Goal: Task Accomplishment & Management: Use online tool/utility

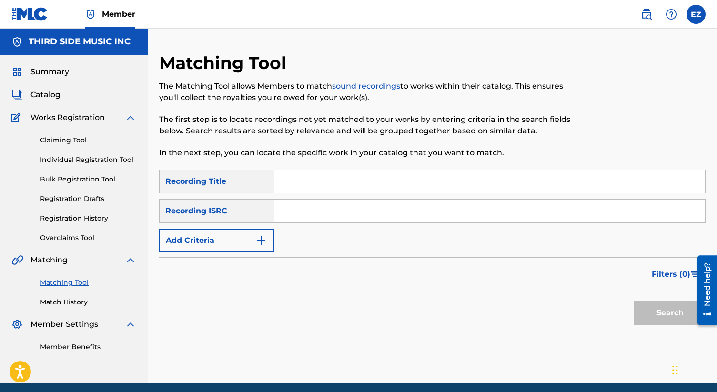
click at [54, 141] on link "Claiming Tool" at bounding box center [88, 140] width 96 height 10
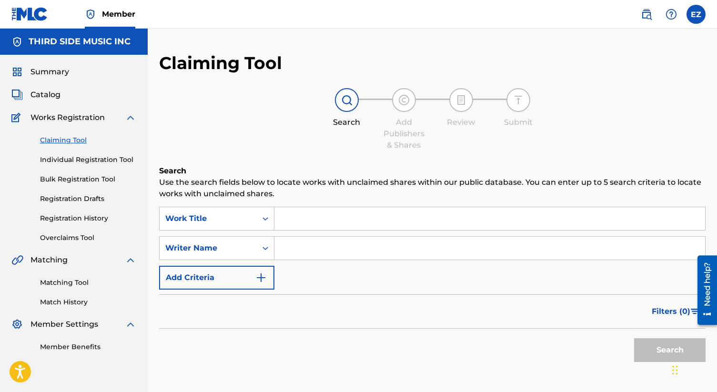
click at [286, 220] on input "Search Form" at bounding box center [490, 218] width 431 height 23
paste input "I Want To Live"
type input "I Want To Live"
click at [297, 246] on input "Search Form" at bounding box center [490, 248] width 431 height 23
paste input "[PERSON_NAME]"
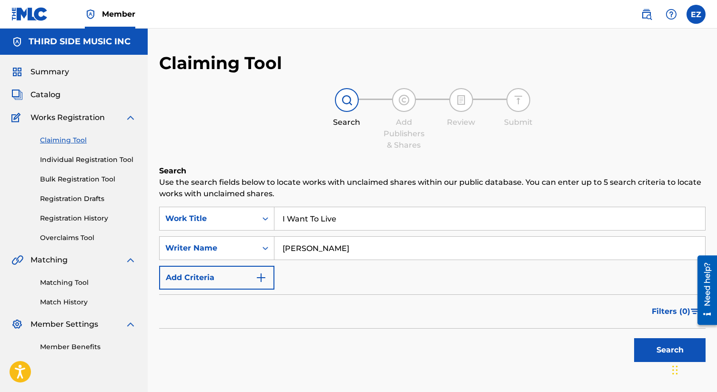
type input "[PERSON_NAME]"
click at [634, 338] on button "Search" at bounding box center [669, 350] width 71 height 24
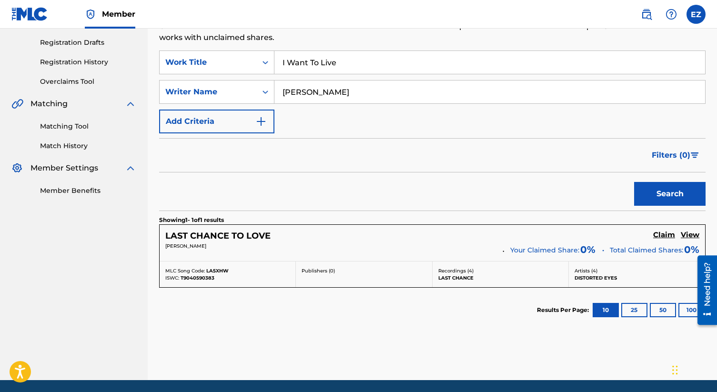
scroll to position [157, 0]
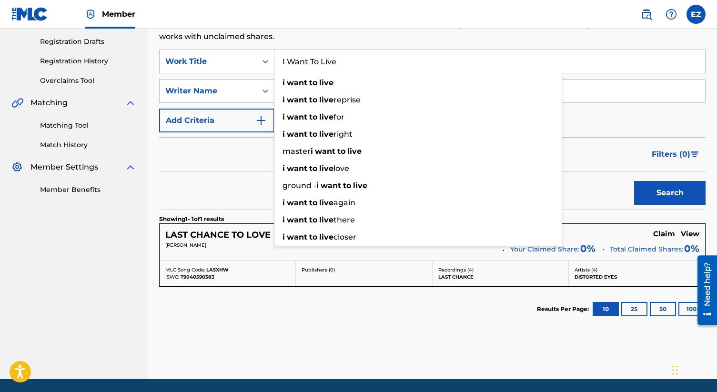
click at [326, 62] on input "I Want To Live" at bounding box center [490, 61] width 431 height 23
paste input "What Have I Got To Los"
type input "What Have I Got To Lose"
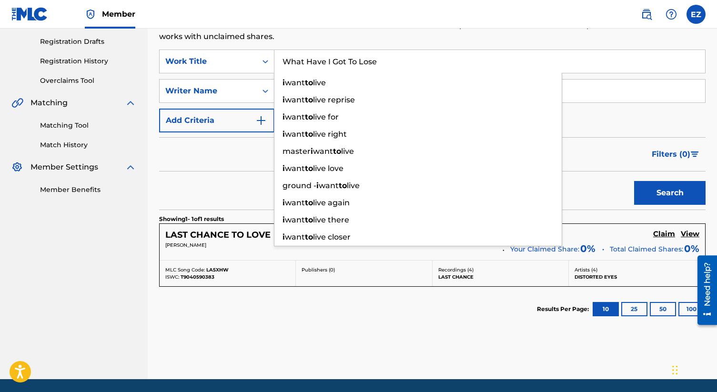
click at [634, 181] on button "Search" at bounding box center [669, 193] width 71 height 24
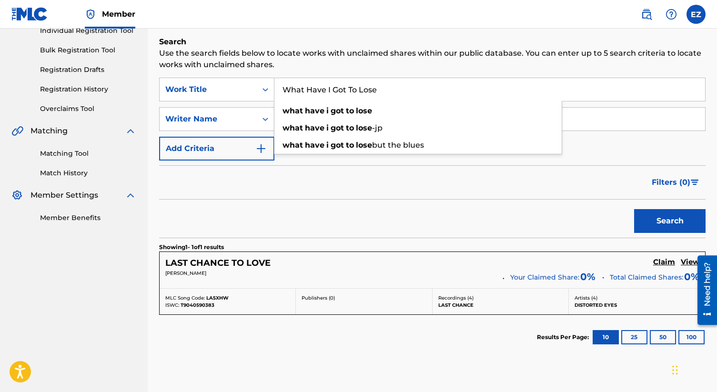
click at [83, 150] on link "Matching Tool" at bounding box center [88, 154] width 96 height 10
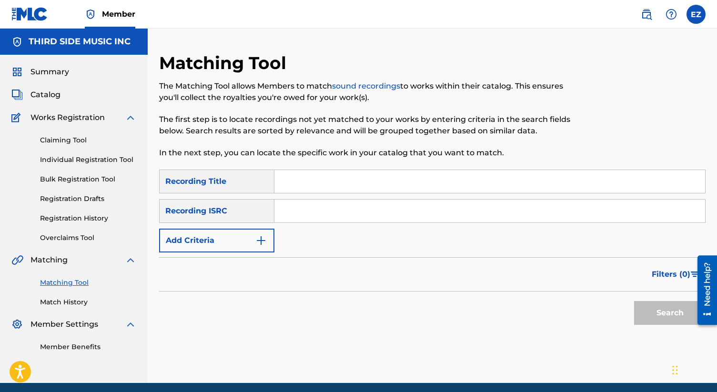
scroll to position [37, 0]
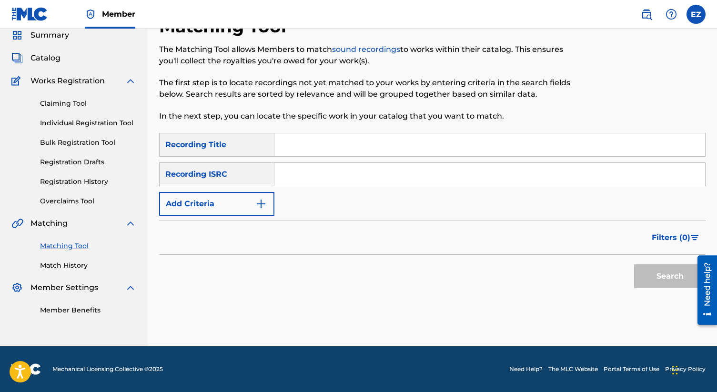
click at [300, 173] on input "Search Form" at bounding box center [490, 174] width 431 height 23
paste input "QM4TW1671418"
type input "QM4TW1671418"
click at [634, 265] on button "Search" at bounding box center [669, 277] width 71 height 24
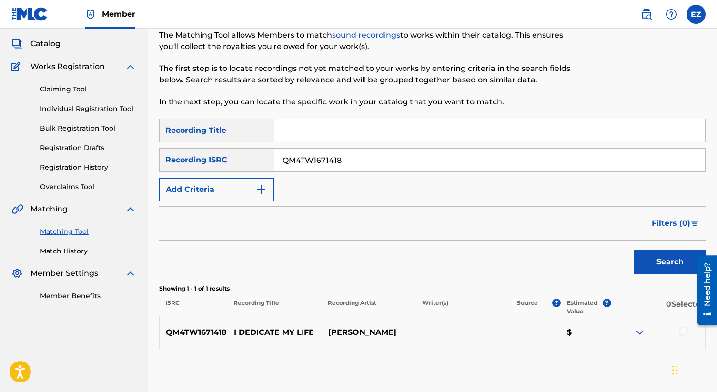
scroll to position [71, 0]
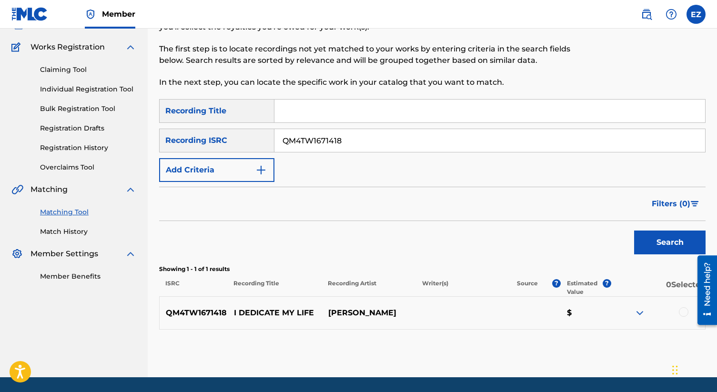
click at [679, 315] on div at bounding box center [658, 312] width 94 height 11
click at [685, 314] on div at bounding box center [684, 312] width 10 height 10
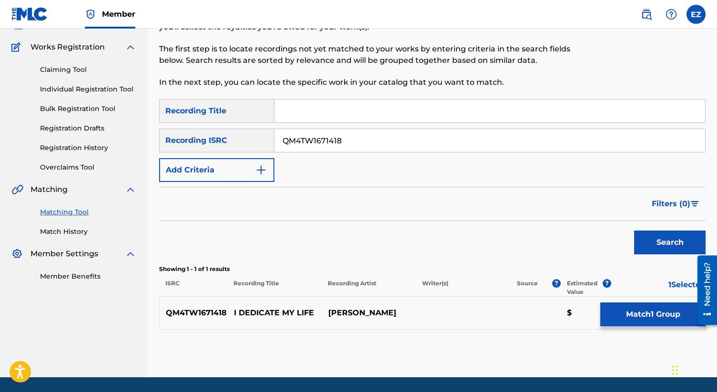
click at [656, 315] on button "Match 1 Group" at bounding box center [653, 315] width 105 height 24
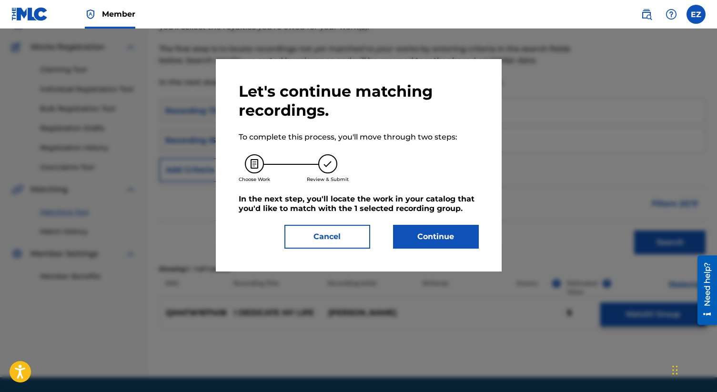
click at [656, 315] on div at bounding box center [358, 225] width 717 height 392
click at [456, 240] on button "Continue" at bounding box center [436, 237] width 86 height 24
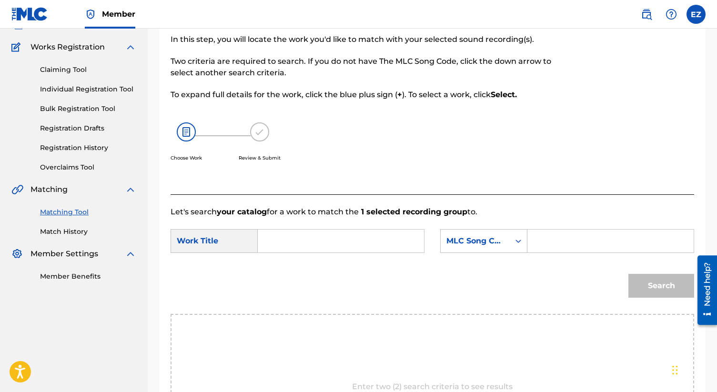
click at [383, 239] on input "Search Form" at bounding box center [341, 241] width 150 height 23
paste input "I Dedicate My Life"
type input "I Dedicate My Life"
click at [578, 239] on input "Search Form" at bounding box center [611, 241] width 150 height 23
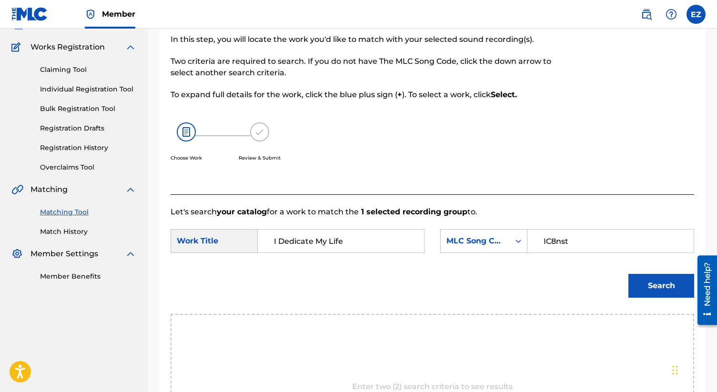
type input "IC8nst"
click at [660, 281] on button "Search" at bounding box center [662, 286] width 66 height 24
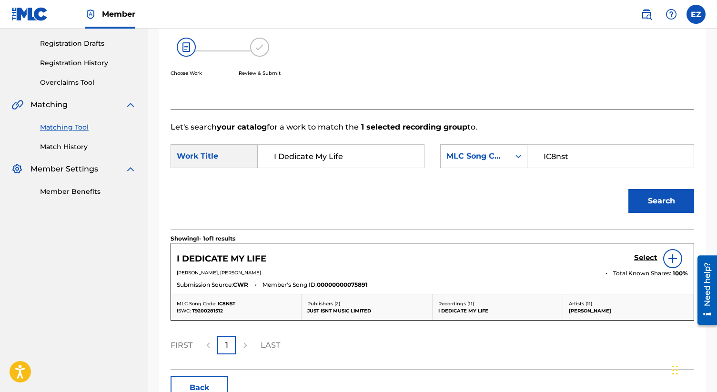
scroll to position [197, 0]
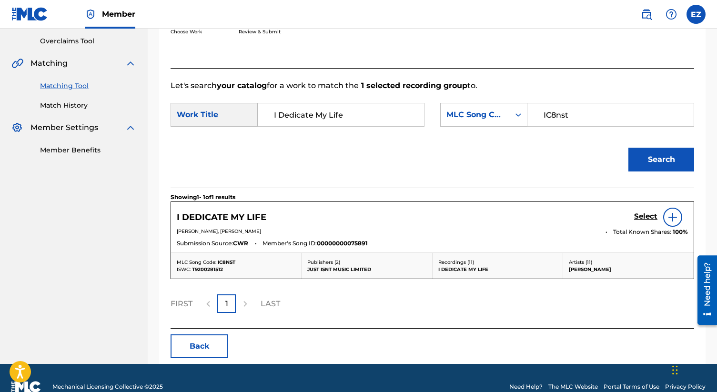
click at [642, 216] on h5 "Select" at bounding box center [645, 216] width 23 height 9
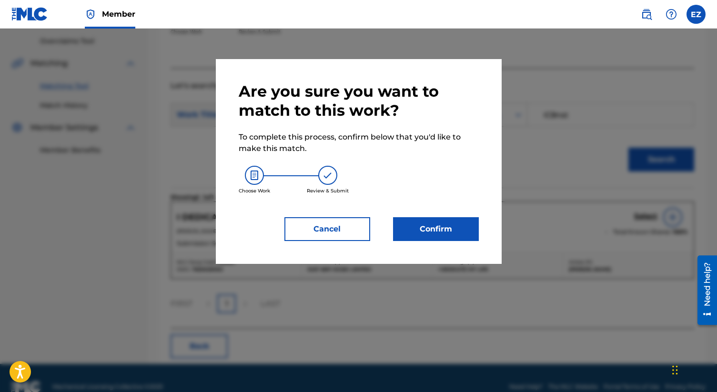
click at [450, 233] on button "Confirm" at bounding box center [436, 229] width 86 height 24
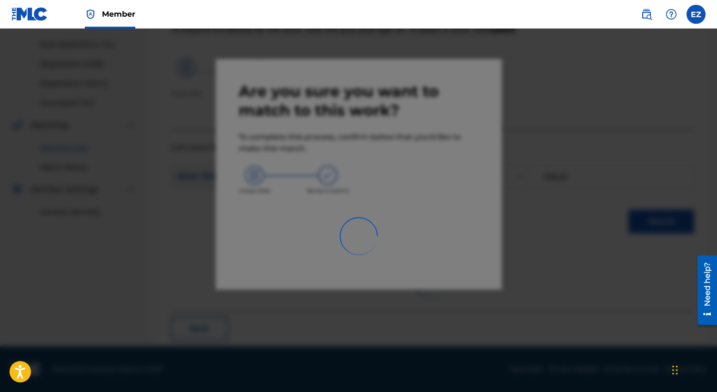
scroll to position [36, 0]
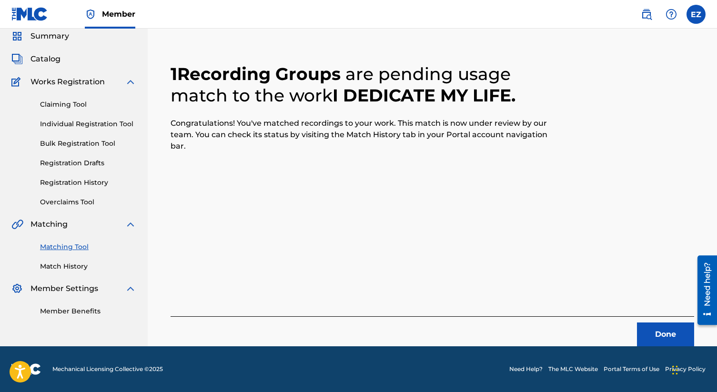
click at [655, 338] on button "Done" at bounding box center [665, 335] width 57 height 24
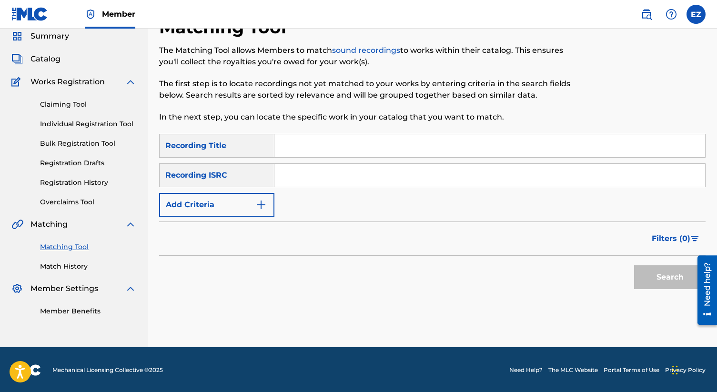
click at [313, 161] on div "SearchWithCriteria8e4085ab-ff01-4cf5-a5af-63838510cfaa Recording Title SearchWi…" at bounding box center [432, 175] width 547 height 83
click at [305, 153] on input "Search Form" at bounding box center [490, 145] width 431 height 23
click at [324, 172] on input "Search Form" at bounding box center [490, 175] width 431 height 23
paste input "QM4TW1671424"
type input "QM4TW1671424"
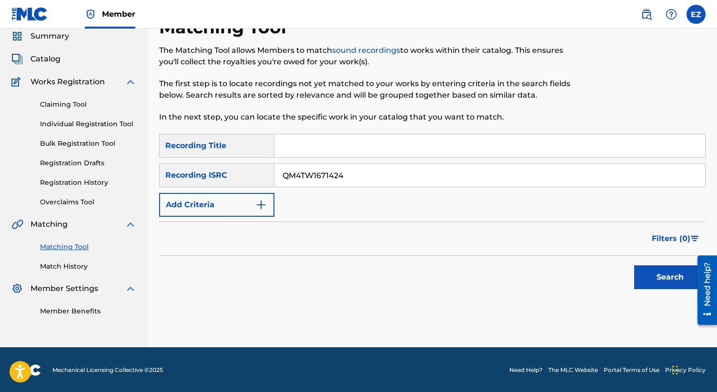
click at [634, 265] on button "Search" at bounding box center [669, 277] width 71 height 24
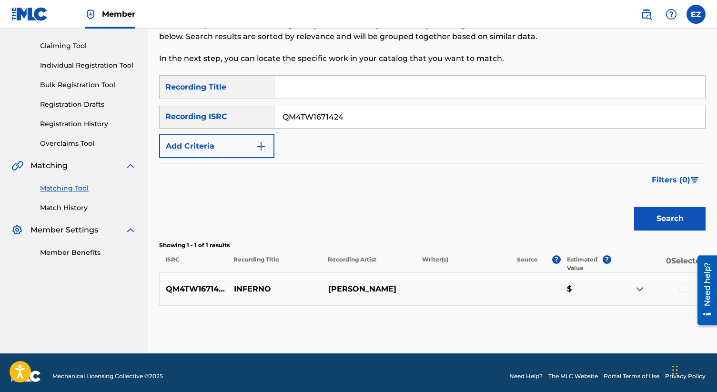
scroll to position [102, 0]
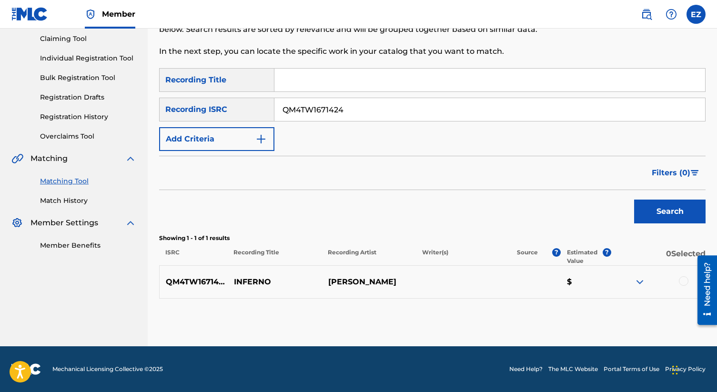
click at [680, 283] on div at bounding box center [684, 281] width 10 height 10
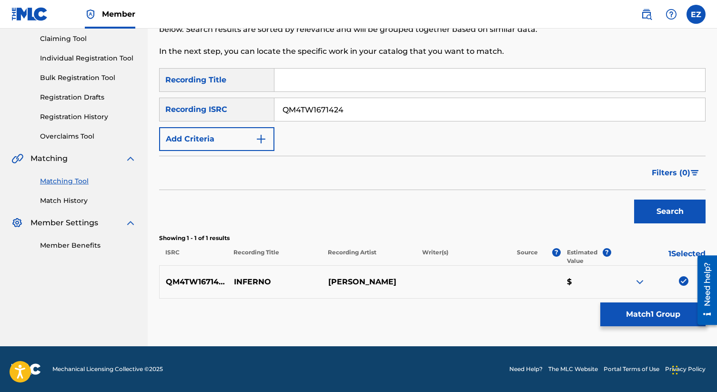
click at [670, 312] on button "Match 1 Group" at bounding box center [653, 315] width 105 height 24
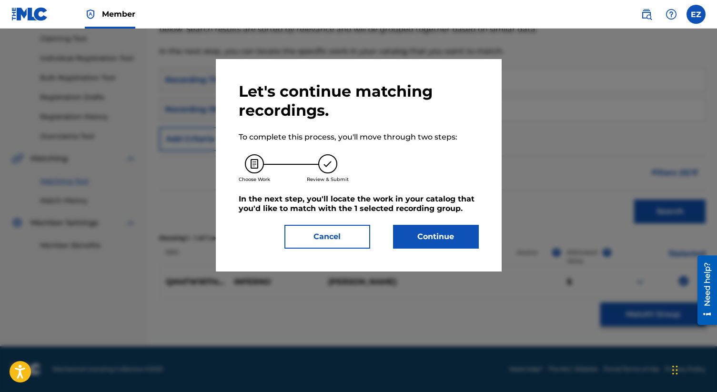
click at [423, 234] on button "Continue" at bounding box center [436, 237] width 86 height 24
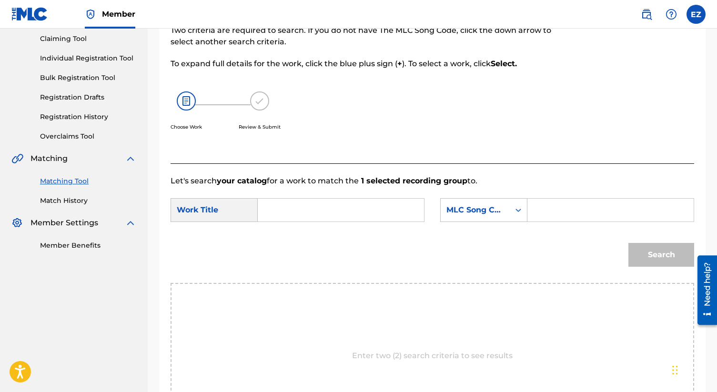
click at [362, 211] on input "Search Form" at bounding box center [341, 210] width 150 height 23
paste input "Inferno"
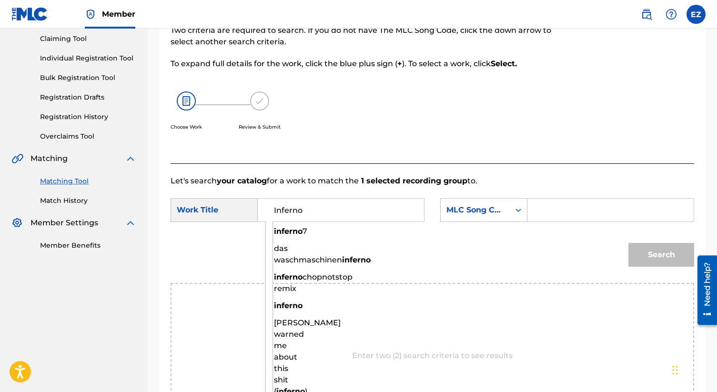
type input "Inferno"
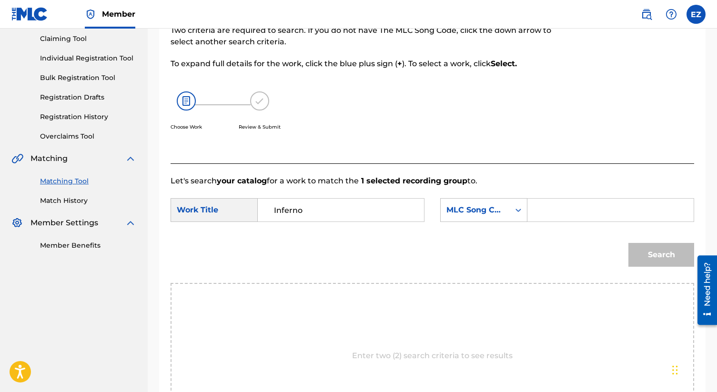
click at [542, 211] on input "Search Form" at bounding box center [611, 210] width 150 height 23
type input "ic8nsu"
click at [657, 256] on button "Search" at bounding box center [662, 255] width 66 height 24
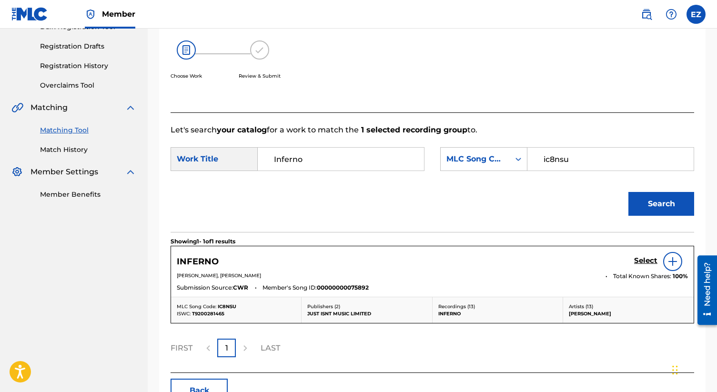
scroll to position [158, 0]
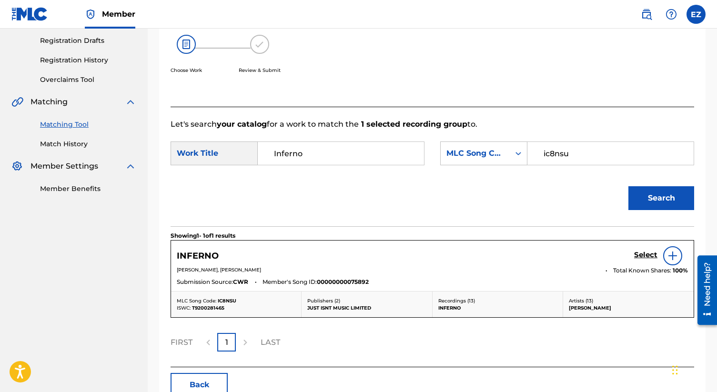
click at [644, 254] on h5 "Select" at bounding box center [645, 255] width 23 height 9
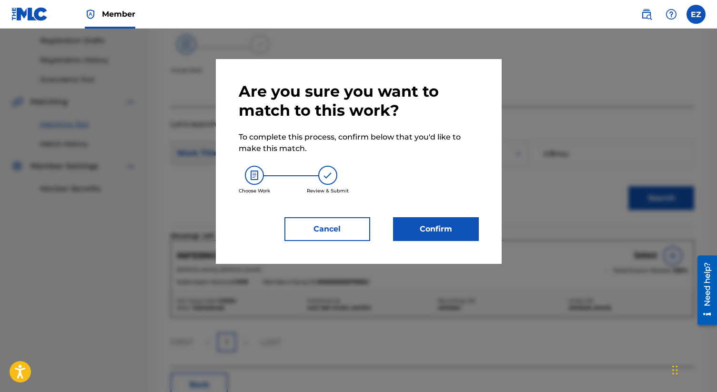
click at [420, 227] on button "Confirm" at bounding box center [436, 229] width 86 height 24
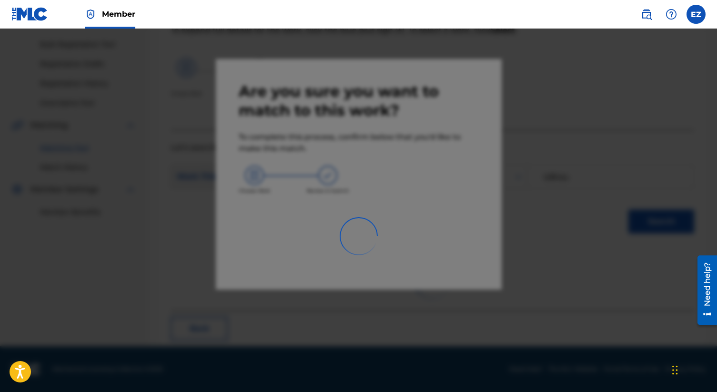
scroll to position [36, 0]
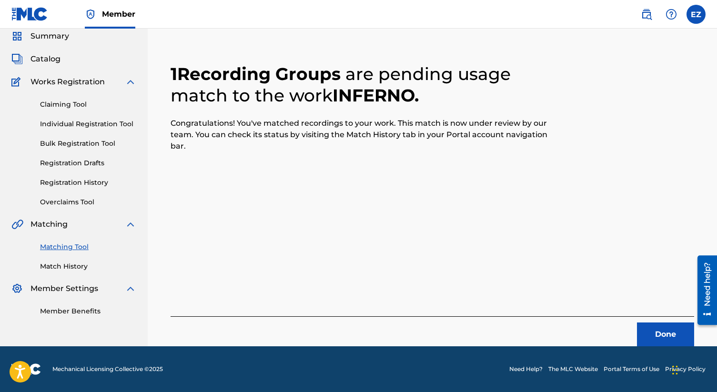
click at [647, 333] on button "Done" at bounding box center [665, 335] width 57 height 24
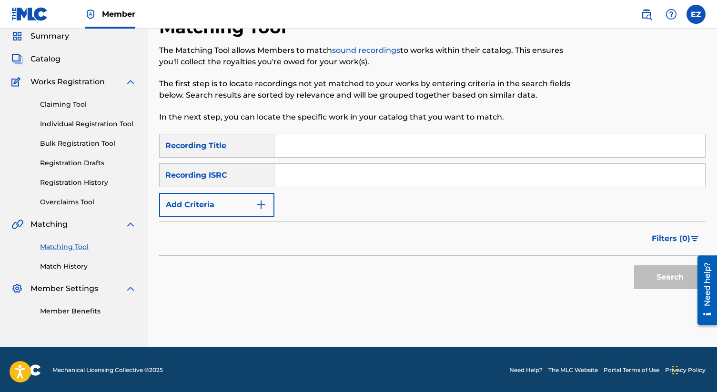
click at [350, 183] on input "Search Form" at bounding box center [490, 175] width 431 height 23
paste input "QM4TW1671419"
type input "QM4TW1671419"
click at [634, 265] on button "Search" at bounding box center [669, 277] width 71 height 24
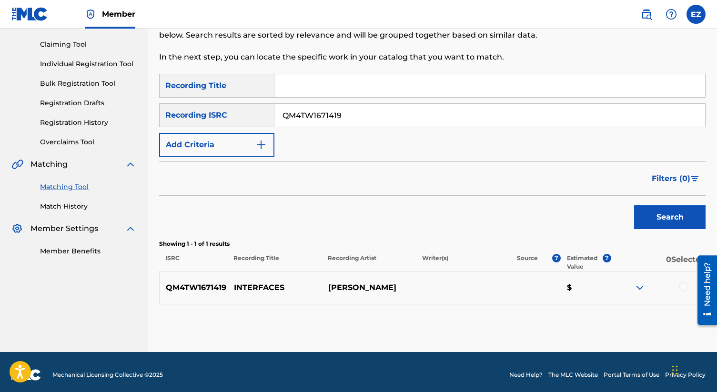
scroll to position [102, 0]
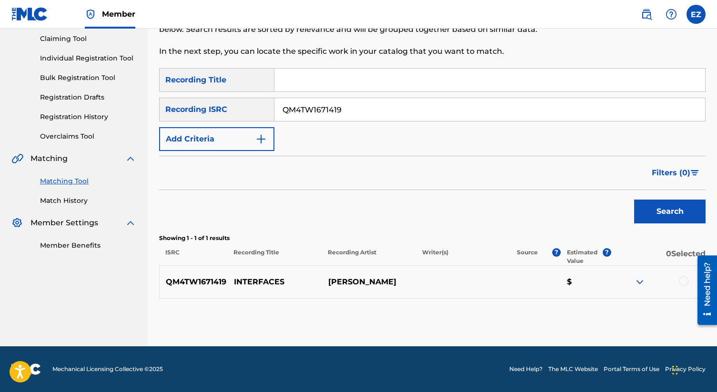
click at [681, 279] on div at bounding box center [684, 281] width 10 height 10
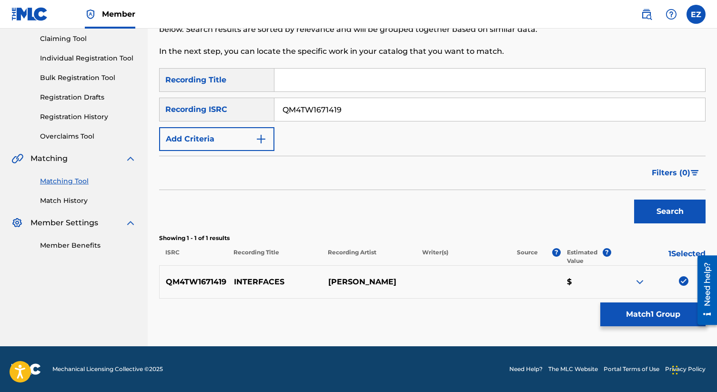
click at [669, 310] on button "Match 1 Group" at bounding box center [653, 315] width 105 height 24
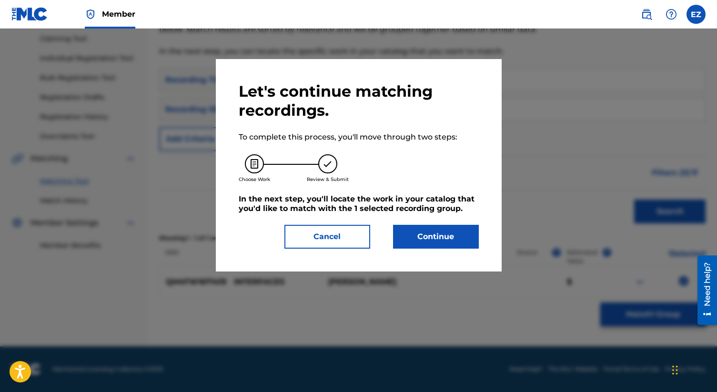
click at [460, 233] on button "Continue" at bounding box center [436, 237] width 86 height 24
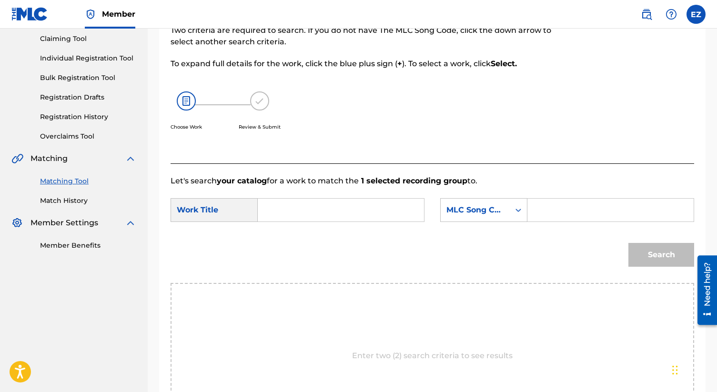
click at [361, 200] on input "Search Form" at bounding box center [341, 210] width 150 height 23
paste input "Interfaces"
type input "Interfaces"
click at [570, 216] on input "Search Form" at bounding box center [611, 210] width 150 height 23
click at [541, 206] on input "Search Form" at bounding box center [611, 210] width 150 height 23
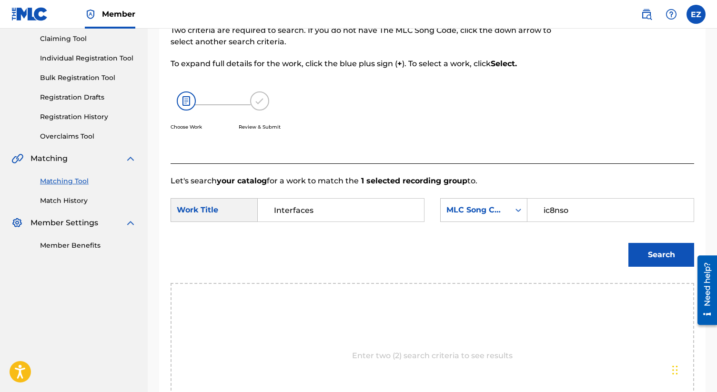
type input "ic8nso"
click at [510, 234] on div "Search" at bounding box center [433, 259] width 524 height 50
click at [655, 249] on button "Search" at bounding box center [662, 255] width 66 height 24
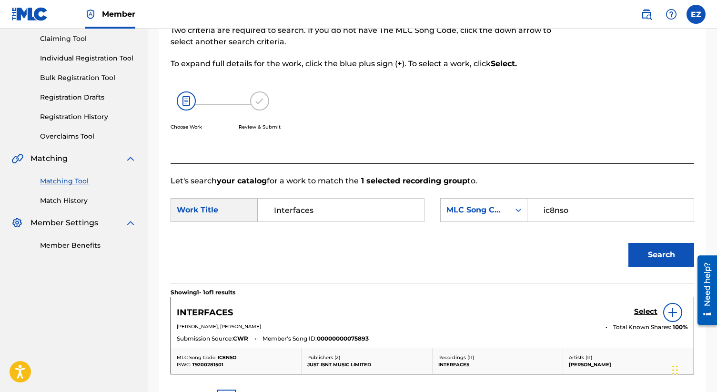
scroll to position [214, 0]
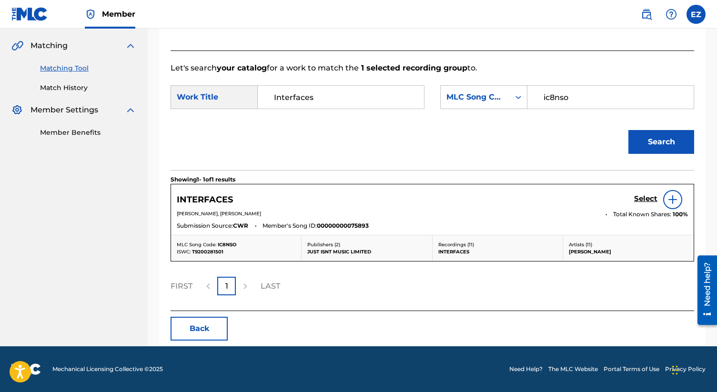
click at [641, 197] on h5 "Select" at bounding box center [645, 198] width 23 height 9
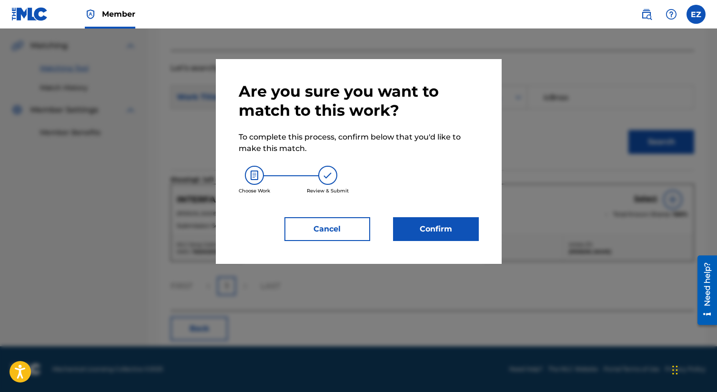
click at [465, 225] on button "Confirm" at bounding box center [436, 229] width 86 height 24
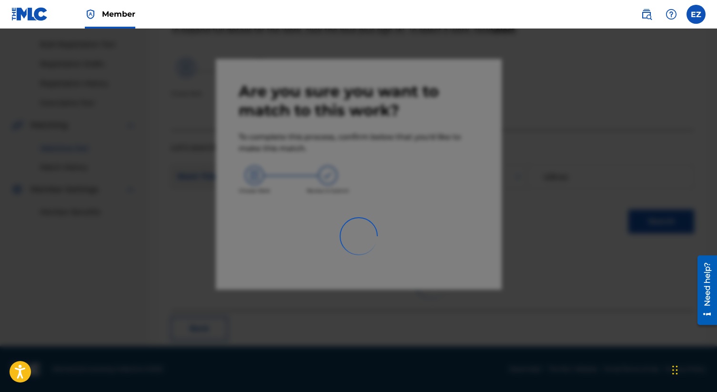
scroll to position [36, 0]
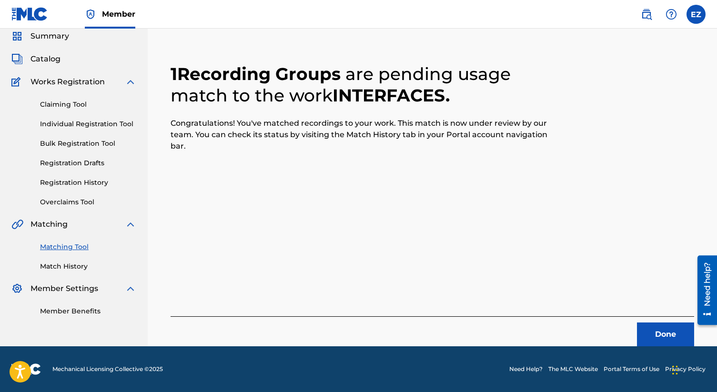
click at [663, 321] on div "Done" at bounding box center [433, 331] width 524 height 30
click at [663, 328] on button "Done" at bounding box center [665, 335] width 57 height 24
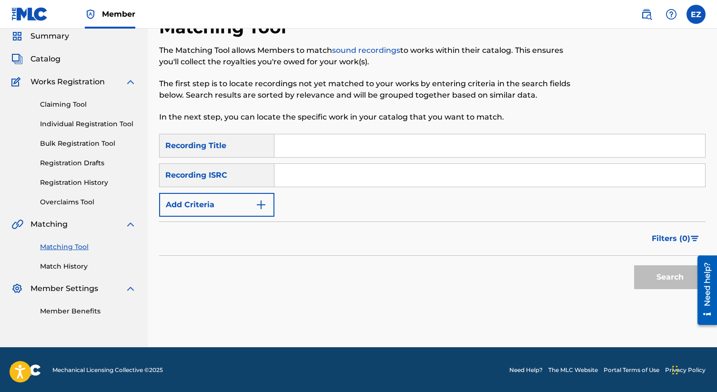
click at [349, 173] on input "Search Form" at bounding box center [490, 175] width 431 height 23
paste input "QM4TW1671422"
type input "QM4TW1671422"
click at [634, 265] on button "Search" at bounding box center [669, 277] width 71 height 24
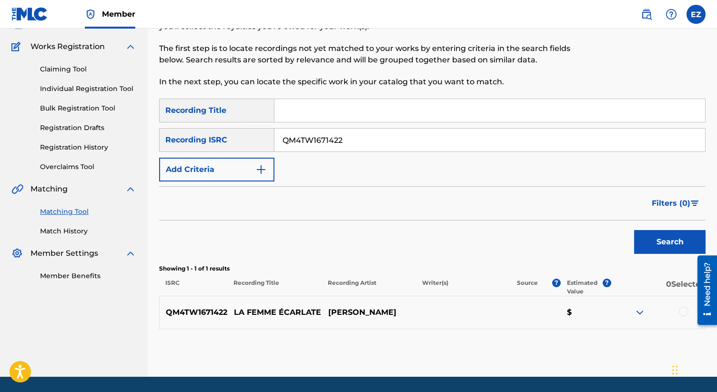
scroll to position [71, 0]
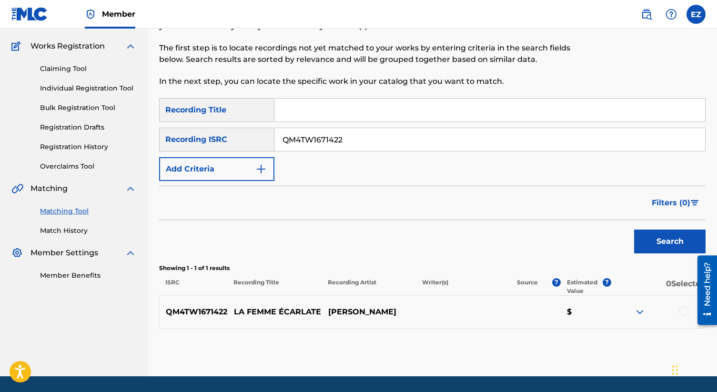
click at [682, 311] on div at bounding box center [684, 311] width 10 height 10
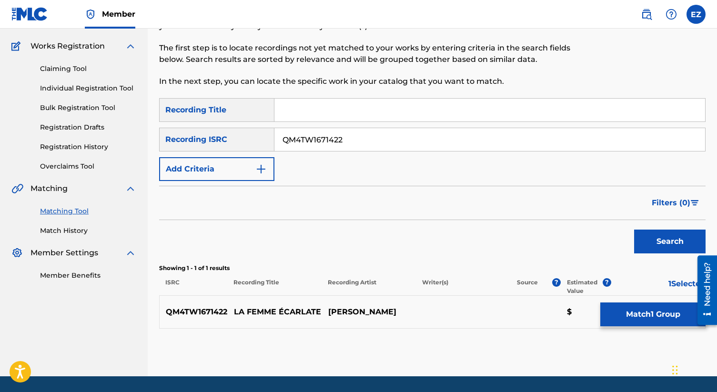
click at [622, 305] on button "Match 1 Group" at bounding box center [653, 315] width 105 height 24
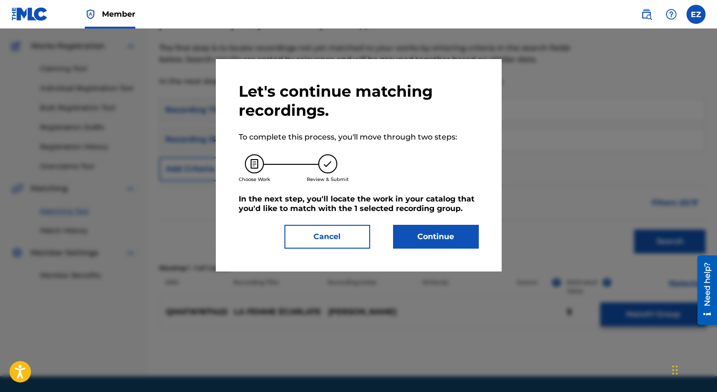
click at [419, 239] on button "Continue" at bounding box center [436, 237] width 86 height 24
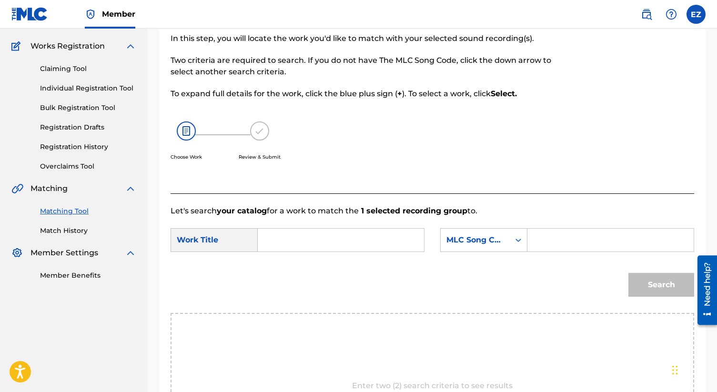
click at [369, 240] on input "Search Form" at bounding box center [341, 240] width 150 height 23
paste input "La Femme Ecarlate"
type input "La Femme Ecarlate"
click at [558, 239] on input "Search Form" at bounding box center [611, 240] width 150 height 23
type input "La9hr1"
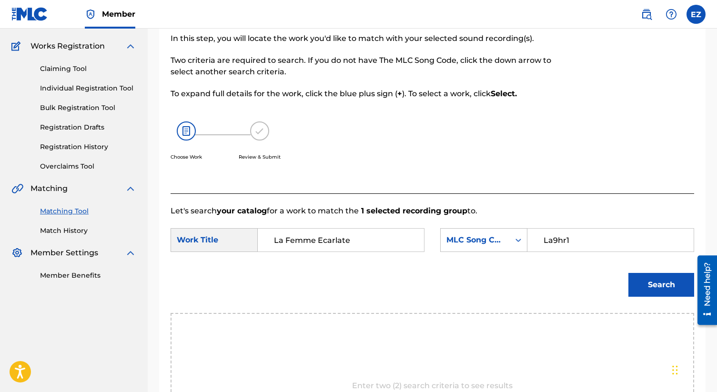
click at [629, 273] on button "Search" at bounding box center [662, 285] width 66 height 24
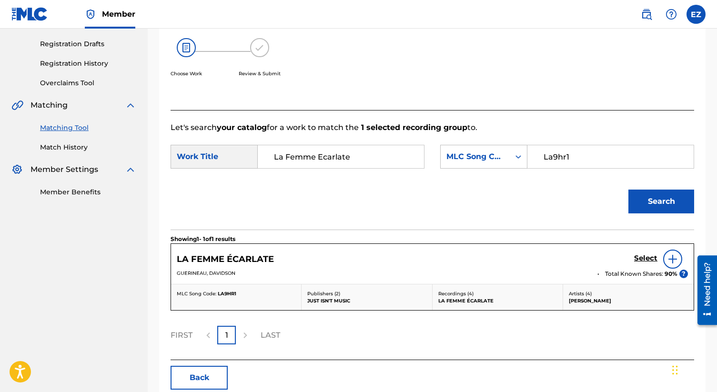
scroll to position [204, 0]
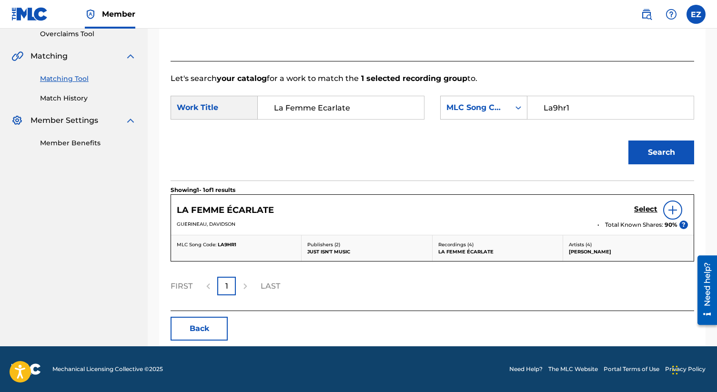
click at [641, 207] on h5 "Select" at bounding box center [645, 209] width 23 height 9
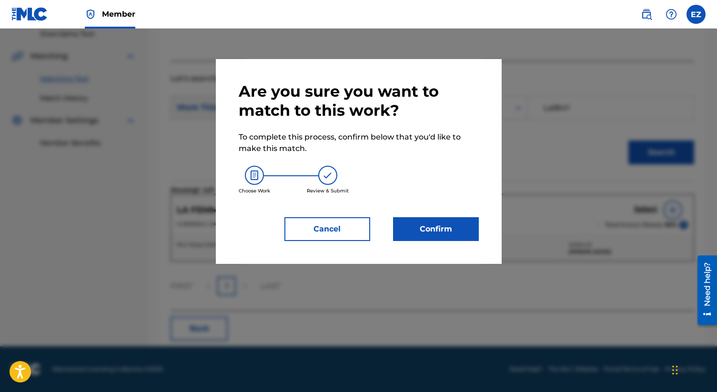
click at [345, 231] on button "Cancel" at bounding box center [328, 229] width 86 height 24
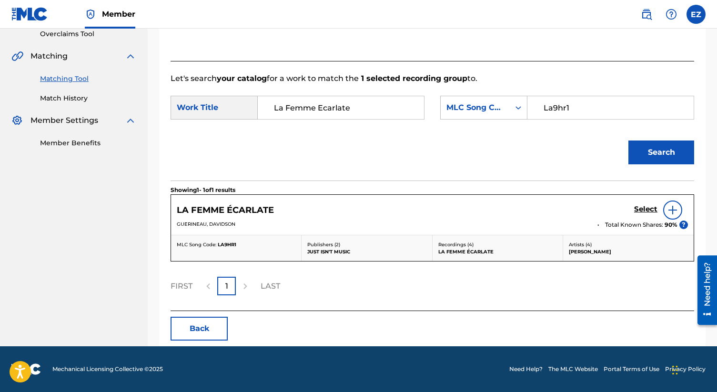
click at [646, 209] on h5 "Select" at bounding box center [645, 209] width 23 height 9
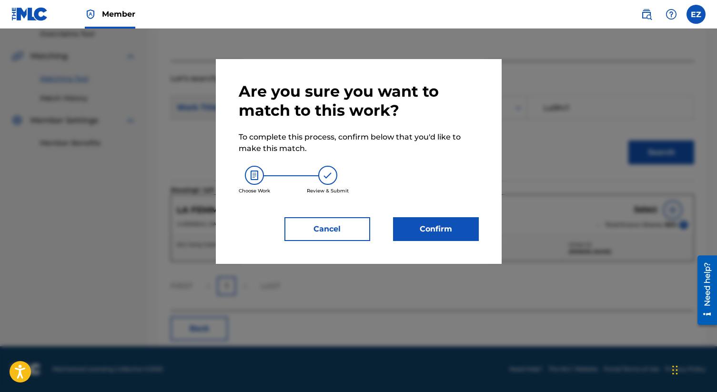
click at [440, 236] on button "Confirm" at bounding box center [436, 229] width 86 height 24
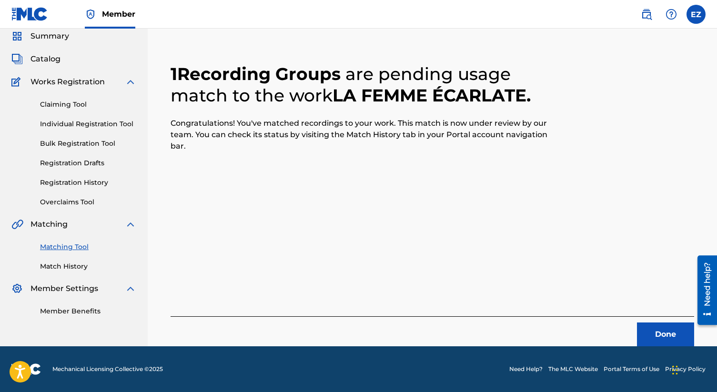
scroll to position [36, 0]
click at [650, 332] on button "Done" at bounding box center [665, 335] width 57 height 24
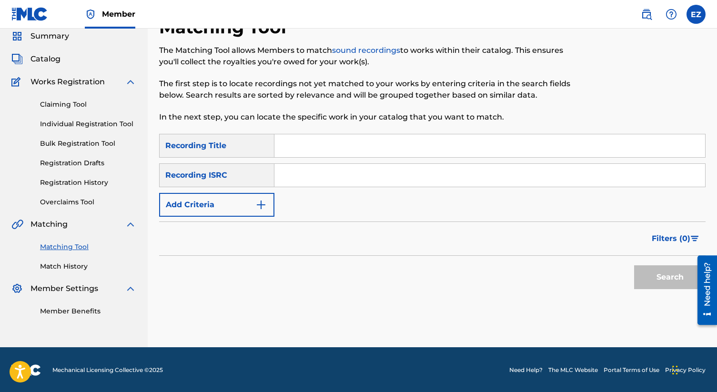
click at [301, 176] on input "Search Form" at bounding box center [490, 175] width 431 height 23
paste input "QM4TW1671420"
type input "QM4TW1671420"
click at [634, 265] on button "Search" at bounding box center [669, 277] width 71 height 24
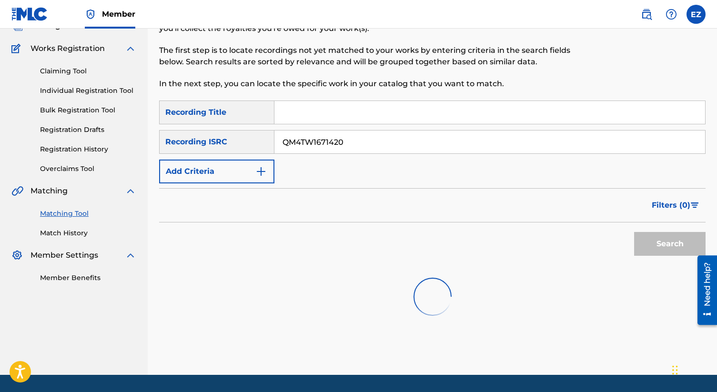
scroll to position [98, 0]
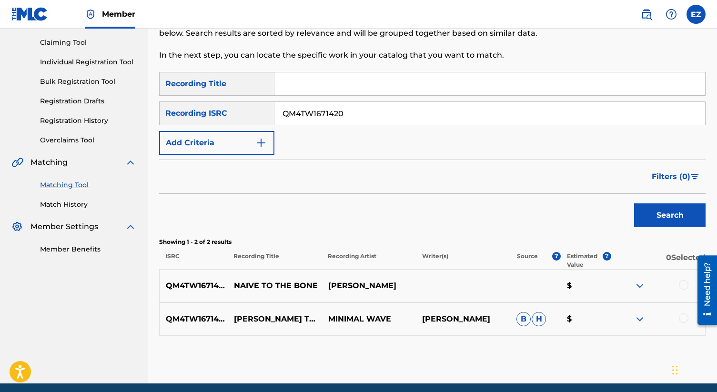
click at [682, 288] on div at bounding box center [684, 285] width 10 height 10
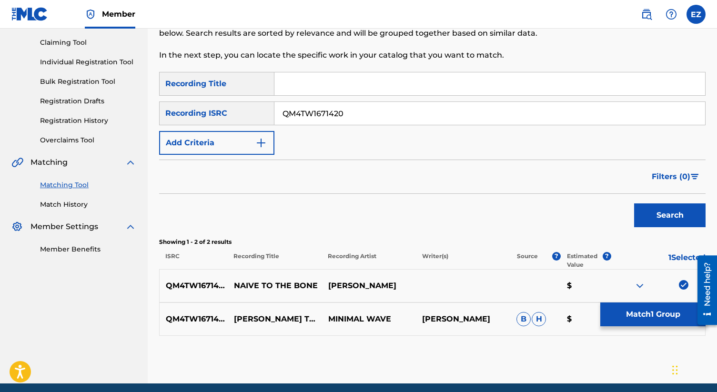
scroll to position [120, 0]
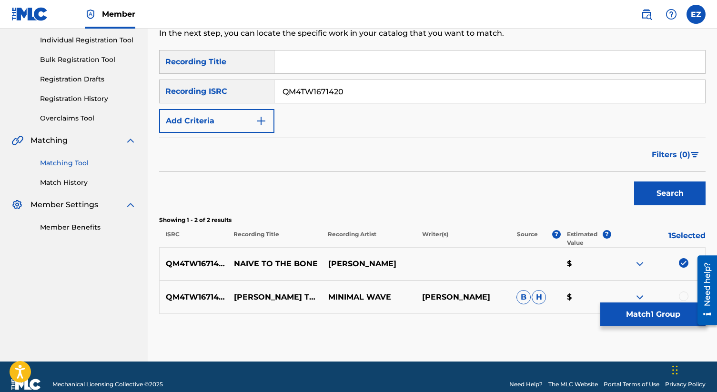
click at [683, 263] on img at bounding box center [684, 263] width 10 height 10
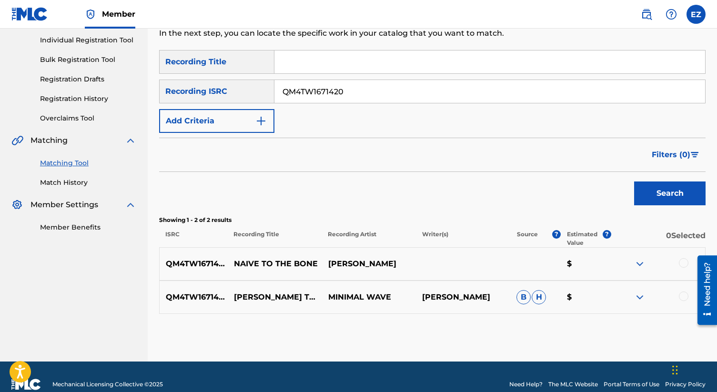
click at [480, 175] on div "Search" at bounding box center [432, 191] width 547 height 38
click at [644, 265] on img at bounding box center [639, 263] width 11 height 11
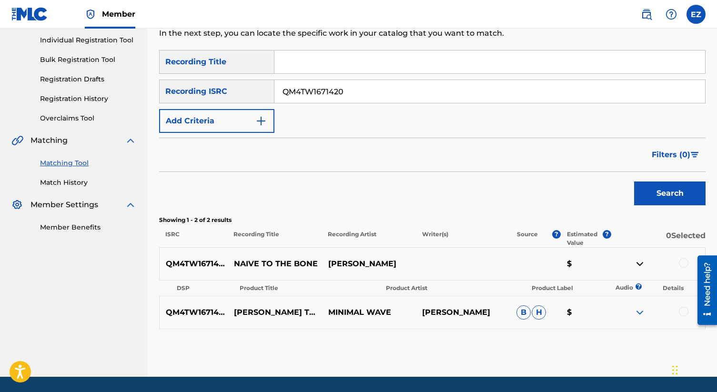
scroll to position [150, 0]
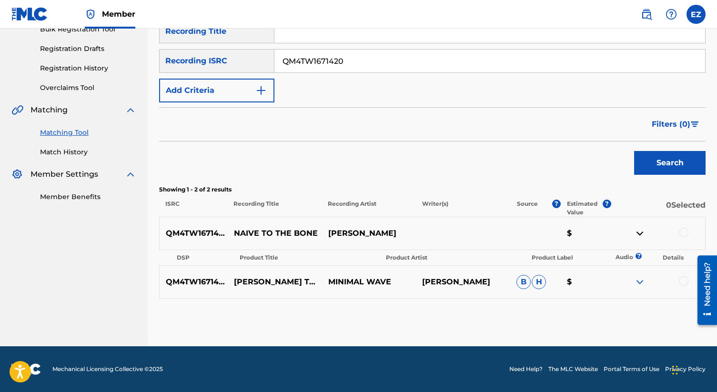
click at [644, 286] on img at bounding box center [639, 281] width 11 height 11
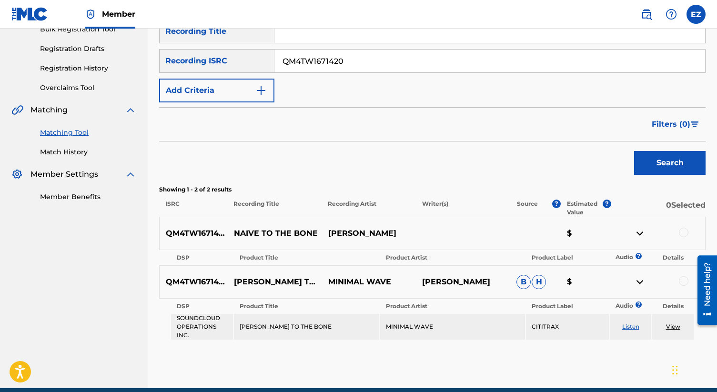
click at [684, 289] on div "QM4TW1671420 MARIE DAVIDSON - NAIVE TO THE BONE MINIMAL WAVE MARIE DAVIDSON B H…" at bounding box center [432, 281] width 547 height 33
click at [685, 275] on div "QM4TW1671420 MARIE DAVIDSON - NAIVE TO THE BONE MINIMAL WAVE MARIE DAVIDSON B H…" at bounding box center [432, 281] width 547 height 33
click at [685, 277] on div at bounding box center [684, 281] width 10 height 10
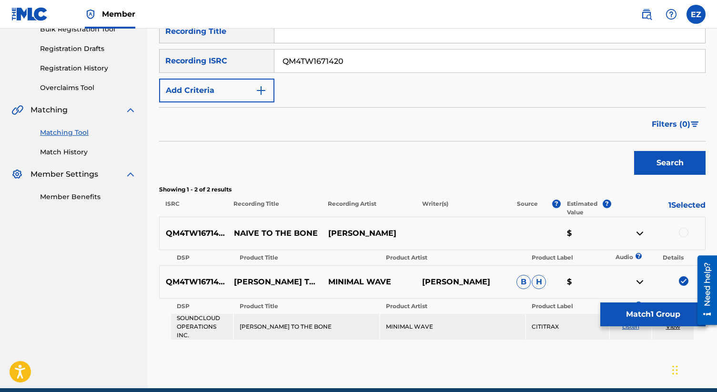
click at [683, 232] on div at bounding box center [684, 233] width 10 height 10
click at [666, 319] on button "Match 2 Groups" at bounding box center [653, 315] width 105 height 24
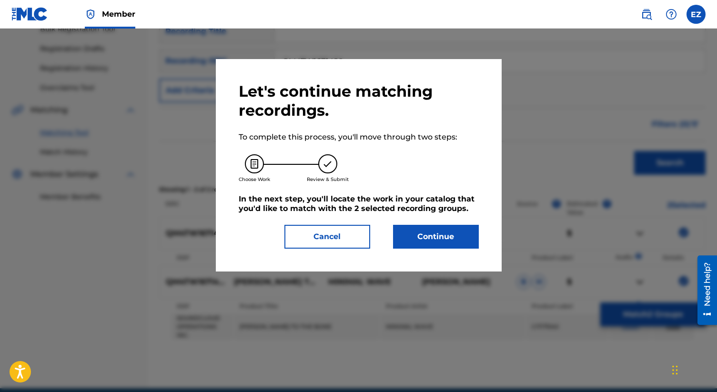
click at [439, 251] on div "Let's continue matching recordings. To complete this process, you'll move throu…" at bounding box center [359, 165] width 286 height 213
click at [429, 239] on button "Continue" at bounding box center [436, 237] width 86 height 24
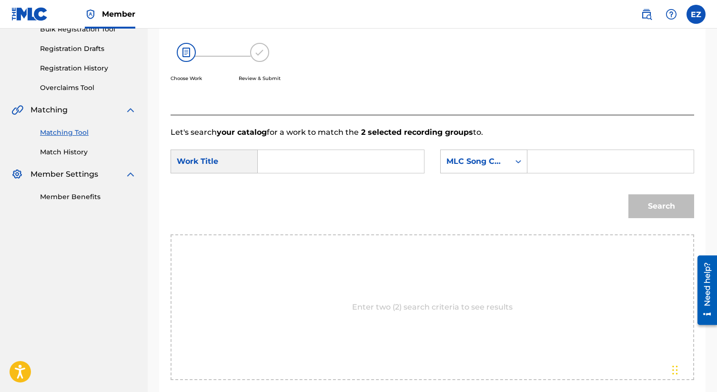
click at [287, 157] on input "Search Form" at bounding box center [341, 161] width 150 height 23
paste input "Naive To The Bone"
type input "Naive To The Bone"
click at [555, 165] on input "Search Form" at bounding box center [611, 161] width 150 height 23
type input "nc9z1n"
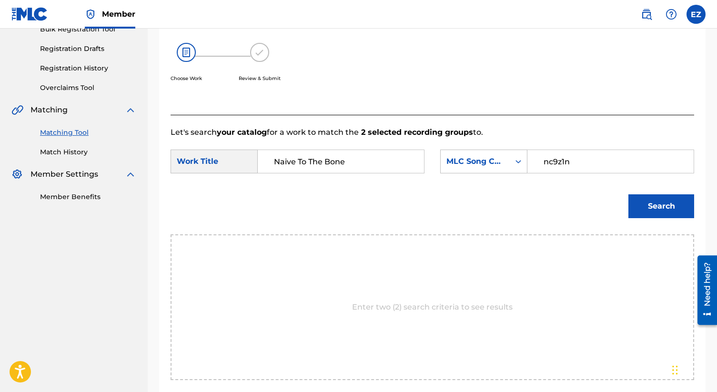
click at [660, 209] on button "Search" at bounding box center [662, 206] width 66 height 24
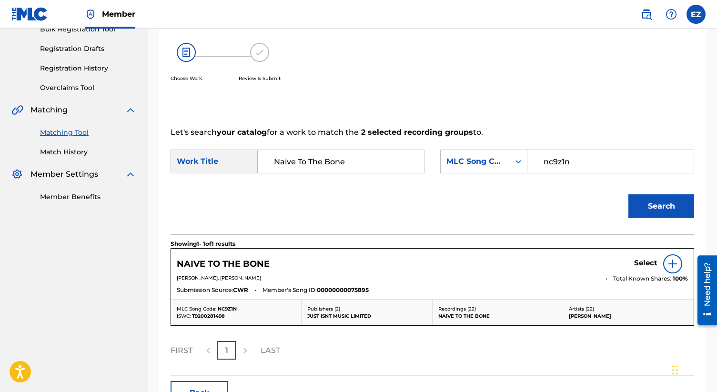
scroll to position [214, 0]
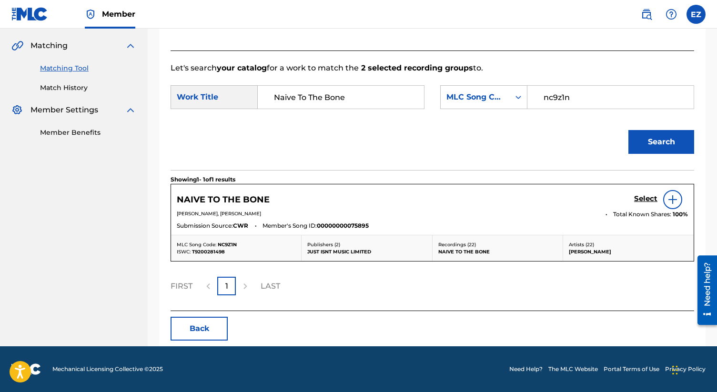
click at [668, 198] on img at bounding box center [672, 199] width 11 height 11
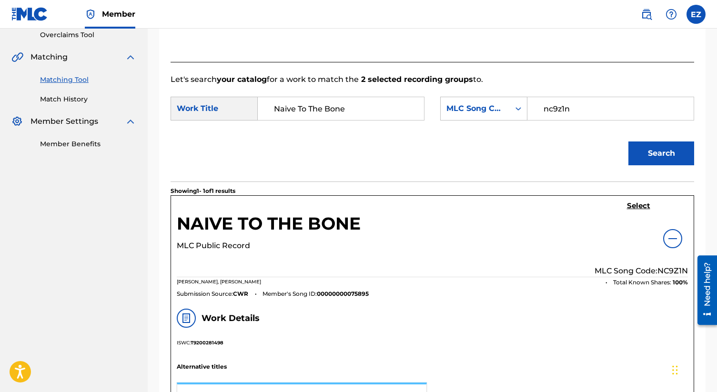
scroll to position [178, 0]
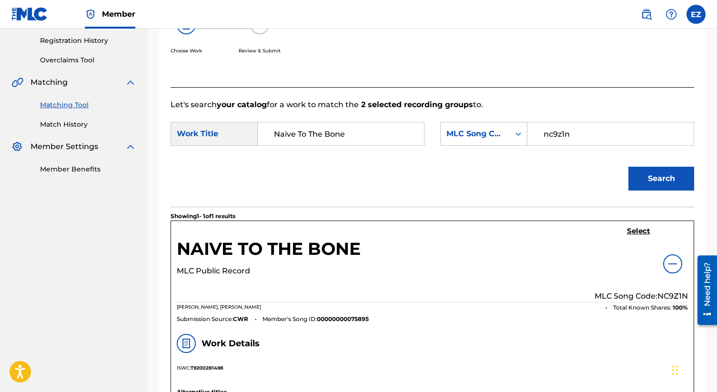
click at [641, 231] on h5 "Select" at bounding box center [638, 231] width 23 height 9
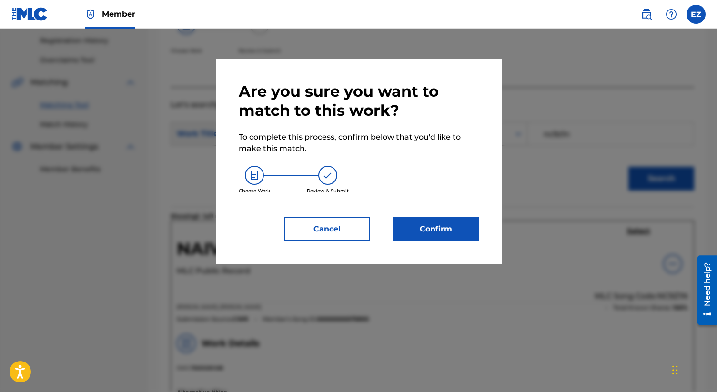
click at [422, 234] on button "Confirm" at bounding box center [436, 229] width 86 height 24
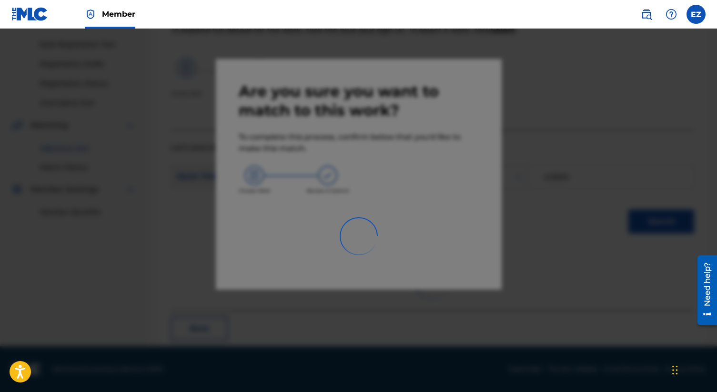
scroll to position [36, 0]
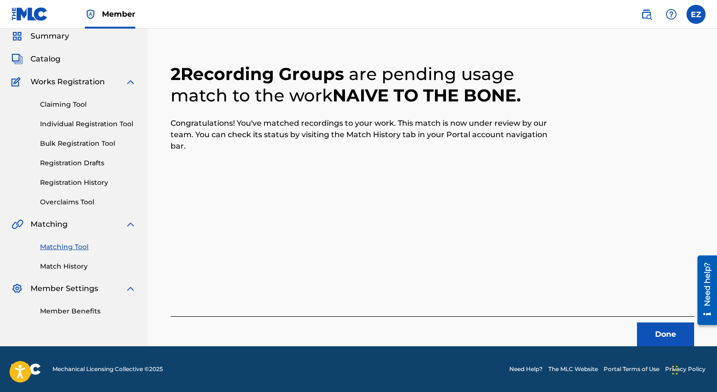
click at [652, 333] on button "Done" at bounding box center [665, 335] width 57 height 24
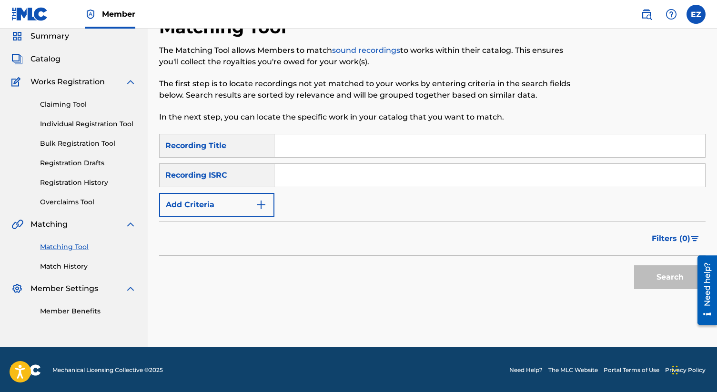
click at [325, 174] on input "Search Form" at bounding box center [490, 175] width 431 height 23
paste input "QM4TW1671425"
type input "QM4TW1671425"
click at [634, 265] on button "Search" at bounding box center [669, 277] width 71 height 24
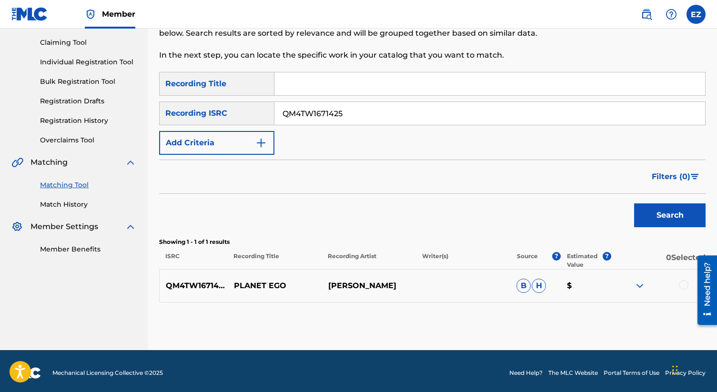
scroll to position [102, 0]
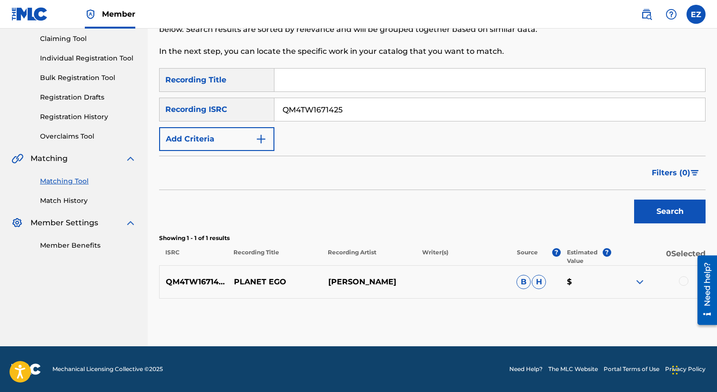
click at [681, 281] on div at bounding box center [684, 281] width 10 height 10
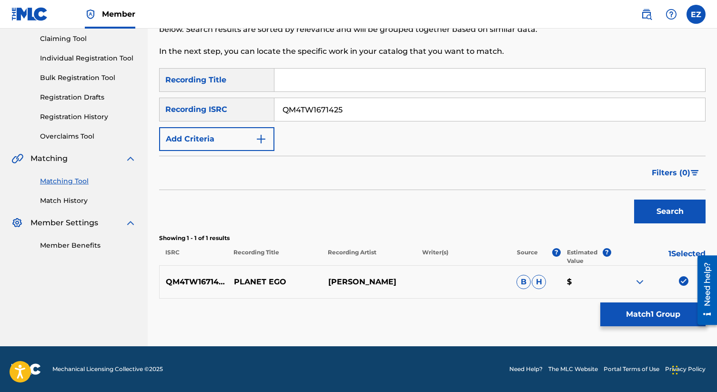
click at [672, 325] on button "Match 1 Group" at bounding box center [653, 315] width 105 height 24
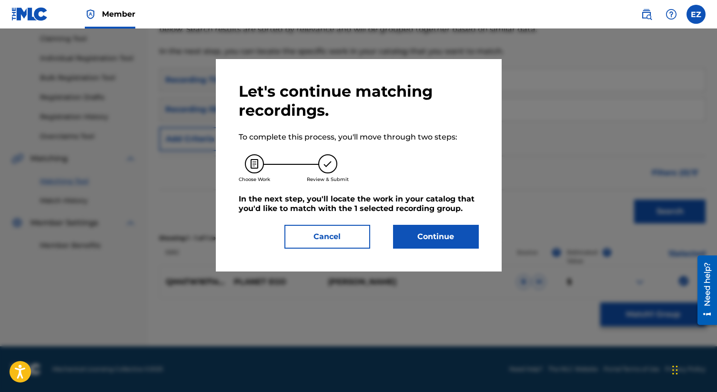
click at [454, 224] on div "Let's continue matching recordings. To complete this process, you'll move throu…" at bounding box center [359, 165] width 240 height 167
click at [455, 232] on button "Continue" at bounding box center [436, 237] width 86 height 24
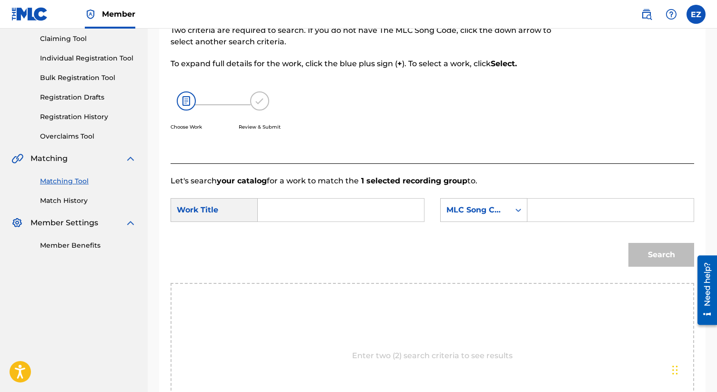
click at [320, 199] on input "Search Form" at bounding box center [341, 210] width 150 height 23
paste input "Planete Ego"
type input "Planete Ego"
type input "PA4b2t"
click at [629, 243] on button "Search" at bounding box center [662, 255] width 66 height 24
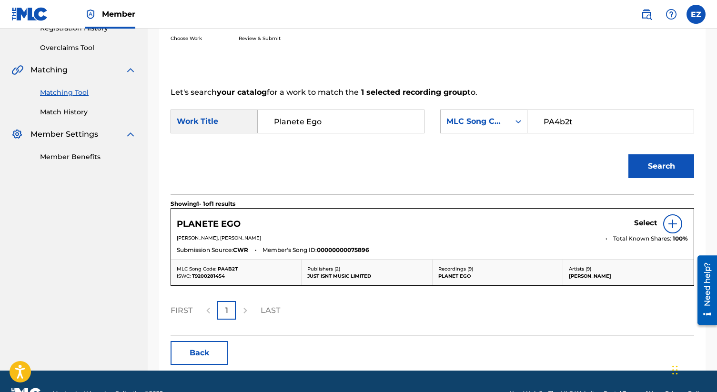
scroll to position [210, 0]
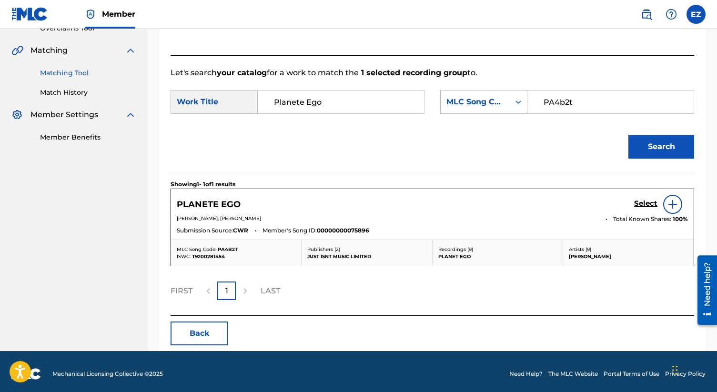
click at [645, 205] on h5 "Select" at bounding box center [645, 203] width 23 height 9
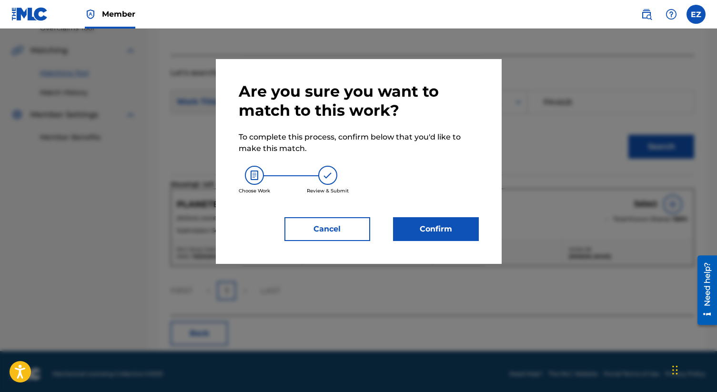
click at [422, 231] on button "Confirm" at bounding box center [436, 229] width 86 height 24
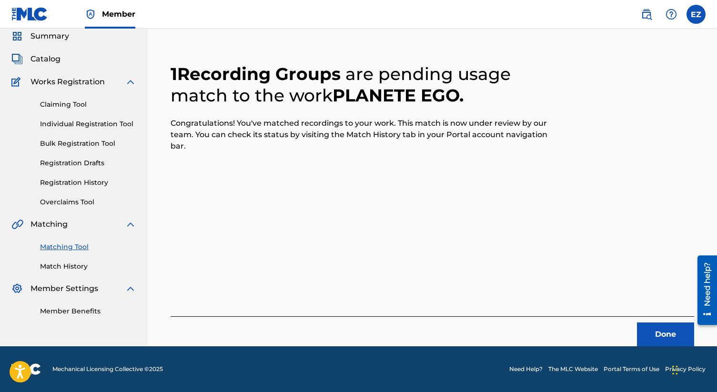
scroll to position [36, 0]
click at [653, 335] on button "Done" at bounding box center [665, 335] width 57 height 24
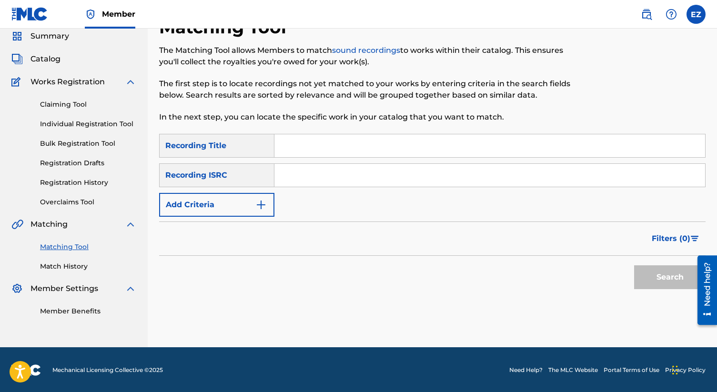
click at [303, 178] on input "Search Form" at bounding box center [490, 175] width 431 height 23
paste input "USQY51398215"
type input "USQY51398215"
click at [634, 265] on button "Search" at bounding box center [669, 277] width 71 height 24
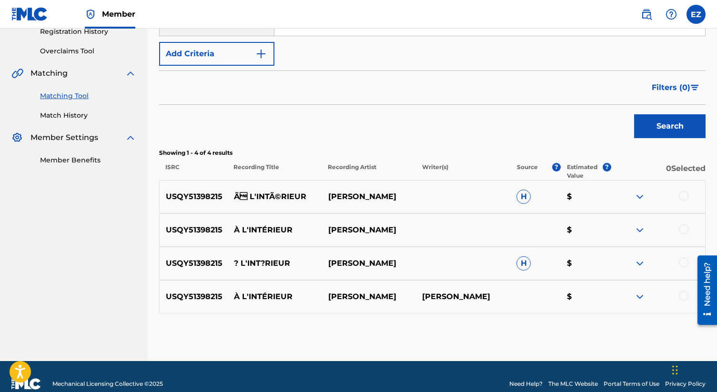
scroll to position [202, 0]
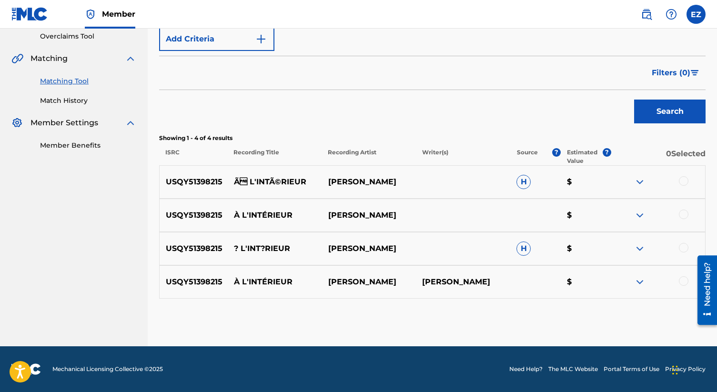
click at [684, 180] on div at bounding box center [684, 181] width 10 height 10
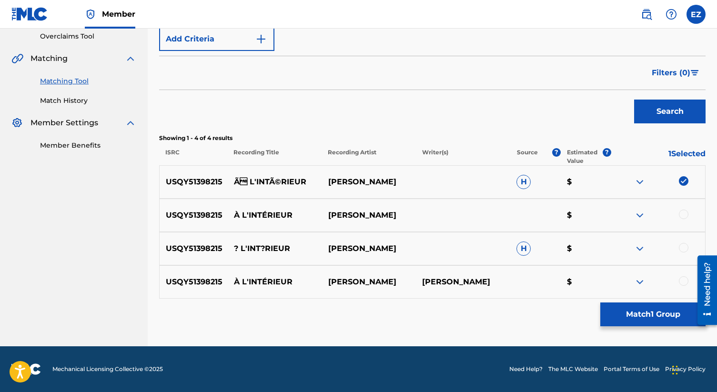
click at [683, 212] on div at bounding box center [684, 215] width 10 height 10
click at [682, 248] on div at bounding box center [684, 248] width 10 height 10
click at [683, 280] on div at bounding box center [684, 281] width 10 height 10
click at [632, 318] on button "Match 4 Groups" at bounding box center [653, 315] width 105 height 24
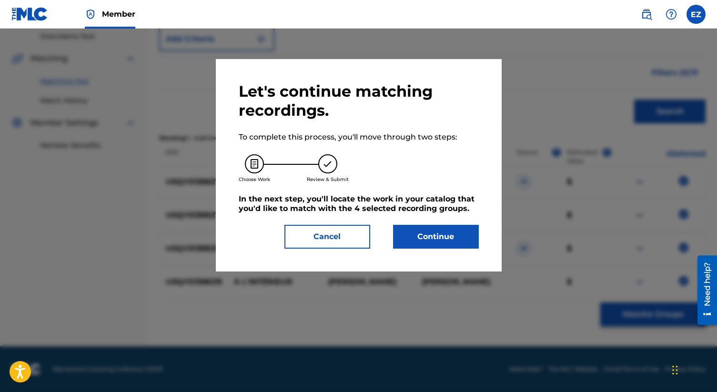
click at [445, 234] on button "Continue" at bounding box center [436, 237] width 86 height 24
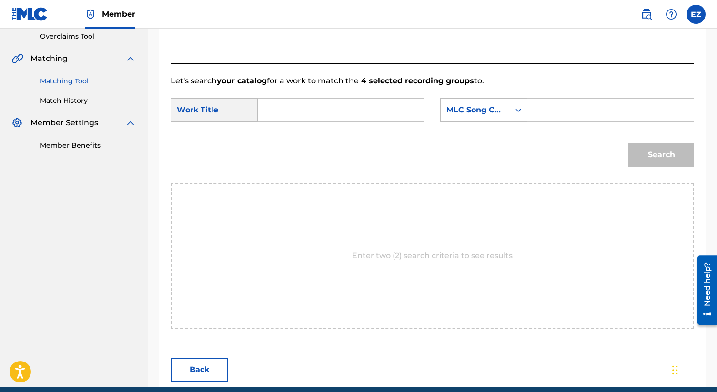
click at [327, 116] on input "Search Form" at bounding box center [341, 110] width 150 height 23
paste input "A L'Interieur"
type input "A L'Interieur"
click at [557, 101] on input "Search Form" at bounding box center [611, 110] width 150 height 23
click at [563, 113] on input "Search Form" at bounding box center [611, 110] width 150 height 23
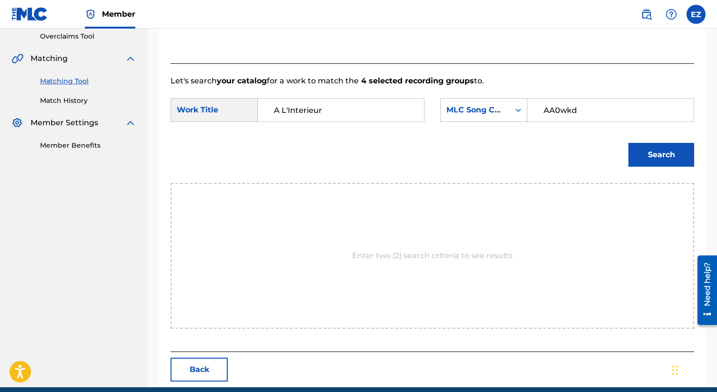
type input "AA0wkd"
click at [629, 143] on button "Search" at bounding box center [662, 155] width 66 height 24
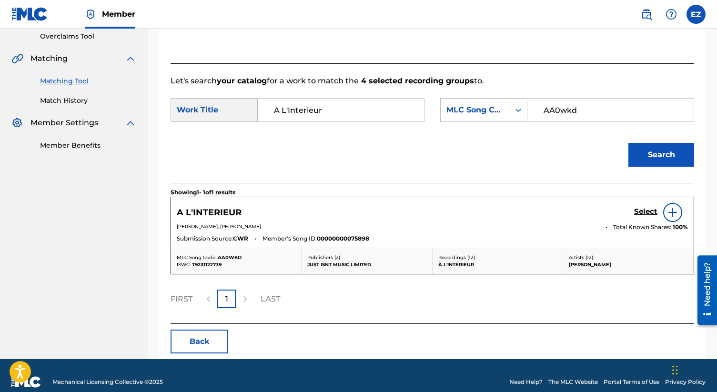
scroll to position [213, 0]
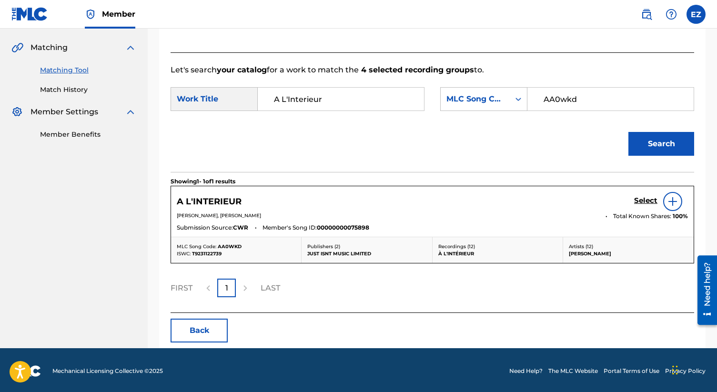
click at [642, 202] on h5 "Select" at bounding box center [645, 200] width 23 height 9
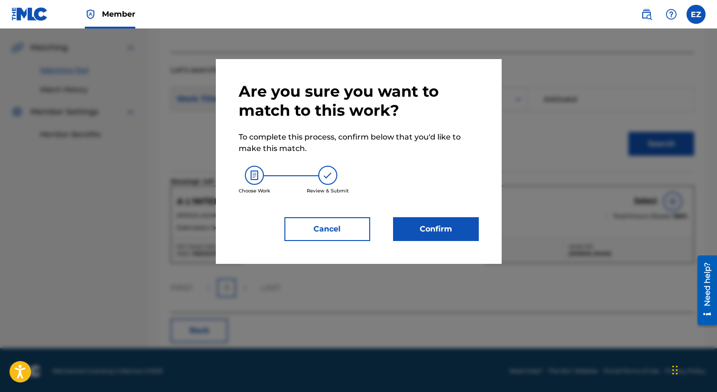
click at [402, 238] on button "Confirm" at bounding box center [436, 229] width 86 height 24
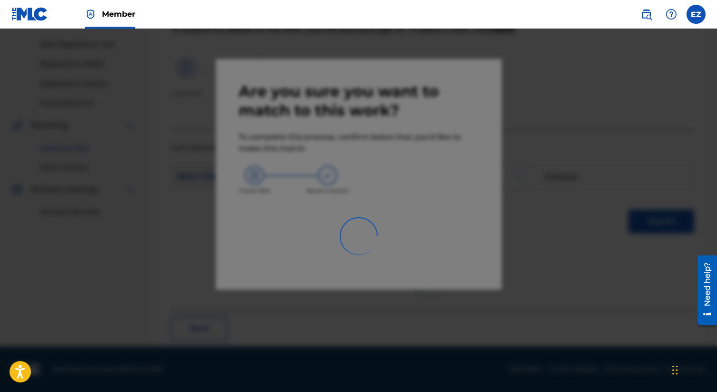
scroll to position [36, 0]
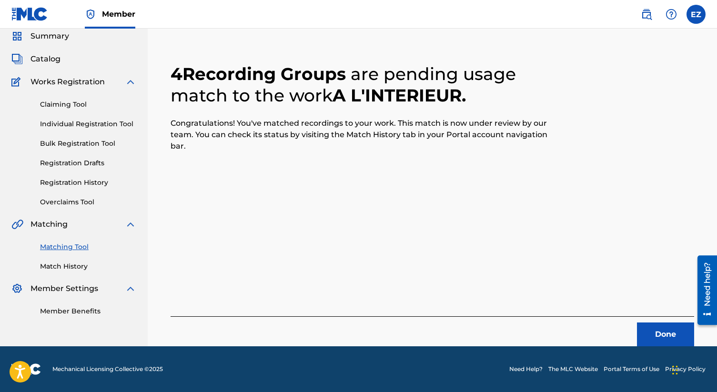
click at [643, 340] on button "Done" at bounding box center [665, 335] width 57 height 24
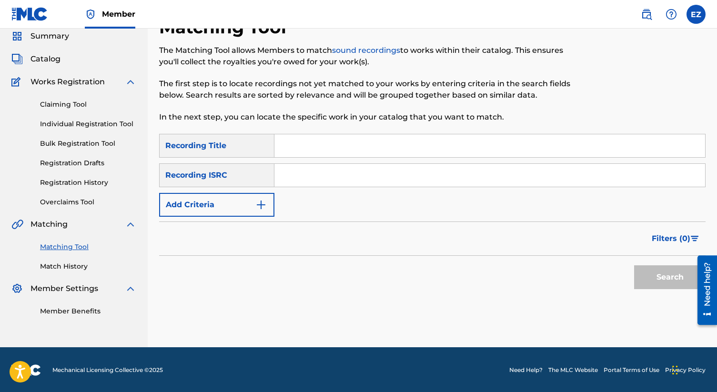
click at [316, 179] on input "Search Form" at bounding box center [490, 175] width 431 height 23
paste input "USQY51398213"
type input "USQY51398213"
click at [634, 265] on button "Search" at bounding box center [669, 277] width 71 height 24
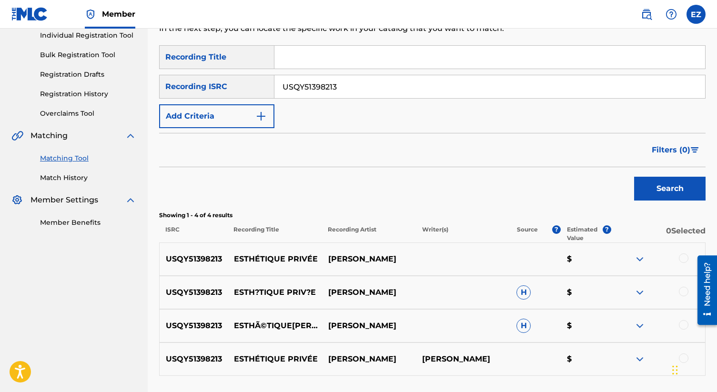
scroll to position [202, 0]
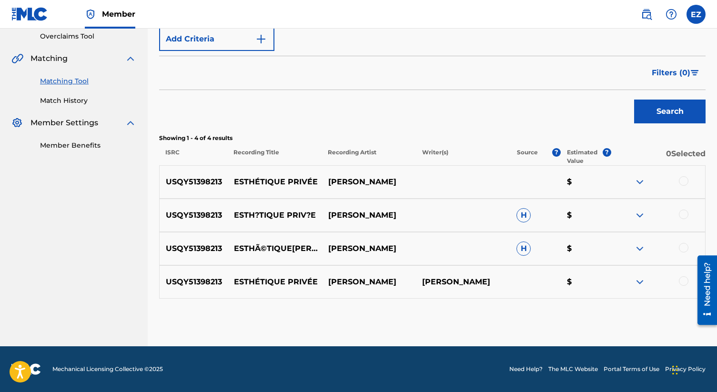
click at [686, 180] on div at bounding box center [684, 181] width 10 height 10
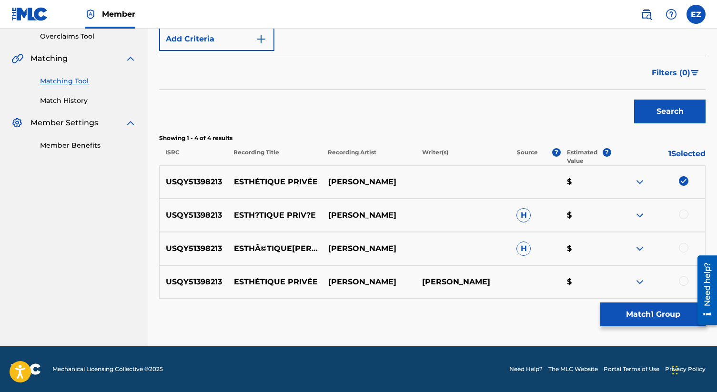
click at [684, 224] on div "USQY51398213 ESTH?TIQUE PRIV?E MARIE DAVIDSON H $" at bounding box center [432, 215] width 547 height 33
click at [685, 216] on div at bounding box center [684, 215] width 10 height 10
click at [685, 251] on div at bounding box center [684, 248] width 10 height 10
click at [685, 284] on div at bounding box center [684, 281] width 10 height 10
click at [656, 312] on button "Match 4 Groups" at bounding box center [653, 315] width 105 height 24
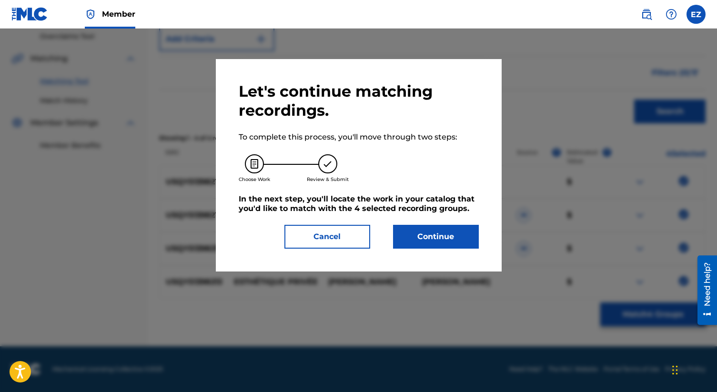
click at [432, 232] on button "Continue" at bounding box center [436, 237] width 86 height 24
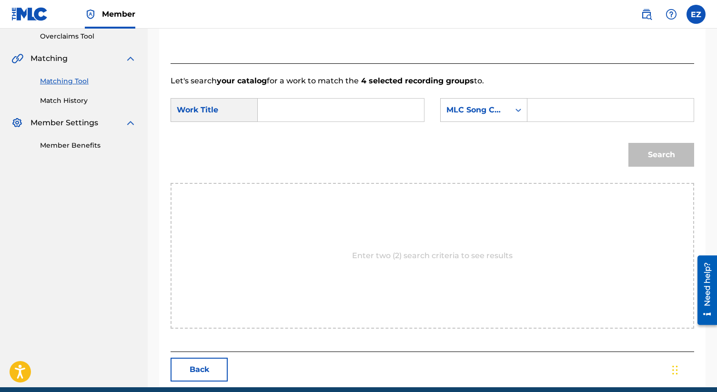
click at [274, 104] on input "Search Form" at bounding box center [341, 110] width 150 height 23
paste input "Esthetique Privee"
type input "Esthetique Privee"
click at [610, 110] on input "Search Form" at bounding box center [611, 110] width 150 height 23
type input "ea0mrv"
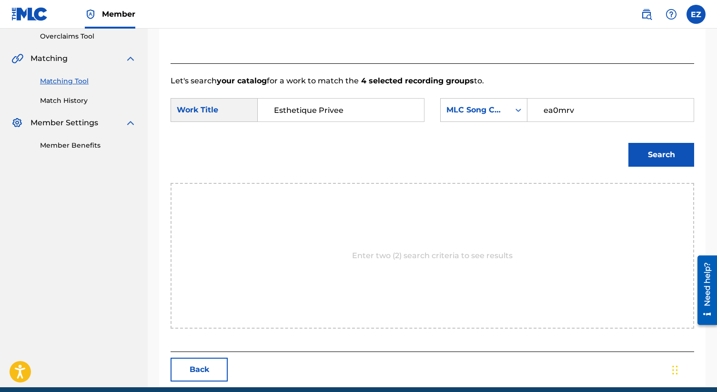
click at [629, 143] on button "Search" at bounding box center [662, 155] width 66 height 24
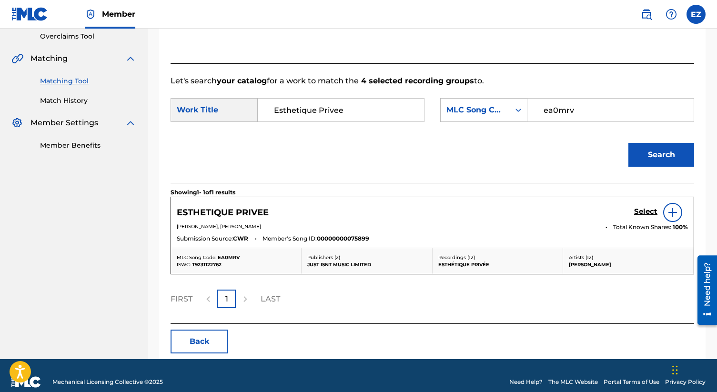
scroll to position [214, 0]
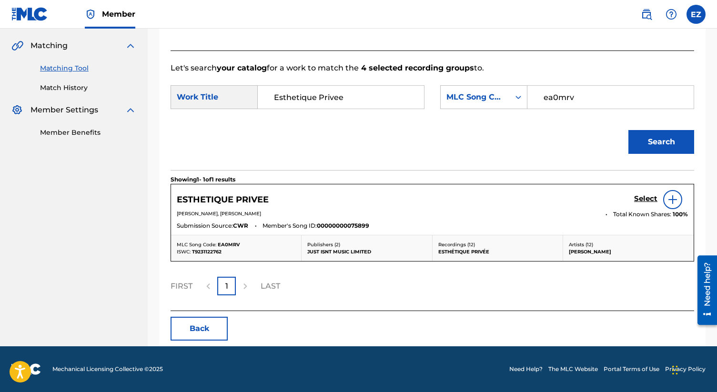
click at [642, 202] on h5 "Select" at bounding box center [645, 198] width 23 height 9
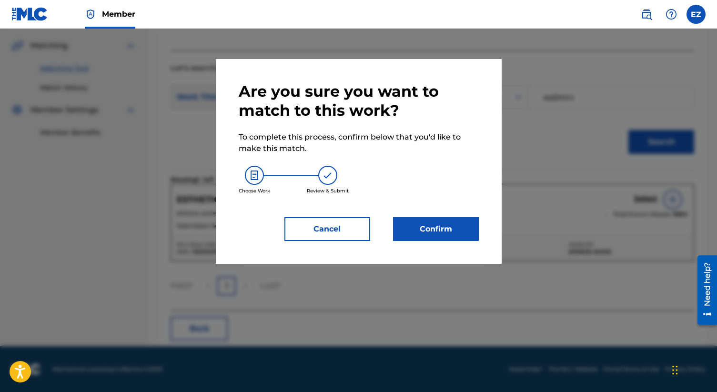
click at [413, 228] on button "Confirm" at bounding box center [436, 229] width 86 height 24
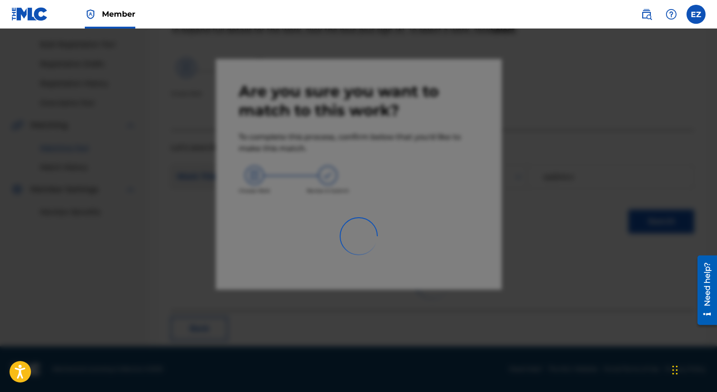
scroll to position [36, 0]
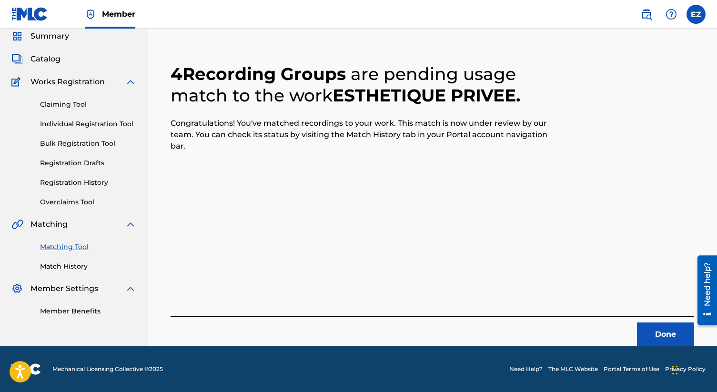
click at [653, 338] on button "Done" at bounding box center [665, 335] width 57 height 24
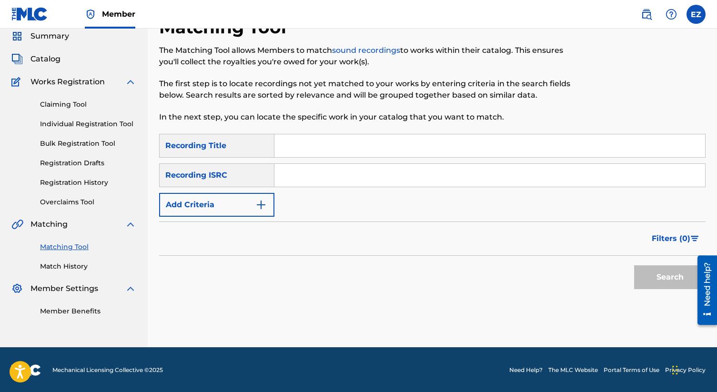
click at [349, 178] on input "Search Form" at bounding box center [490, 175] width 431 height 23
paste input "USQY51398212"
type input "USQY51398212"
click at [634, 265] on button "Search" at bounding box center [669, 277] width 71 height 24
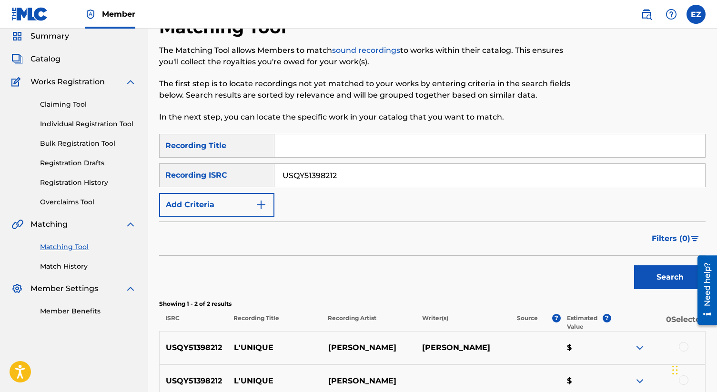
scroll to position [135, 0]
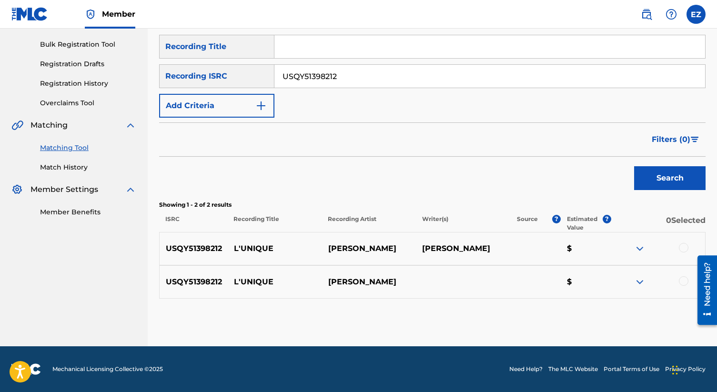
click at [692, 247] on div at bounding box center [658, 248] width 94 height 11
click at [687, 245] on div at bounding box center [684, 248] width 10 height 10
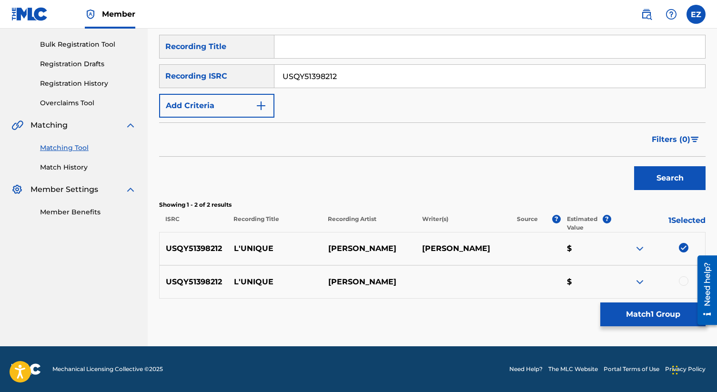
click at [687, 281] on div at bounding box center [684, 281] width 10 height 10
click at [682, 334] on div "Matching Tool The Matching Tool allows Members to match sound recordings to wor…" at bounding box center [432, 132] width 547 height 429
click at [664, 319] on button "Match 2 Groups" at bounding box center [653, 315] width 105 height 24
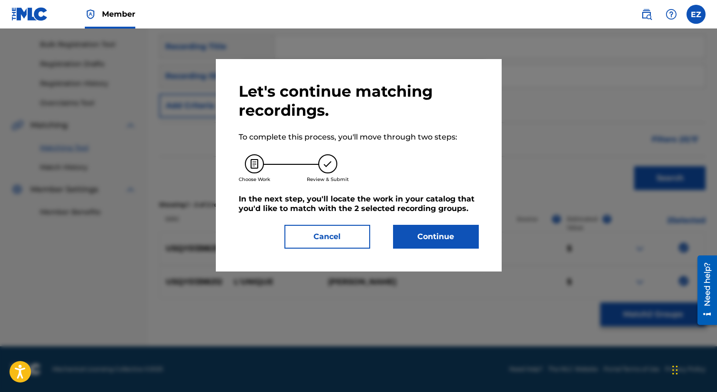
click at [463, 239] on button "Continue" at bounding box center [436, 237] width 86 height 24
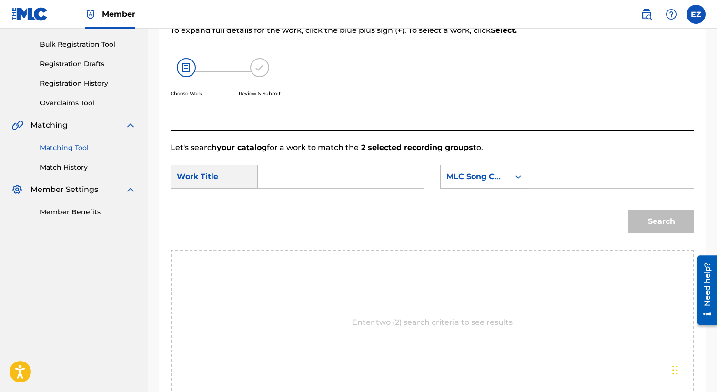
click at [306, 176] on input "Search Form" at bounding box center [341, 176] width 150 height 23
paste input "L'Unique"
type input "L'Unique"
click at [600, 184] on input "Search Form" at bounding box center [611, 176] width 150 height 23
type input "LA96qp"
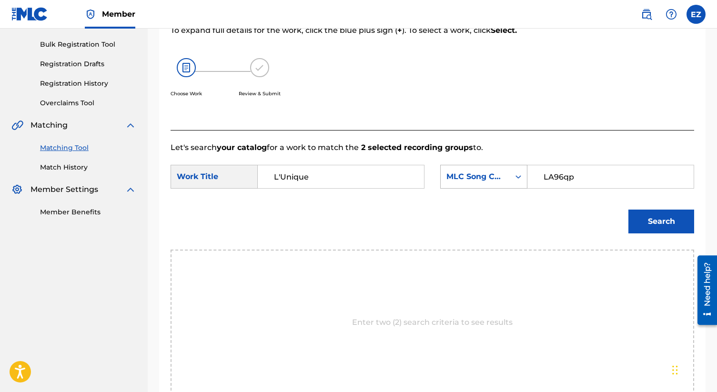
click at [629, 210] on button "Search" at bounding box center [662, 222] width 66 height 24
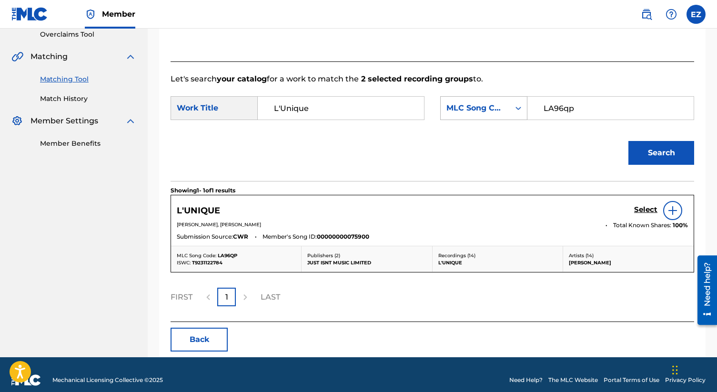
scroll to position [214, 0]
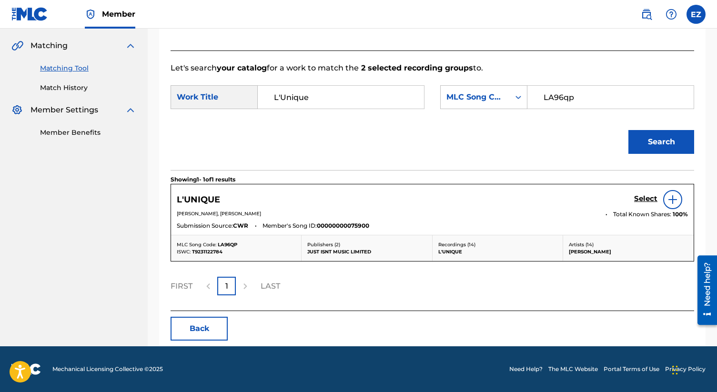
click at [652, 197] on h5 "Select" at bounding box center [645, 198] width 23 height 9
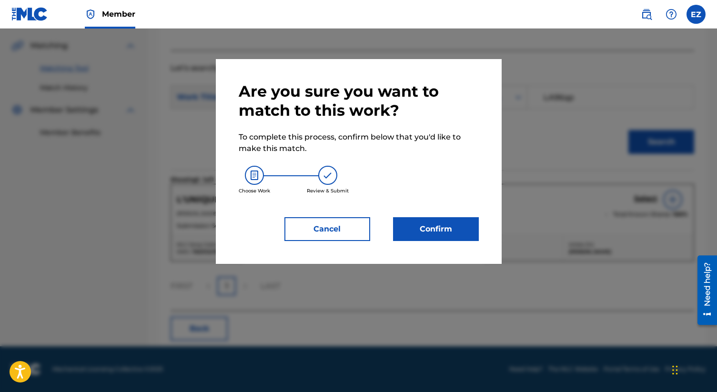
click at [412, 228] on button "Confirm" at bounding box center [436, 229] width 86 height 24
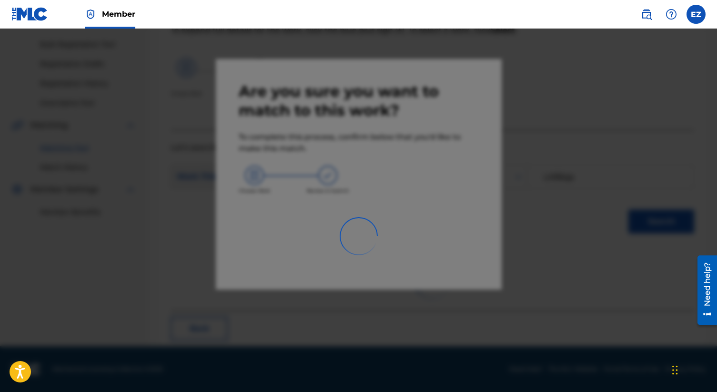
scroll to position [36, 0]
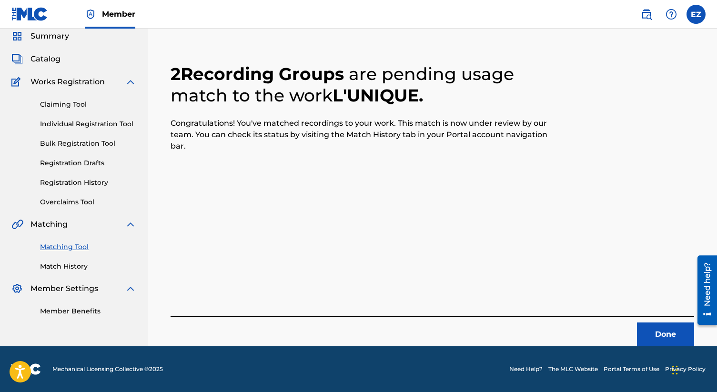
click at [674, 329] on button "Done" at bounding box center [665, 335] width 57 height 24
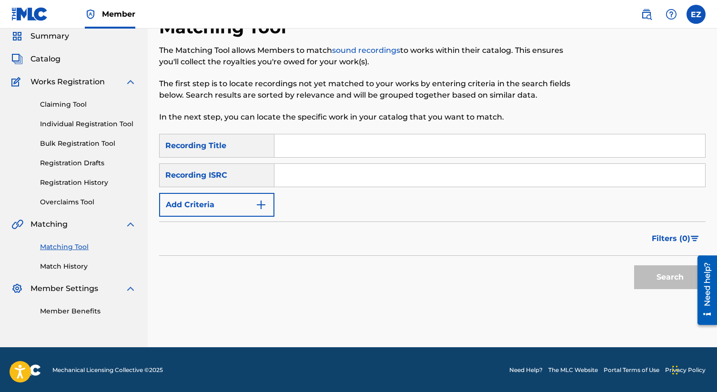
click at [299, 192] on div "SearchWithCriteria8e4085ab-ff01-4cf5-a5af-63838510cfaa Recording Title SearchWi…" at bounding box center [432, 175] width 547 height 83
click at [291, 180] on input "Search Form" at bounding box center [490, 175] width 431 height 23
paste input "USQY51398211"
type input "USQY51398211"
click at [634, 265] on button "Search" at bounding box center [669, 277] width 71 height 24
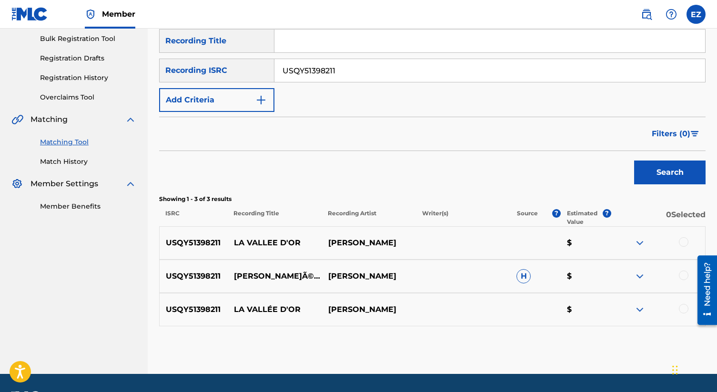
scroll to position [168, 0]
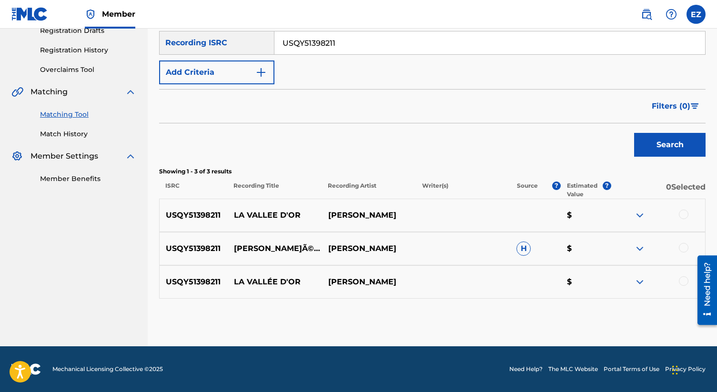
click at [673, 221] on div at bounding box center [658, 215] width 94 height 11
click at [683, 216] on div at bounding box center [684, 215] width 10 height 10
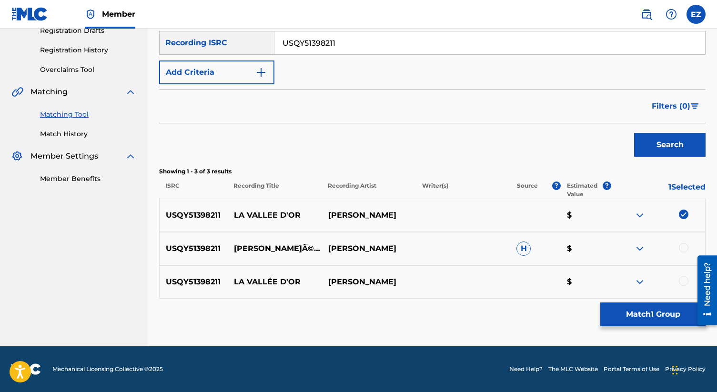
click at [683, 255] on div "USQY51398211 LA VALLÃ©E D'OR MARIE DAVIDSON H $" at bounding box center [432, 248] width 547 height 33
click at [683, 277] on div at bounding box center [684, 281] width 10 height 10
click at [682, 248] on div at bounding box center [684, 248] width 10 height 10
click at [648, 328] on div "Matching Tool The Matching Tool allows Members to match sound recordings to wor…" at bounding box center [432, 115] width 547 height 462
click at [647, 326] on div "Matching Tool The Matching Tool allows Members to match sound recordings to wor…" at bounding box center [432, 115] width 547 height 462
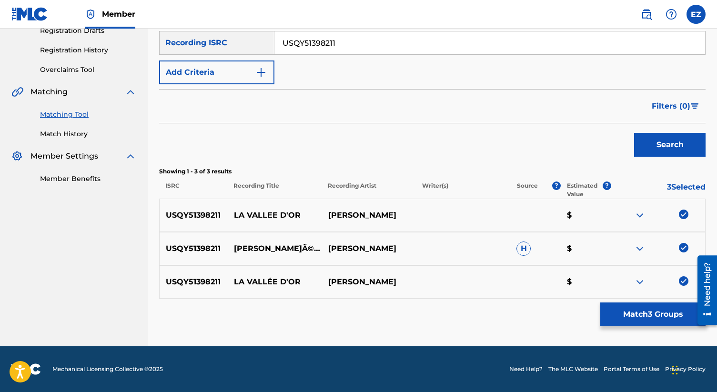
click at [645, 324] on button "Match 3 Groups" at bounding box center [653, 315] width 105 height 24
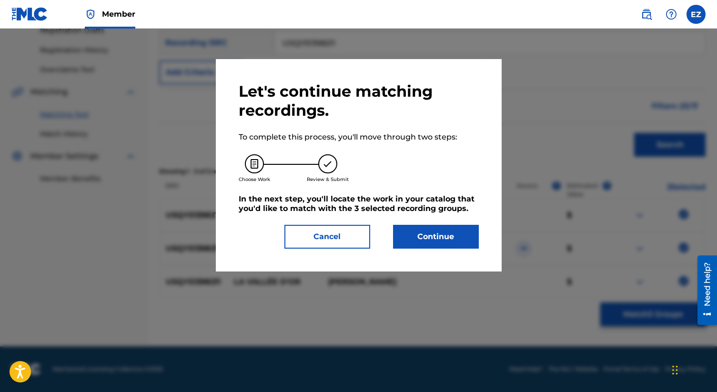
click at [466, 233] on button "Continue" at bounding box center [436, 237] width 86 height 24
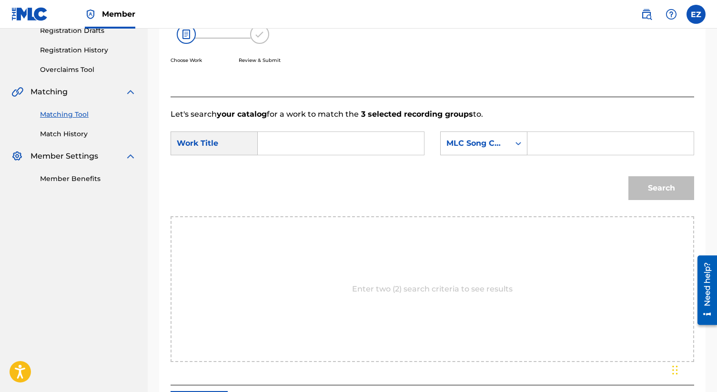
click at [321, 143] on input "Search Form" at bounding box center [341, 143] width 150 height 23
paste input "La Vallee D'Or"
type input "La Vallee D'Or"
click at [543, 140] on input "Search Form" at bounding box center [611, 143] width 150 height 23
click at [548, 137] on input "Search Form" at bounding box center [611, 143] width 150 height 23
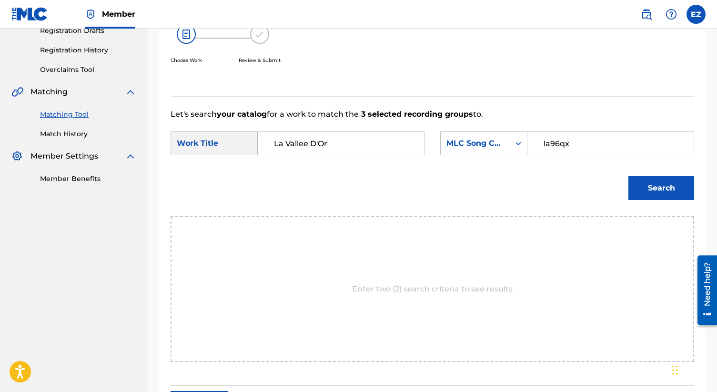
type input "la96qx"
click at [629, 176] on button "Search" at bounding box center [662, 188] width 66 height 24
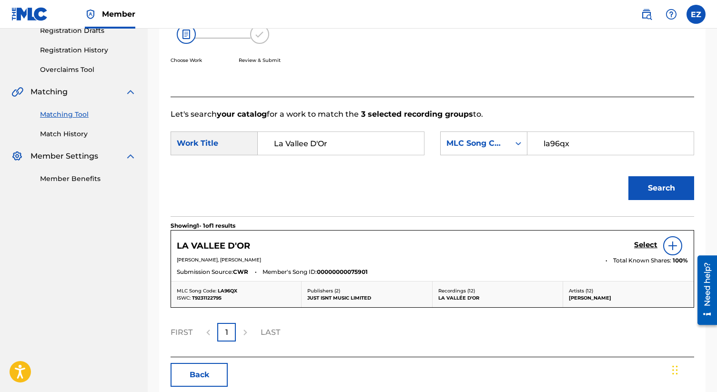
click at [640, 243] on h5 "Select" at bounding box center [645, 245] width 23 height 9
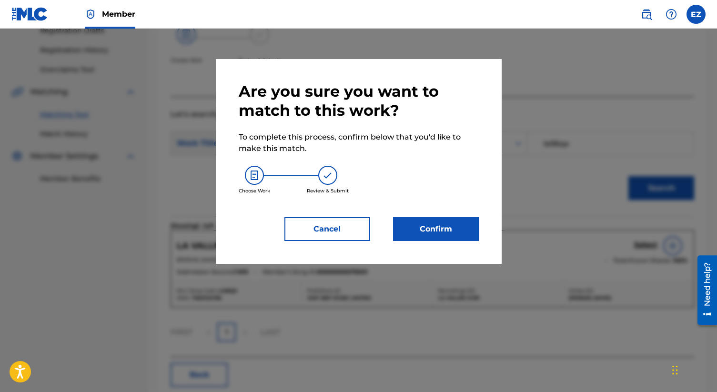
click at [399, 230] on button "Confirm" at bounding box center [436, 229] width 86 height 24
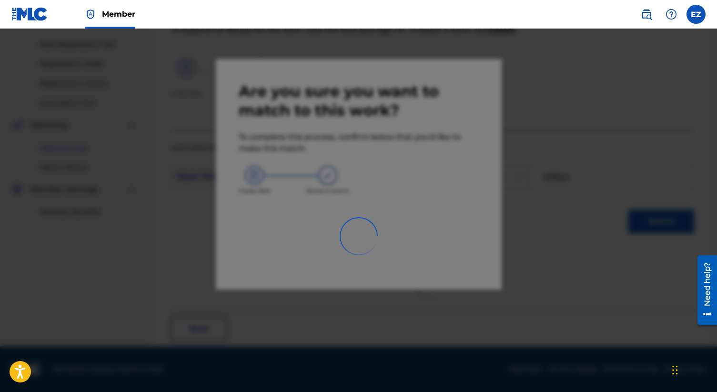
scroll to position [36, 0]
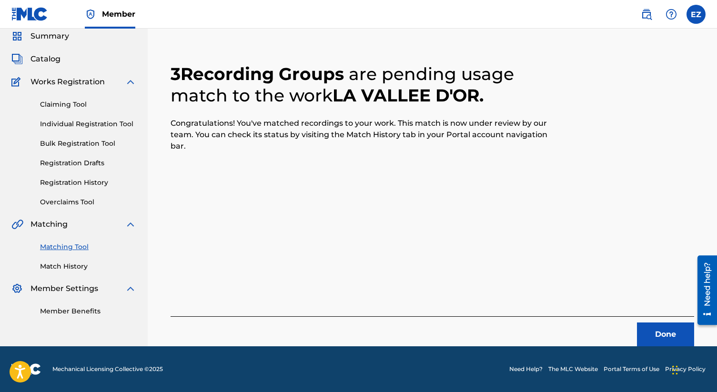
click at [658, 335] on button "Done" at bounding box center [665, 335] width 57 height 24
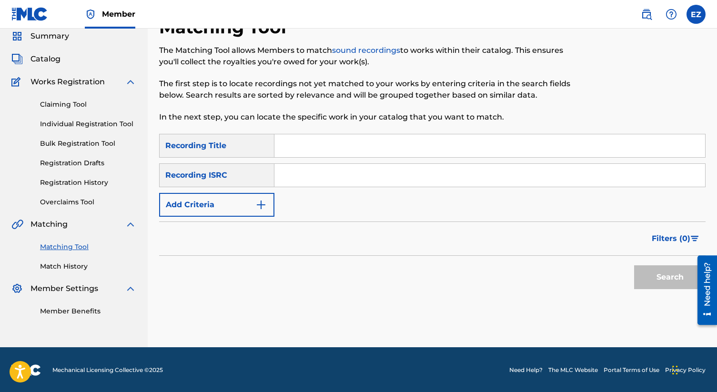
click at [316, 186] on input "Search Form" at bounding box center [490, 175] width 431 height 23
paste input "USQY51398214"
type input "USQY51398214"
click at [634, 265] on button "Search" at bounding box center [669, 277] width 71 height 24
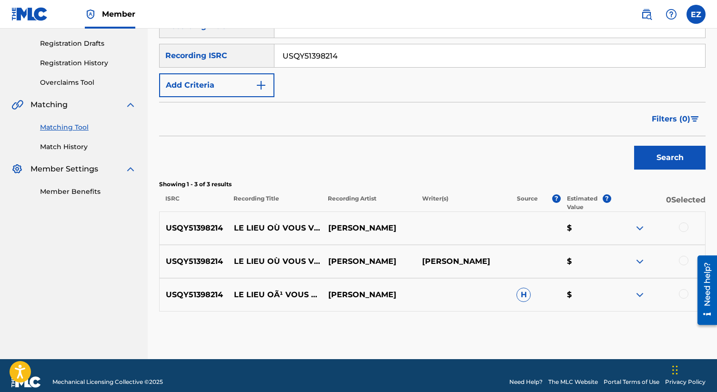
scroll to position [168, 0]
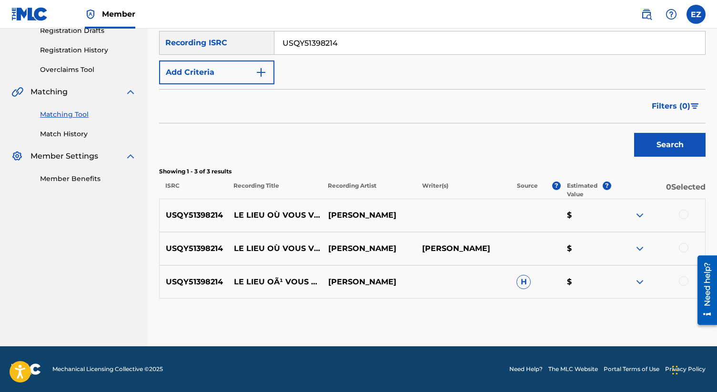
click at [684, 210] on div at bounding box center [684, 215] width 10 height 10
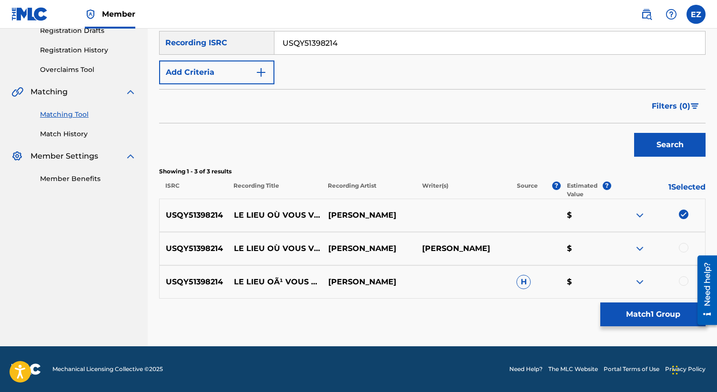
click at [683, 254] on div at bounding box center [658, 248] width 94 height 11
click at [687, 238] on div "USQY51398214 LE LIEU OÙ VOUS VOULEZ VOUS RENDRE MARIE DAVIDSON MARIE DAVIDSON $" at bounding box center [432, 248] width 547 height 33
click at [687, 247] on div at bounding box center [684, 248] width 10 height 10
click at [681, 283] on div at bounding box center [684, 281] width 10 height 10
click at [665, 311] on button "Match 3 Groups" at bounding box center [653, 315] width 105 height 24
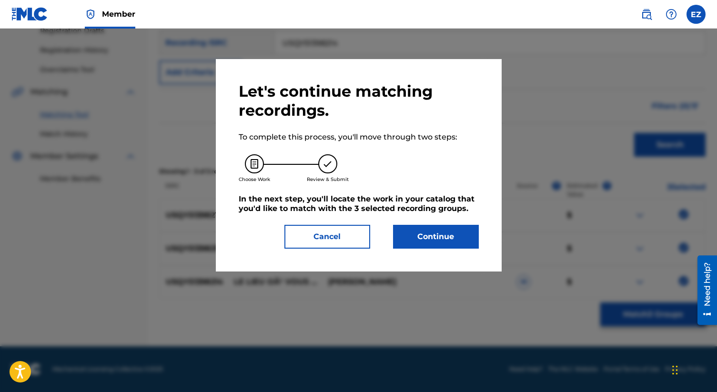
click at [433, 236] on button "Continue" at bounding box center [436, 237] width 86 height 24
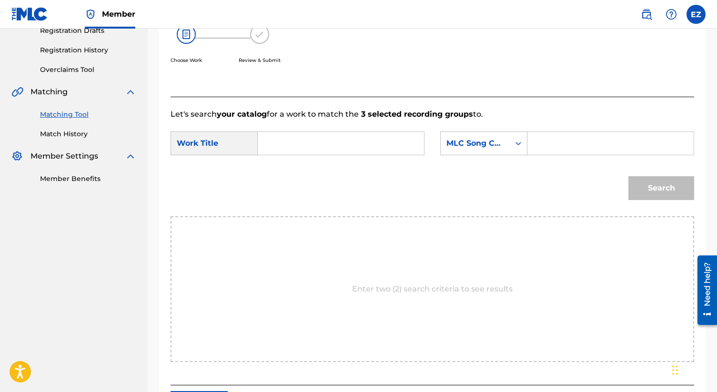
click at [296, 145] on input "Search Form" at bounding box center [341, 143] width 150 height 23
paste input "Le Lieu Ou Vous Voulez Vous Rendre"
type input "Le Lieu Ou Vous Voulez Vous Rendre"
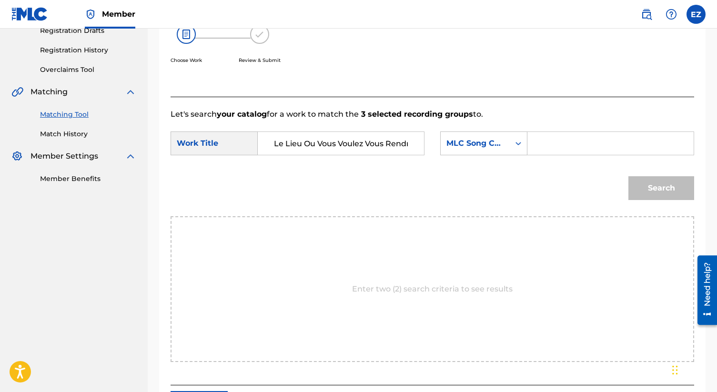
click at [548, 135] on input "Search Form" at bounding box center [611, 143] width 150 height 23
type input "la96p2"
click at [649, 180] on button "Search" at bounding box center [662, 188] width 66 height 24
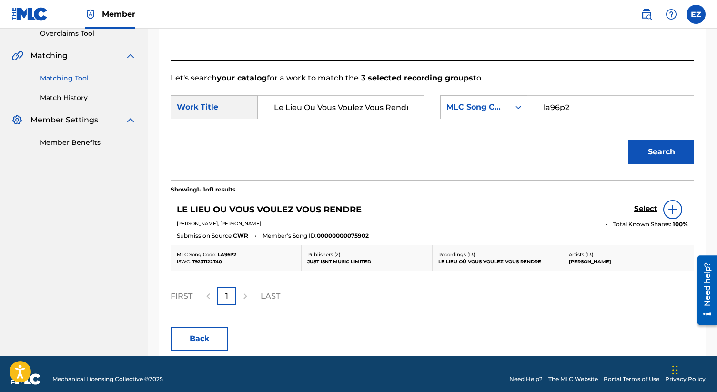
scroll to position [214, 0]
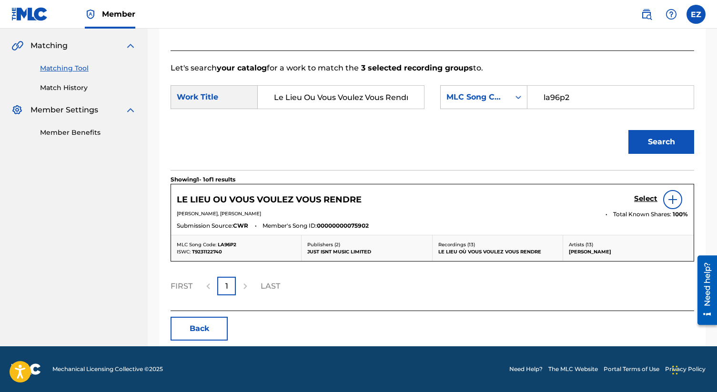
click at [642, 198] on h5 "Select" at bounding box center [645, 198] width 23 height 9
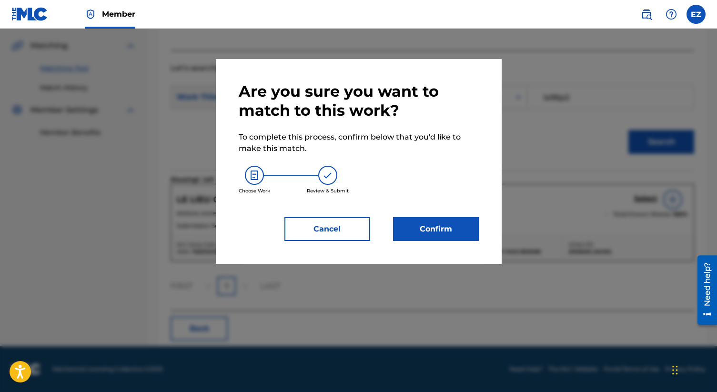
click at [415, 242] on div "Are you sure you want to match to this work? To complete this process, confirm …" at bounding box center [359, 161] width 286 height 205
click at [415, 238] on button "Confirm" at bounding box center [436, 229] width 86 height 24
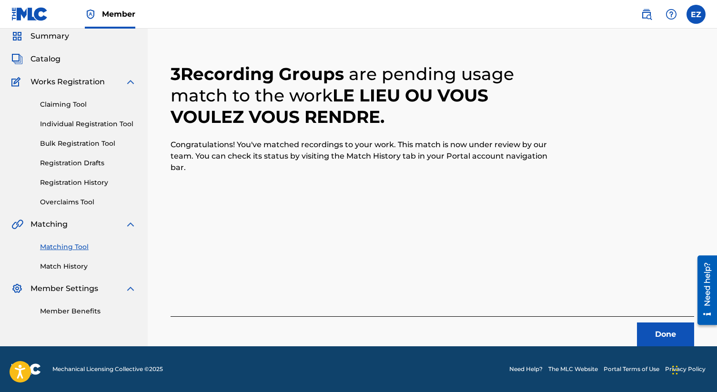
scroll to position [36, 0]
click at [655, 333] on button "Done" at bounding box center [665, 335] width 57 height 24
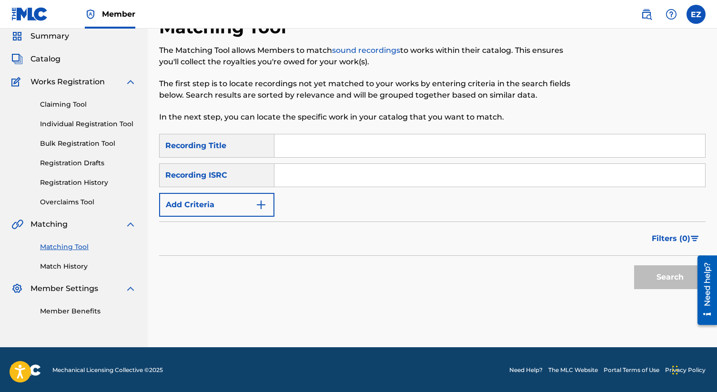
click at [330, 158] on div "SearchWithCriteria8e4085ab-ff01-4cf5-a5af-63838510cfaa Recording Title SearchWi…" at bounding box center [432, 175] width 547 height 83
click at [329, 172] on input "Search Form" at bounding box center [490, 175] width 431 height 23
paste input "USQY51398210"
type input "USQY51398210"
click at [634, 265] on button "Search" at bounding box center [669, 277] width 71 height 24
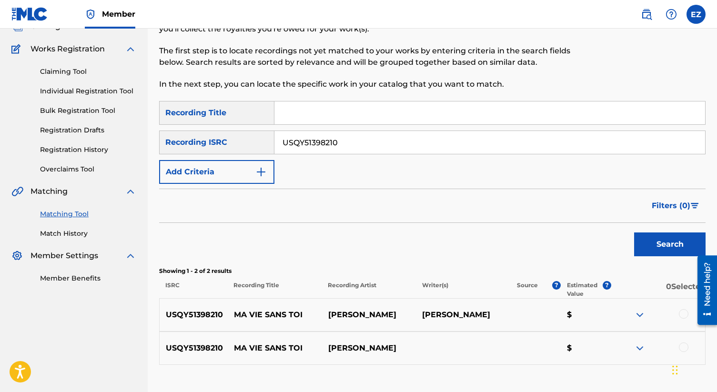
scroll to position [135, 0]
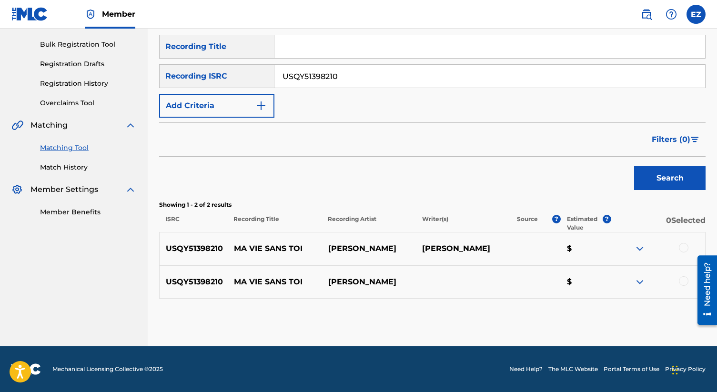
click at [675, 242] on div "USQY51398210 MA VIE SANS TOI MARIE DAVIDSON MARIE DAVIDSON $" at bounding box center [432, 248] width 547 height 33
click at [681, 249] on div at bounding box center [684, 248] width 10 height 10
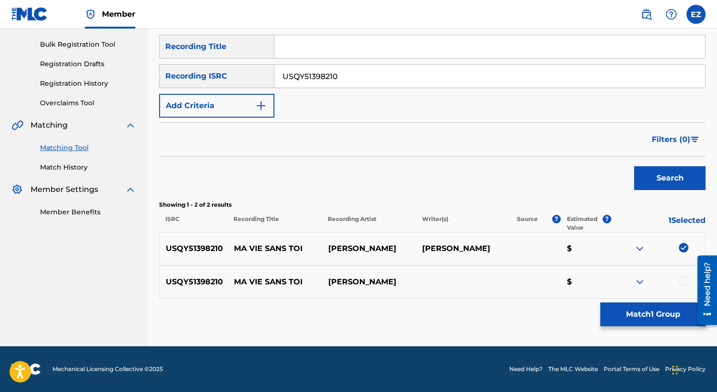
click at [681, 284] on div at bounding box center [684, 281] width 10 height 10
click at [678, 313] on button "Match 2 Groups" at bounding box center [653, 315] width 105 height 24
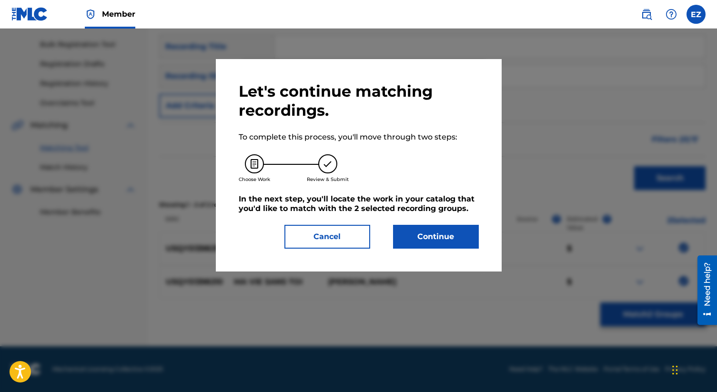
click at [440, 236] on button "Continue" at bounding box center [436, 237] width 86 height 24
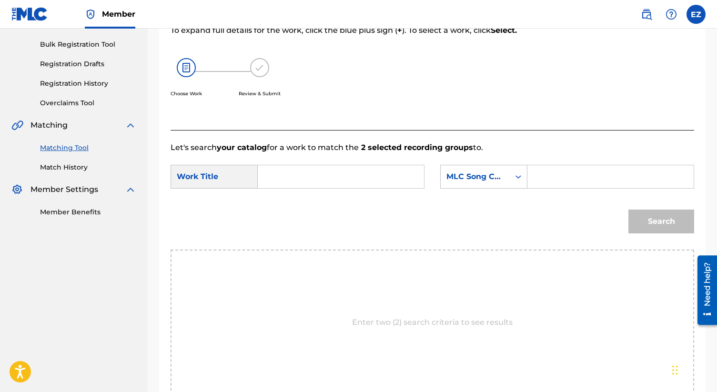
click at [349, 183] on input "Search Form" at bounding box center [341, 176] width 150 height 23
paste input "Ma Vie Sans Toi"
type input "Ma Vie Sans Toi"
click at [596, 176] on input "Search Form" at bounding box center [611, 176] width 150 height 23
type input "ma8t86"
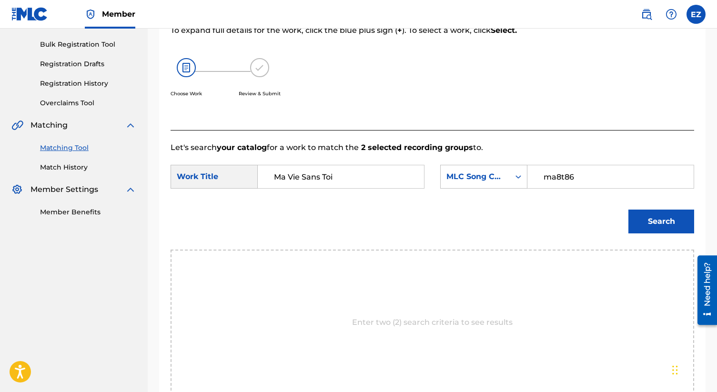
click at [629, 210] on button "Search" at bounding box center [662, 222] width 66 height 24
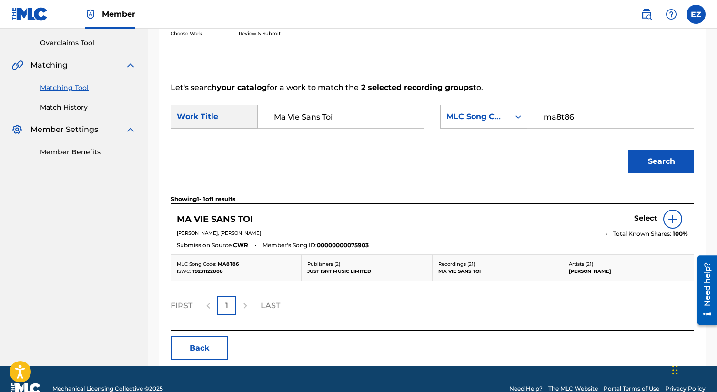
scroll to position [196, 0]
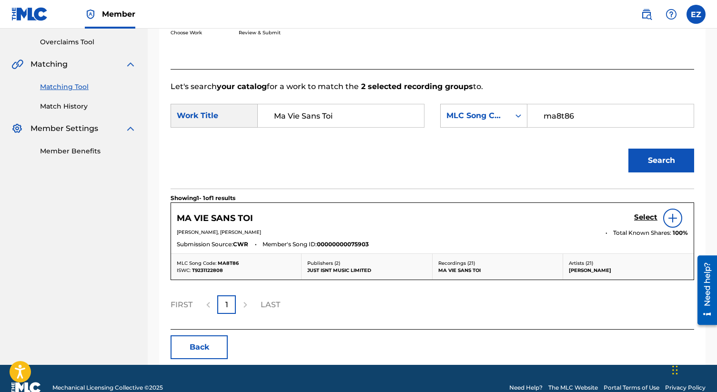
click at [642, 216] on h5 "Select" at bounding box center [645, 217] width 23 height 9
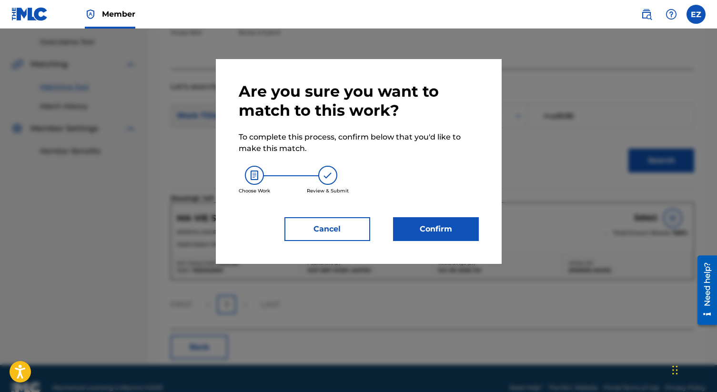
click at [402, 229] on button "Confirm" at bounding box center [436, 229] width 86 height 24
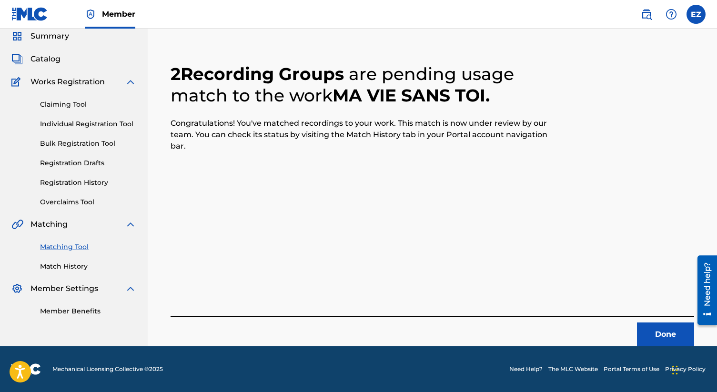
scroll to position [36, 0]
click at [652, 327] on button "Done" at bounding box center [665, 335] width 57 height 24
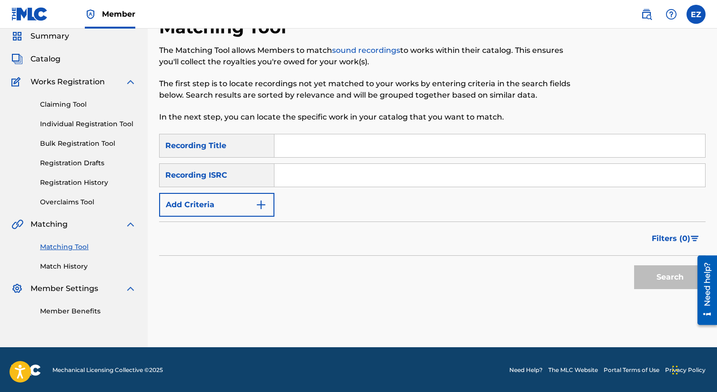
click at [311, 180] on input "Search Form" at bounding box center [490, 175] width 431 height 23
paste input "CAI1L1400502"
type input "CAI1L1400502"
click at [634, 265] on button "Search" at bounding box center [669, 277] width 71 height 24
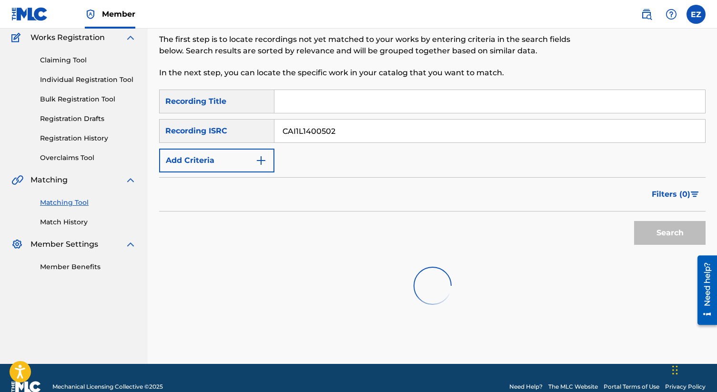
scroll to position [98, 0]
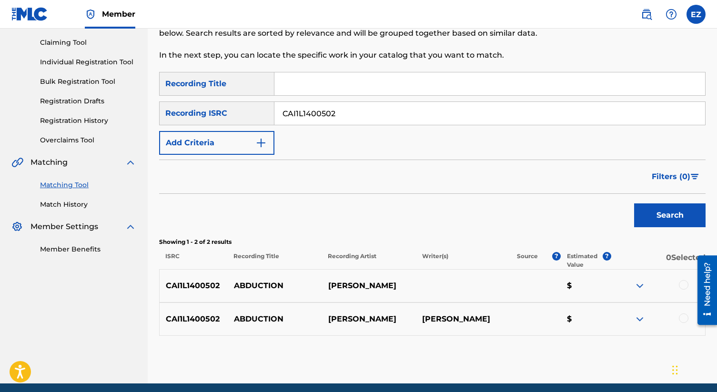
click at [682, 288] on div at bounding box center [684, 285] width 10 height 10
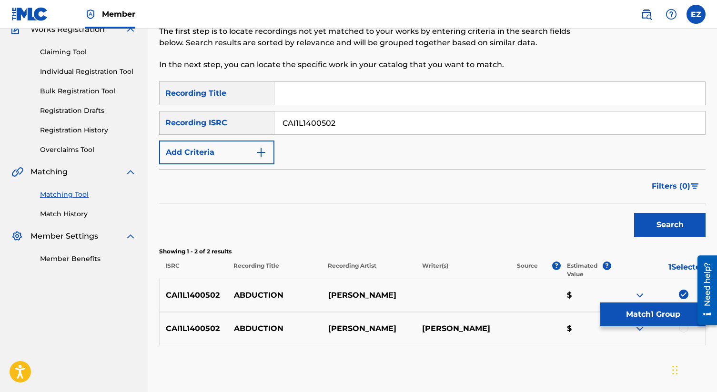
scroll to position [85, 0]
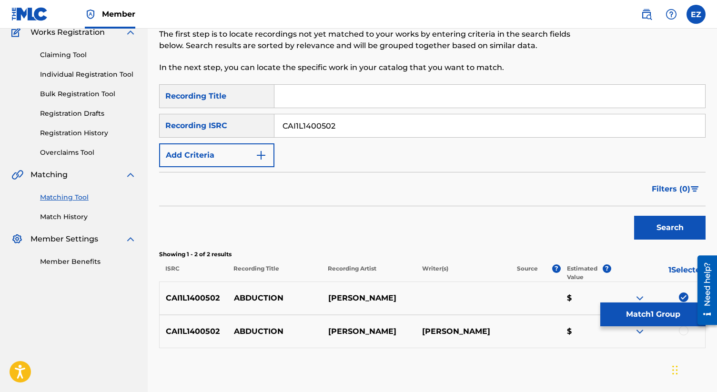
click at [683, 334] on div at bounding box center [684, 331] width 10 height 10
click at [653, 308] on button "Match 2 Groups" at bounding box center [653, 315] width 105 height 24
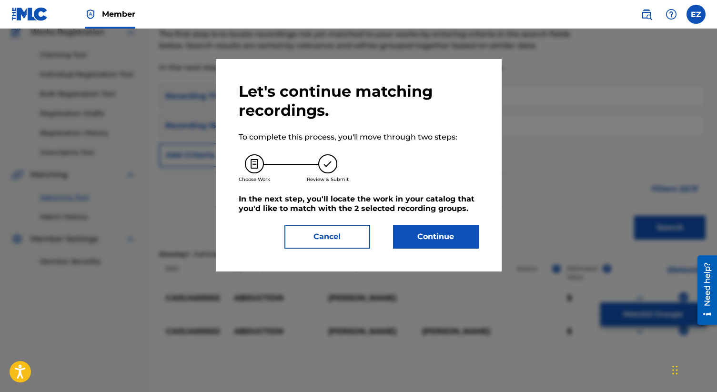
click at [443, 243] on button "Continue" at bounding box center [436, 237] width 86 height 24
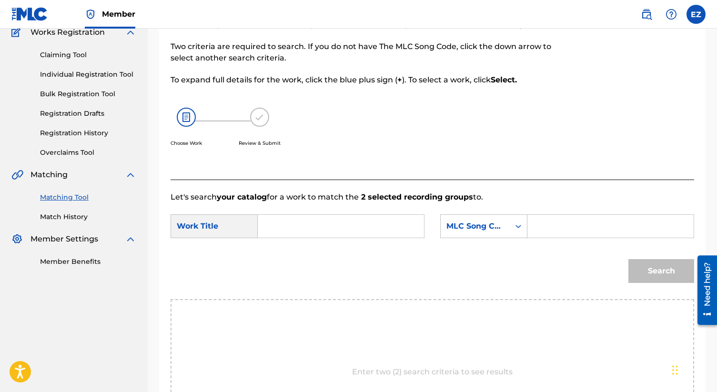
click at [274, 217] on input "Search Form" at bounding box center [341, 226] width 150 height 23
paste input "Abduction"
type input "Abduction"
click at [557, 230] on input "Search Form" at bounding box center [611, 226] width 150 height 23
type input "aa0wjl"
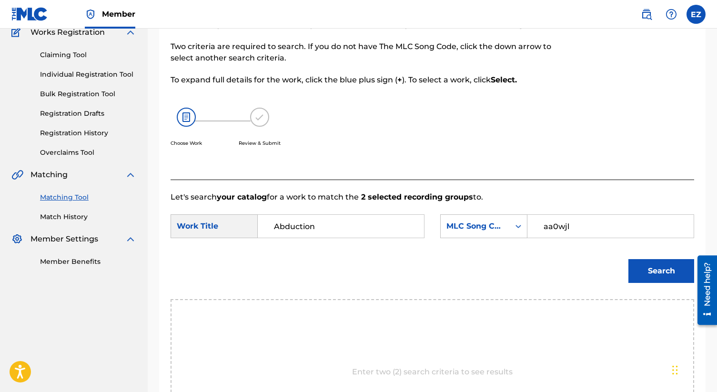
click at [652, 274] on button "Search" at bounding box center [662, 271] width 66 height 24
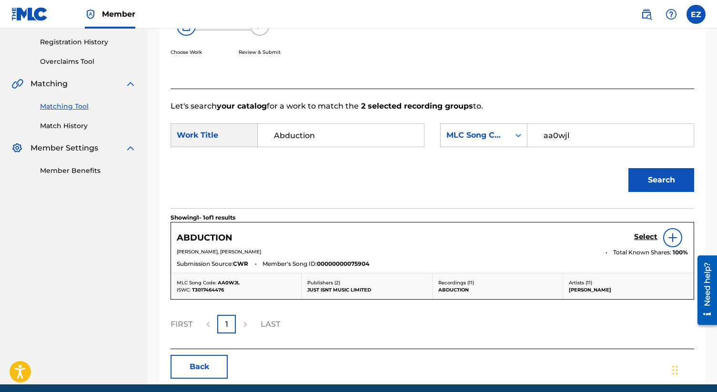
scroll to position [214, 0]
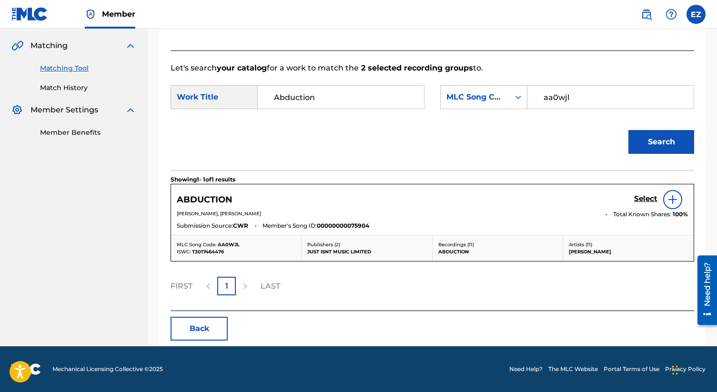
click at [640, 198] on h5 "Select" at bounding box center [645, 198] width 23 height 9
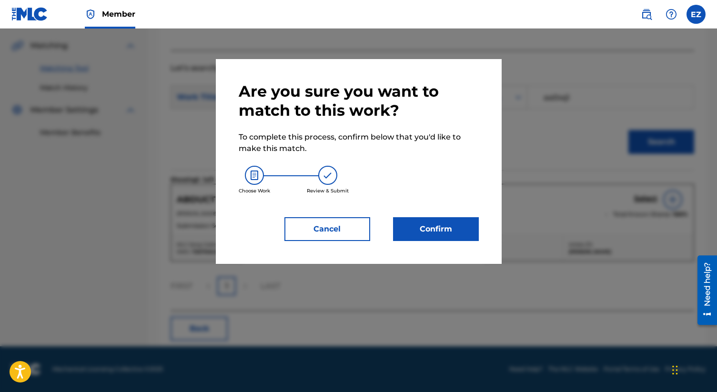
click at [447, 230] on button "Confirm" at bounding box center [436, 229] width 86 height 24
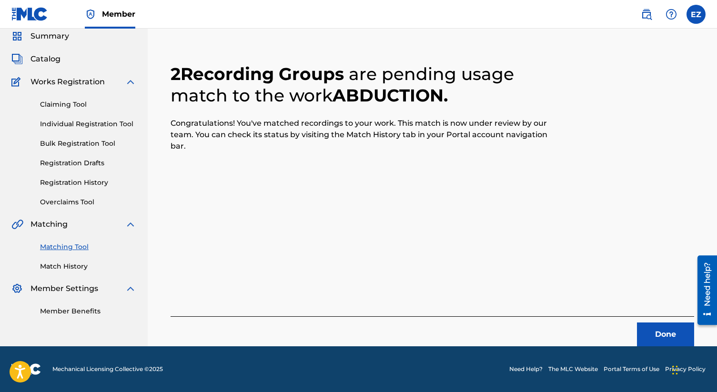
scroll to position [36, 0]
click at [660, 336] on button "Done" at bounding box center [665, 335] width 57 height 24
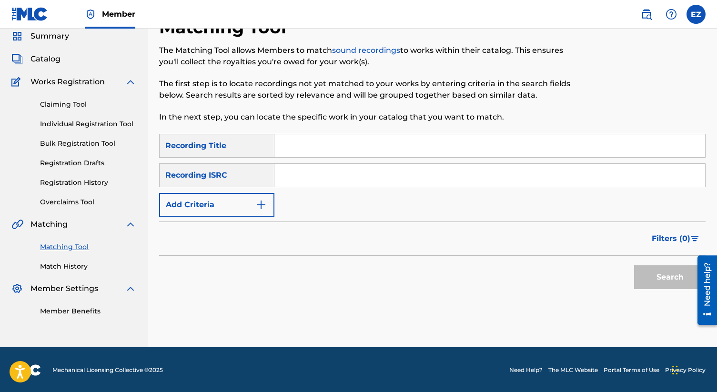
click at [307, 171] on input "Search Form" at bounding box center [490, 175] width 431 height 23
paste input "CAI1L1400505"
type input "CAI1L1400505"
click at [634, 265] on button "Search" at bounding box center [669, 277] width 71 height 24
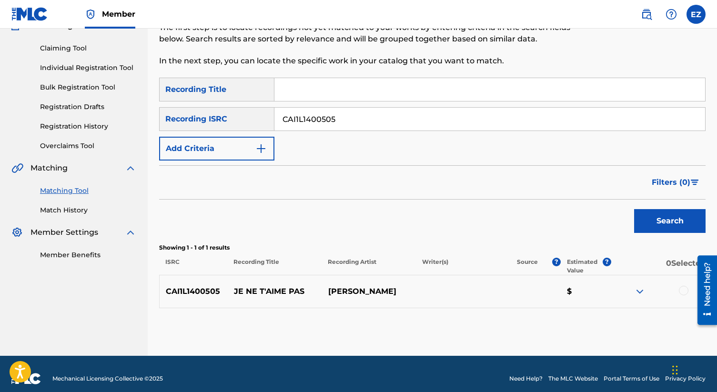
scroll to position [92, 0]
click at [683, 290] on div at bounding box center [684, 291] width 10 height 10
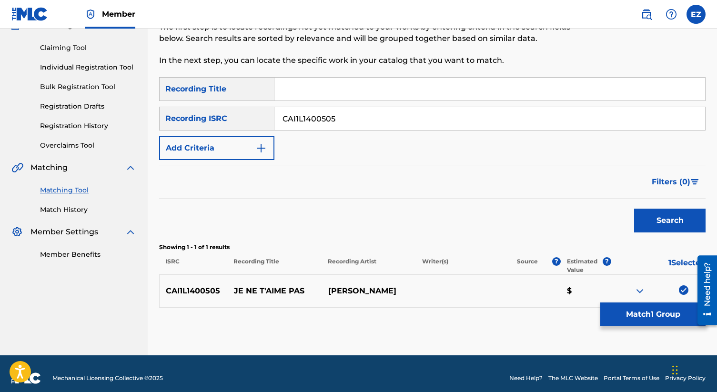
click at [665, 304] on button "Match 1 Group" at bounding box center [653, 315] width 105 height 24
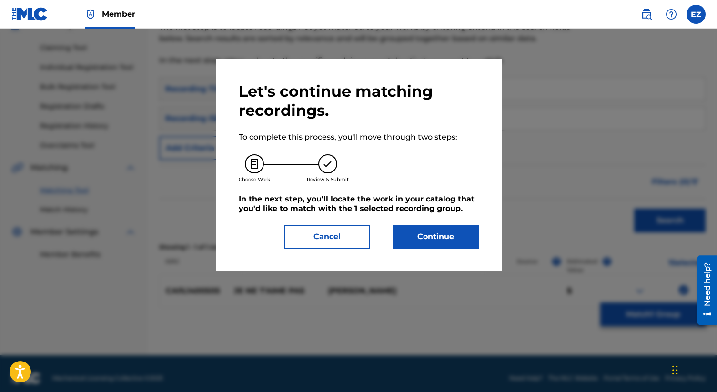
click at [458, 237] on button "Continue" at bounding box center [436, 237] width 86 height 24
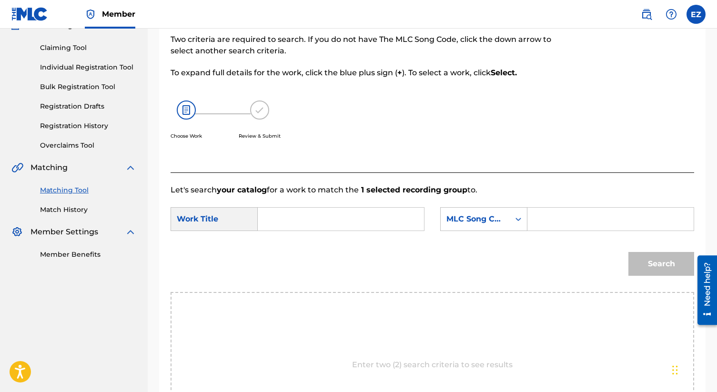
click at [332, 224] on input "Search Form" at bounding box center [341, 219] width 150 height 23
paste input "Je Ne T'Aime Pas"
type input "Je Ne T'Aime Pas"
click at [547, 214] on input "Search Form" at bounding box center [611, 219] width 150 height 23
click at [629, 252] on button "Search" at bounding box center [662, 264] width 66 height 24
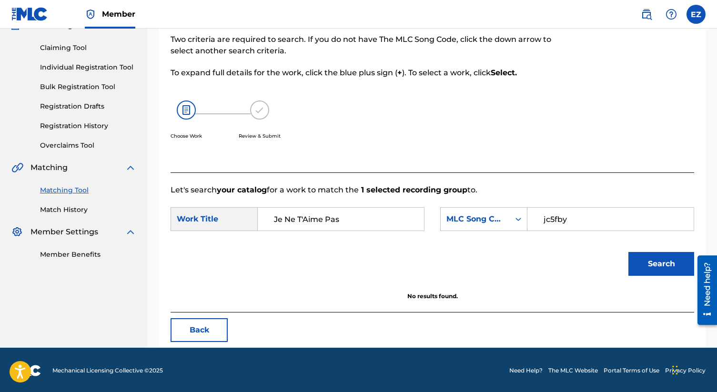
scroll to position [94, 0]
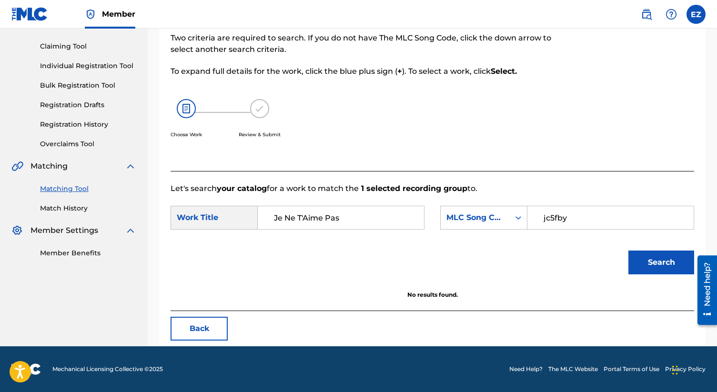
click at [553, 224] on input "jc5fby" at bounding box center [611, 217] width 150 height 23
click at [561, 222] on input "jc5fby" at bounding box center [611, 217] width 150 height 23
click at [629, 251] on button "Search" at bounding box center [662, 263] width 66 height 24
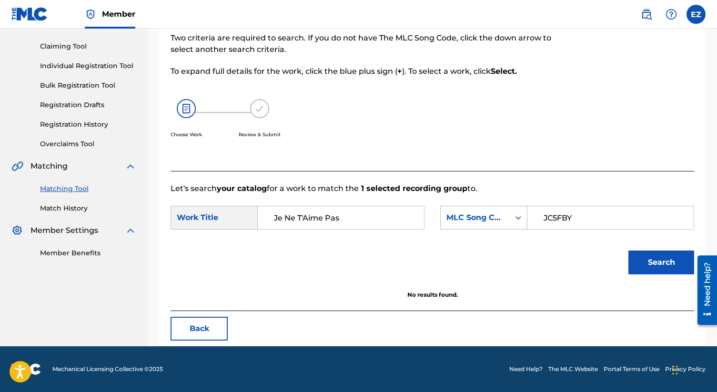
click at [569, 222] on input "JC5FBY" at bounding box center [611, 217] width 150 height 23
click at [629, 251] on button "Search" at bounding box center [662, 263] width 66 height 24
click at [569, 222] on input "JC5F8Y" at bounding box center [611, 217] width 150 height 23
click at [629, 251] on button "Search" at bounding box center [662, 263] width 66 height 24
click at [569, 222] on input "JC5FbY" at bounding box center [611, 217] width 150 height 23
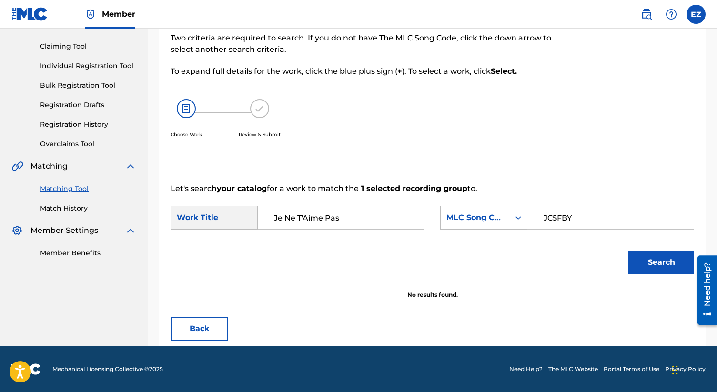
type input "JC5FBY"
click at [629, 251] on button "Search" at bounding box center [662, 263] width 66 height 24
click at [350, 220] on input "Je Ne T'Aime Pas" at bounding box center [341, 217] width 150 height 23
click at [282, 263] on strong "t'aime" at bounding box center [286, 261] width 25 height 9
type input "je ne t'aime pas"
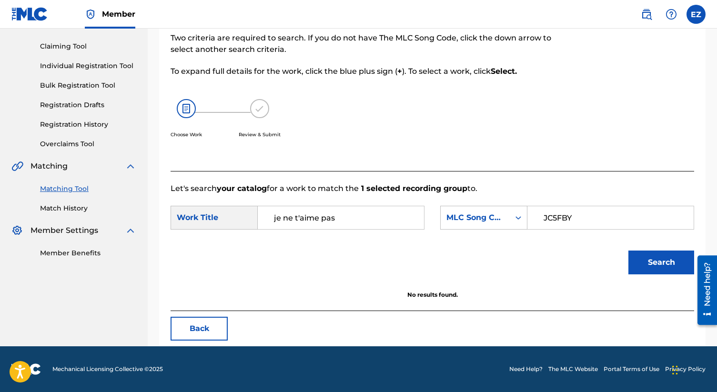
click at [629, 251] on button "Search" at bounding box center [662, 263] width 66 height 24
click at [581, 214] on input "JC5FBY" at bounding box center [611, 217] width 150 height 23
click at [645, 259] on button "Search" at bounding box center [662, 263] width 66 height 24
click at [602, 219] on input "JC47f1" at bounding box center [611, 217] width 150 height 23
type input "JC47fi"
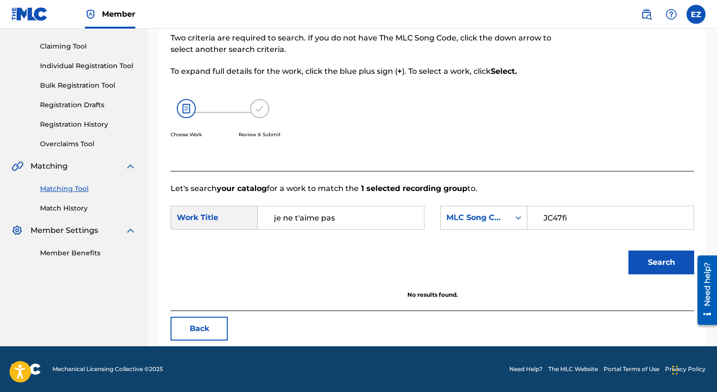
click at [629, 251] on button "Search" at bounding box center [662, 263] width 66 height 24
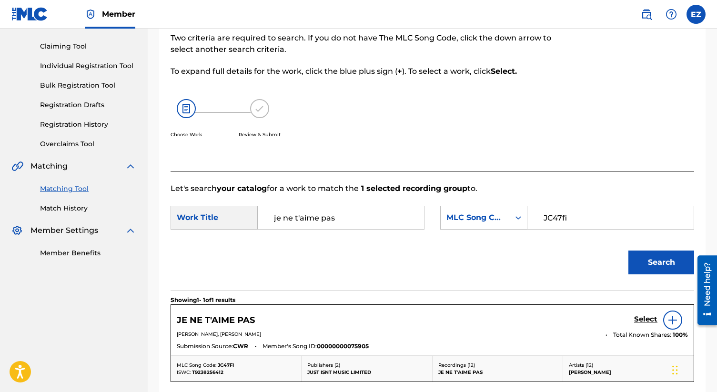
scroll to position [128, 0]
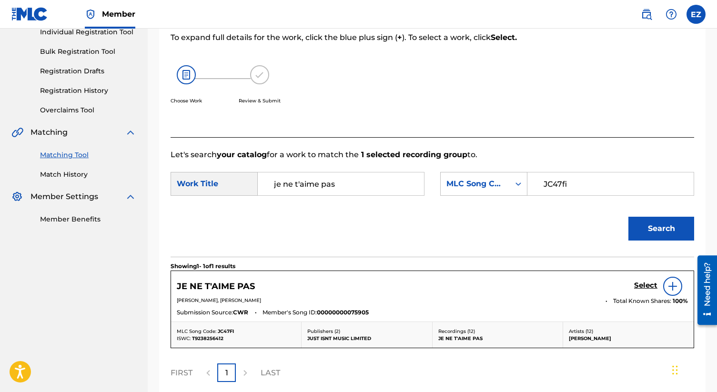
click at [642, 286] on h5 "Select" at bounding box center [645, 285] width 23 height 9
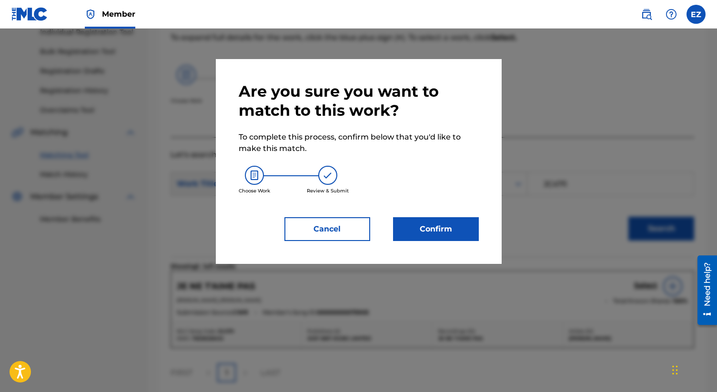
click at [443, 230] on button "Confirm" at bounding box center [436, 229] width 86 height 24
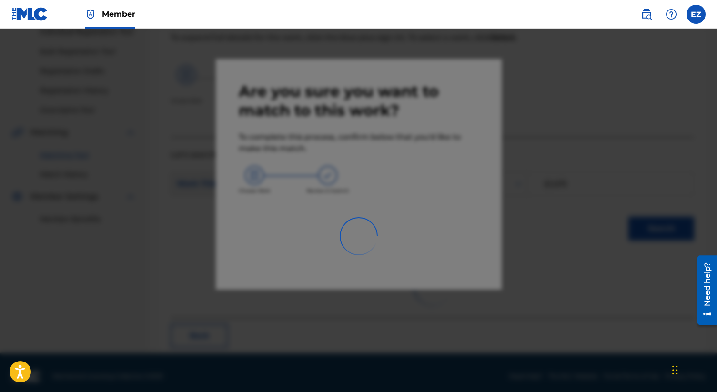
scroll to position [36, 0]
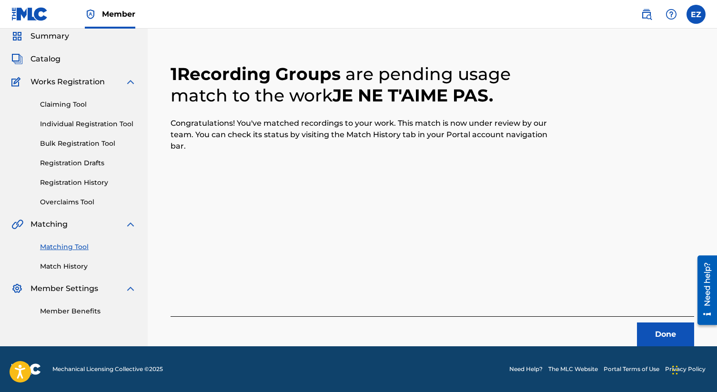
click at [667, 333] on button "Done" at bounding box center [665, 335] width 57 height 24
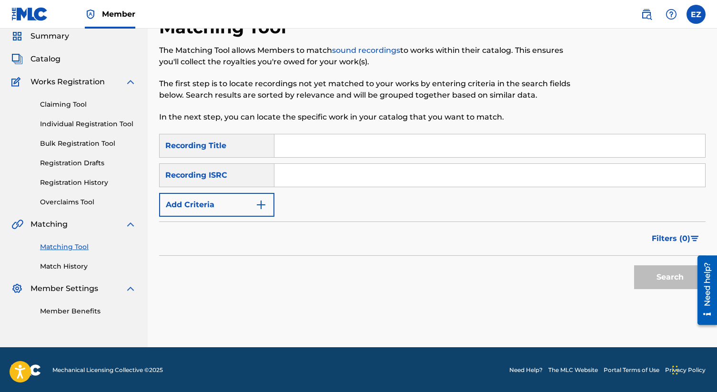
click at [305, 168] on input "Search Form" at bounding box center [490, 175] width 431 height 23
paste input "CAI1L1400506"
type input "CAI1L1400506"
click at [634, 265] on button "Search" at bounding box center [669, 277] width 71 height 24
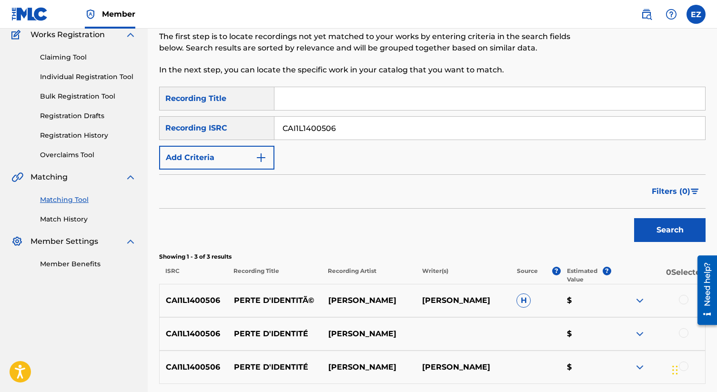
scroll to position [168, 0]
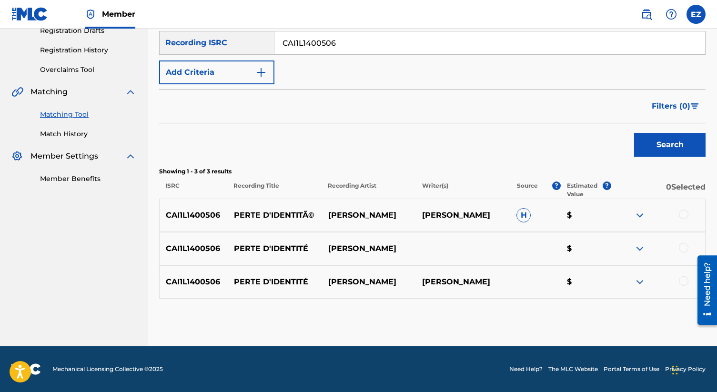
click at [680, 213] on div at bounding box center [684, 215] width 10 height 10
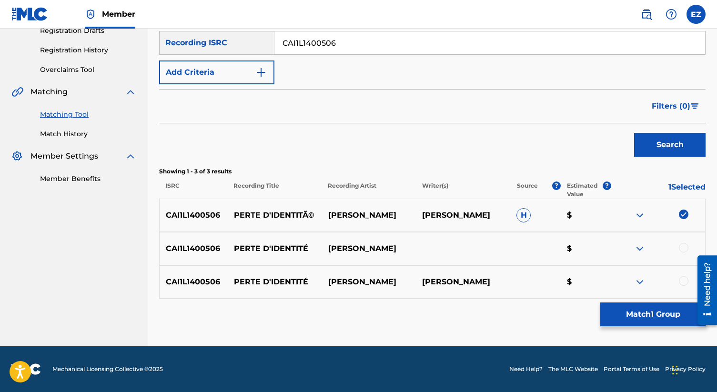
click at [680, 244] on div at bounding box center [658, 248] width 94 height 11
click at [680, 271] on div "CAI1L1400506 PERTE D'IDENTITÉ MARIE DAVIDSON MARIE DAVIDSON $" at bounding box center [432, 281] width 547 height 33
click at [683, 276] on div at bounding box center [684, 281] width 10 height 10
click at [683, 250] on div at bounding box center [684, 248] width 10 height 10
click at [657, 321] on button "Match 3 Groups" at bounding box center [653, 315] width 105 height 24
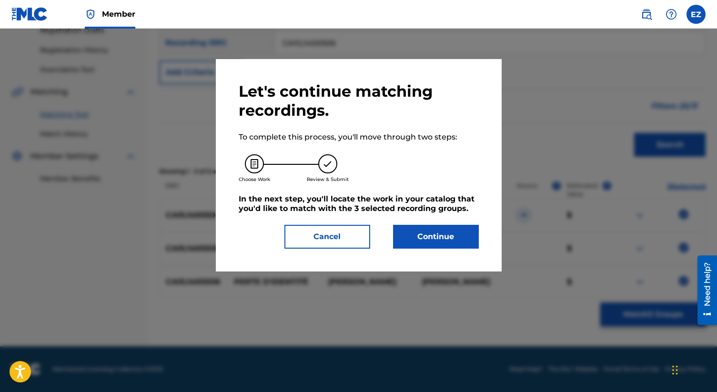
click at [458, 235] on button "Continue" at bounding box center [436, 237] width 86 height 24
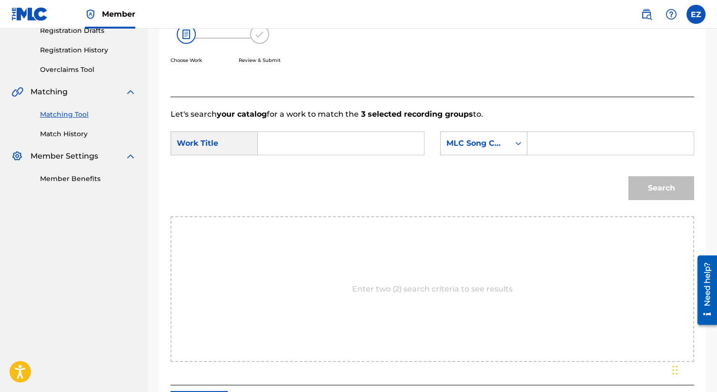
click at [293, 140] on input "Search Form" at bounding box center [341, 143] width 150 height 23
paste input "Perte D'Identite"
type input "Perte D'Identite"
click at [546, 137] on input "Search Form" at bounding box center [611, 143] width 150 height 23
type input "pa4b2h"
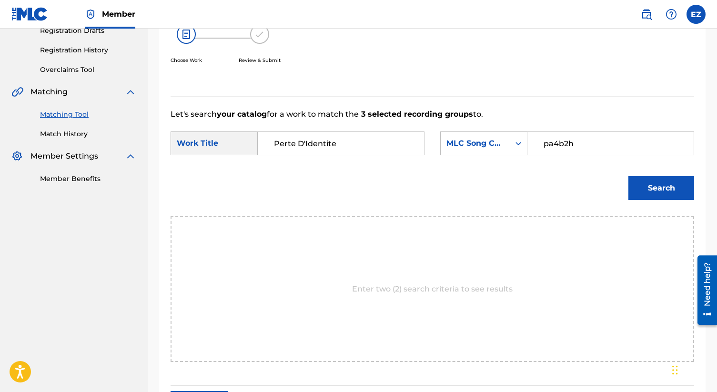
click at [629, 176] on button "Search" at bounding box center [662, 188] width 66 height 24
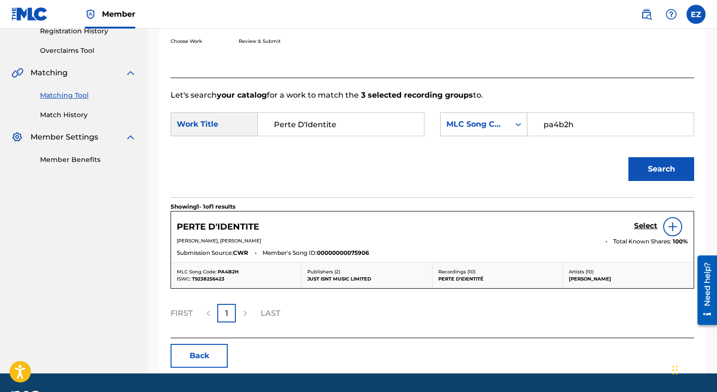
scroll to position [214, 0]
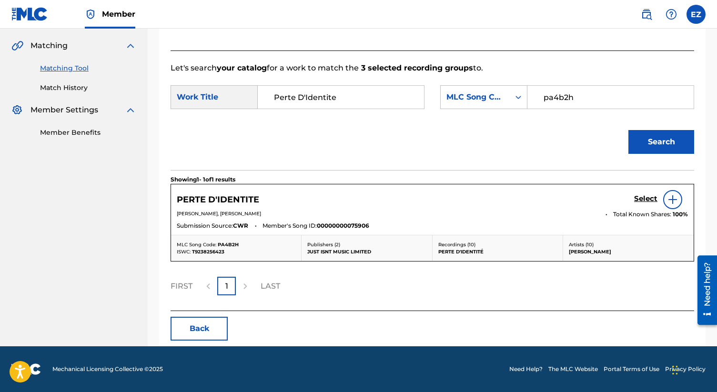
click at [640, 201] on h5 "Select" at bounding box center [645, 198] width 23 height 9
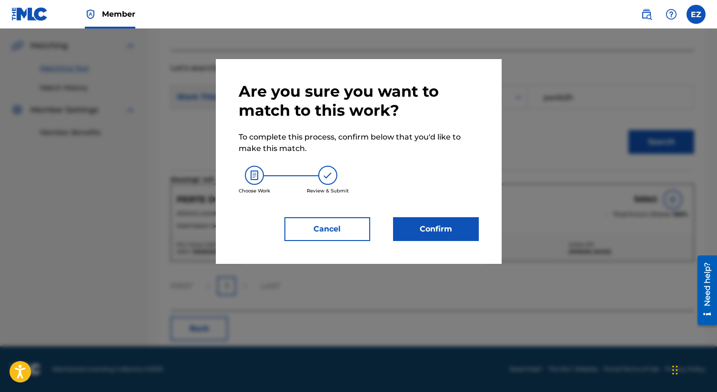
click at [418, 237] on button "Confirm" at bounding box center [436, 229] width 86 height 24
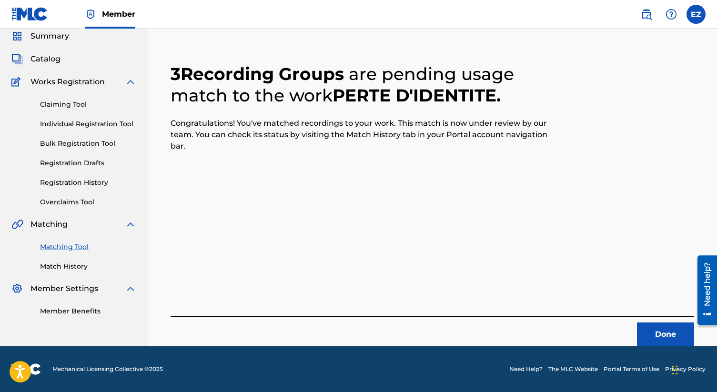
scroll to position [36, 0]
click at [670, 330] on button "Done" at bounding box center [665, 335] width 57 height 24
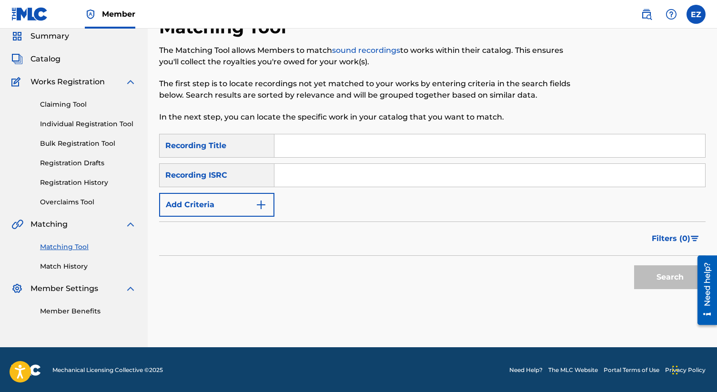
click at [339, 187] on div "Search Form" at bounding box center [490, 175] width 431 height 24
click at [315, 173] on input "Search Form" at bounding box center [490, 175] width 431 height 23
paste input "CAI1L1400501"
type input "CAI1L1400501"
click at [634, 265] on button "Search" at bounding box center [669, 277] width 71 height 24
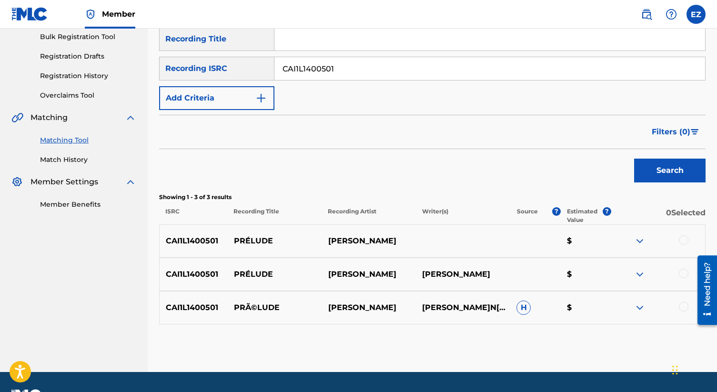
scroll to position [168, 0]
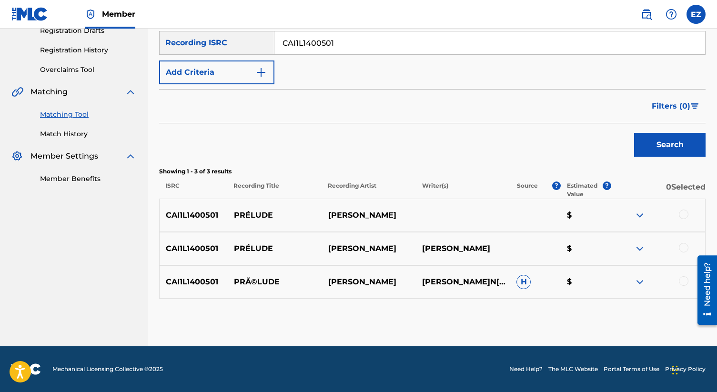
click at [682, 217] on div at bounding box center [684, 215] width 10 height 10
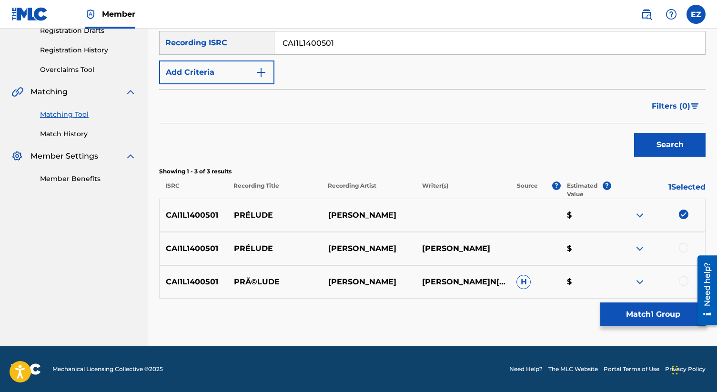
click at [680, 246] on div at bounding box center [684, 248] width 10 height 10
click at [681, 271] on div "CAI1L1400501 PRÃ©LUDE MARIE DAVIDSON JORDAN MARIE DAVIDSON H $" at bounding box center [432, 281] width 547 height 33
click at [681, 281] on div at bounding box center [684, 281] width 10 height 10
click at [681, 317] on button "Match 3 Groups" at bounding box center [653, 315] width 105 height 24
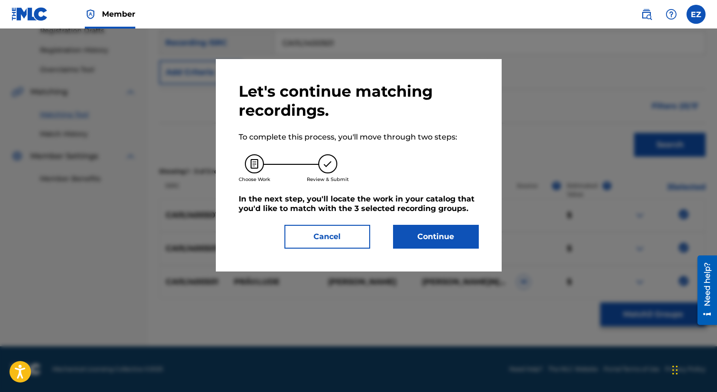
click at [427, 238] on button "Continue" at bounding box center [436, 237] width 86 height 24
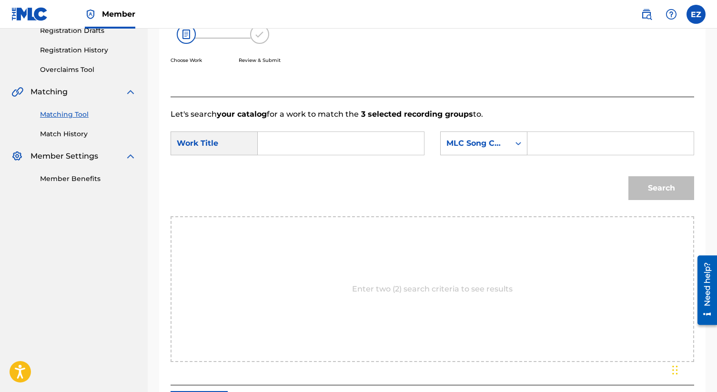
click at [317, 129] on form "SearchWithCriteria3b0599ff-fb69-4f96-9404-9ace787f6280 Work Title SearchWithCri…" at bounding box center [433, 168] width 524 height 96
click at [317, 138] on input "Search Form" at bounding box center [341, 143] width 150 height 23
paste input "Prelude"
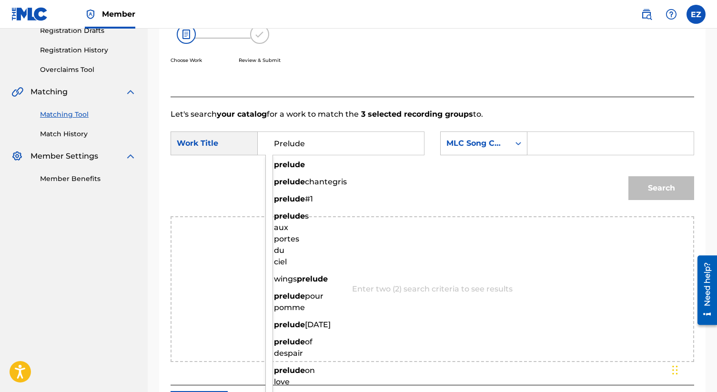
type input "Prelude"
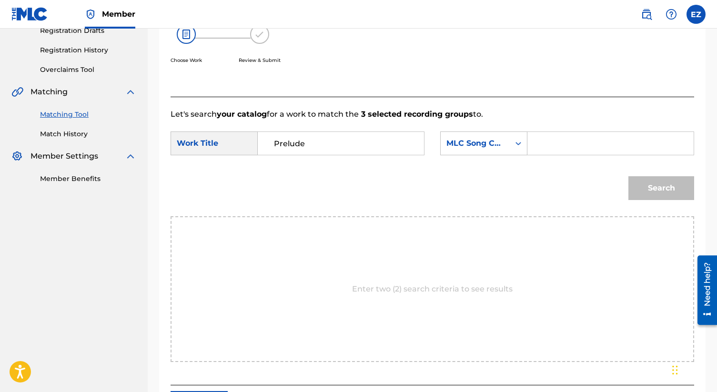
click at [544, 143] on input "Search Form" at bounding box center [611, 143] width 150 height 23
type input "pi9t6h"
click at [633, 185] on button "Search" at bounding box center [662, 188] width 66 height 24
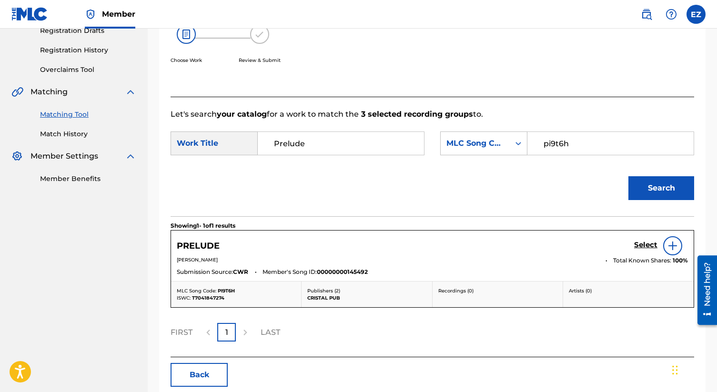
scroll to position [185, 0]
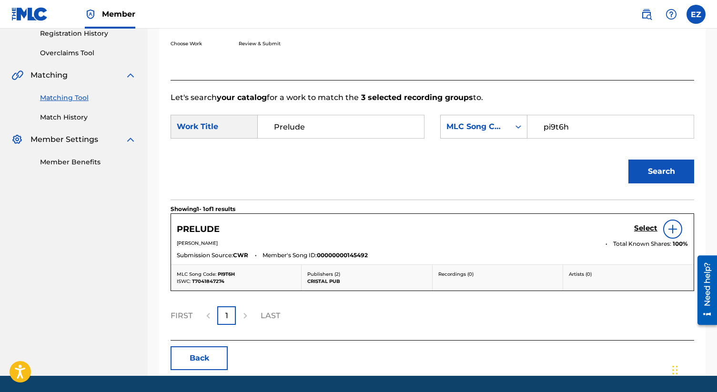
click at [635, 204] on section "Showing 1 - 1 of 1 results" at bounding box center [433, 207] width 524 height 14
click at [653, 228] on h5 "Select" at bounding box center [645, 228] width 23 height 9
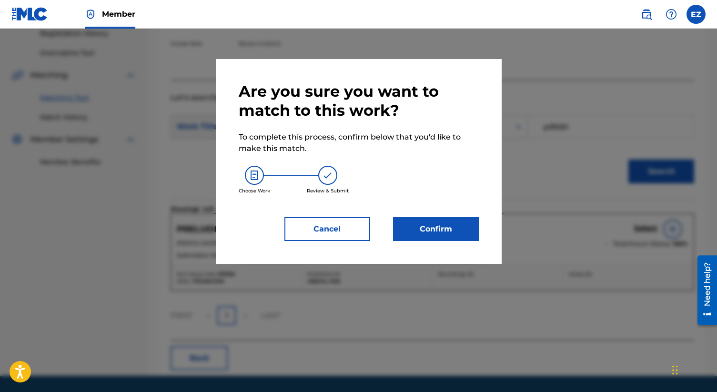
click at [414, 224] on button "Confirm" at bounding box center [436, 229] width 86 height 24
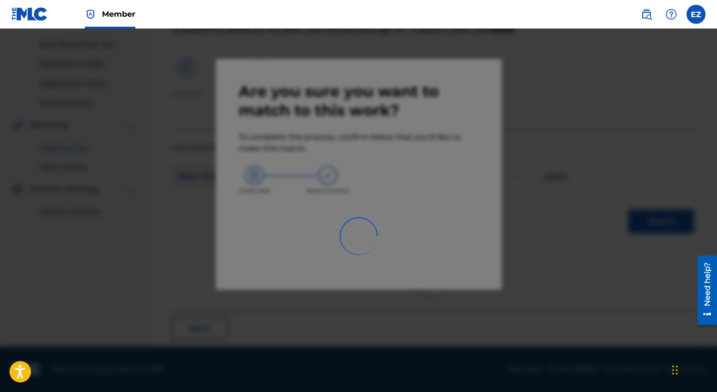
scroll to position [36, 0]
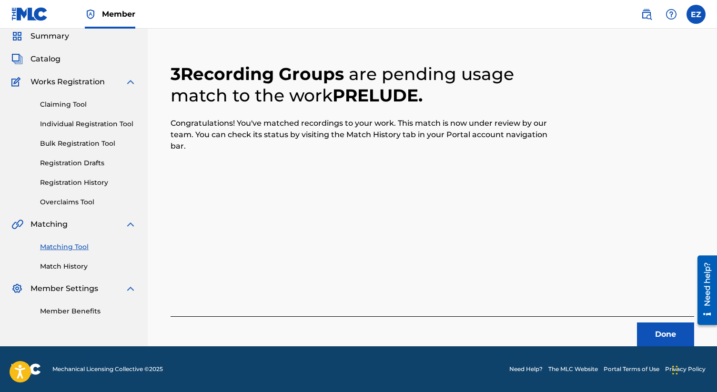
click at [648, 330] on button "Done" at bounding box center [665, 335] width 57 height 24
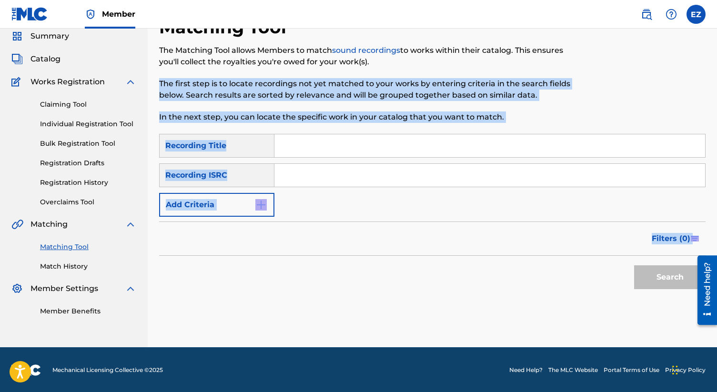
drag, startPoint x: 586, startPoint y: 258, endPoint x: 352, endPoint y: 74, distance: 297.0
click at [353, 76] on div "Matching Tool The Matching Tool allows Members to match sound recordings to wor…" at bounding box center [432, 182] width 547 height 331
click at [352, 74] on div "The Matching Tool allows Members to match sound recordings to works within thei…" at bounding box center [369, 84] width 421 height 78
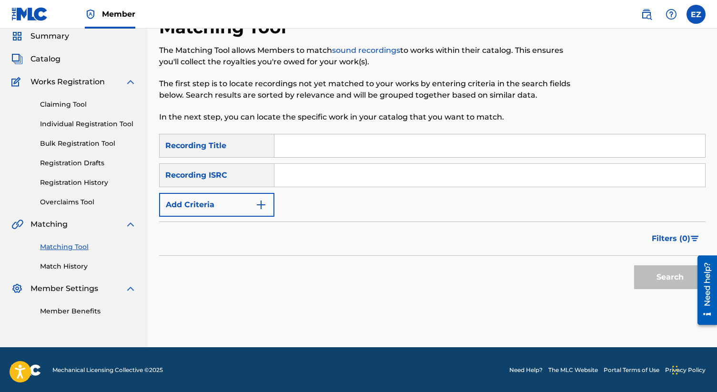
click at [297, 182] on input "Search Form" at bounding box center [490, 175] width 431 height 23
paste input "CAI1L1400503"
type input "CAI1L1400503"
click at [634, 265] on button "Search" at bounding box center [669, 277] width 71 height 24
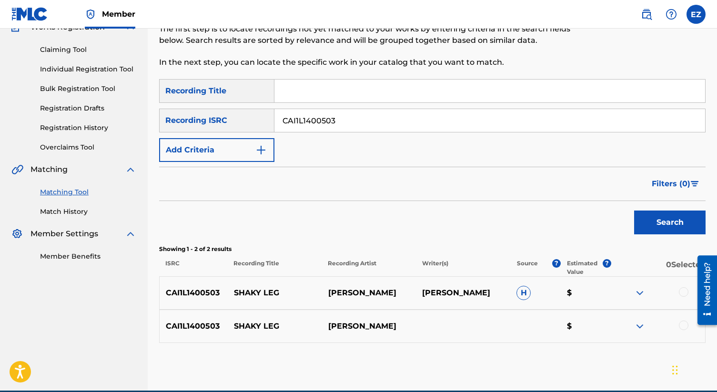
scroll to position [135, 0]
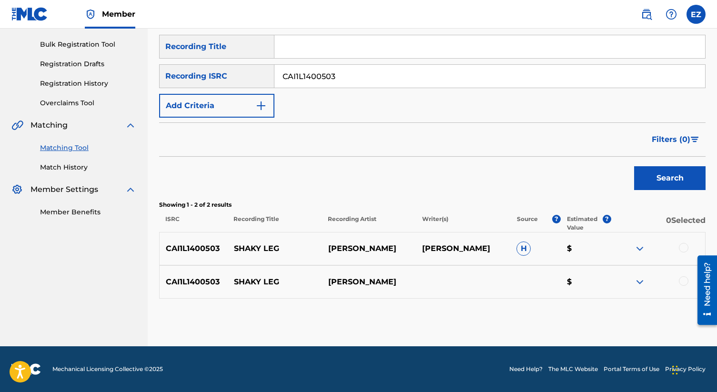
click at [680, 248] on div at bounding box center [684, 248] width 10 height 10
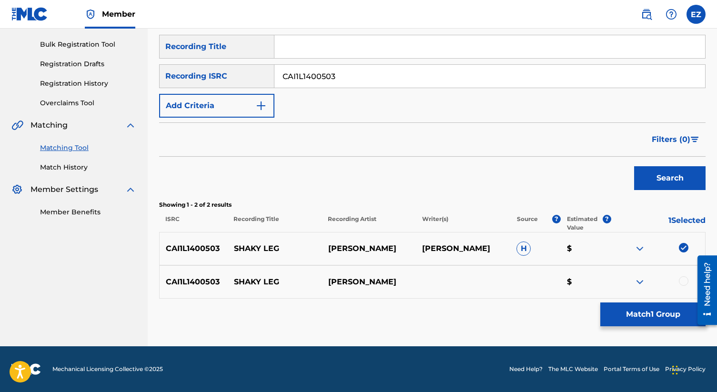
click at [680, 284] on div at bounding box center [684, 281] width 10 height 10
click at [663, 312] on button "Match 2 Groups" at bounding box center [653, 315] width 105 height 24
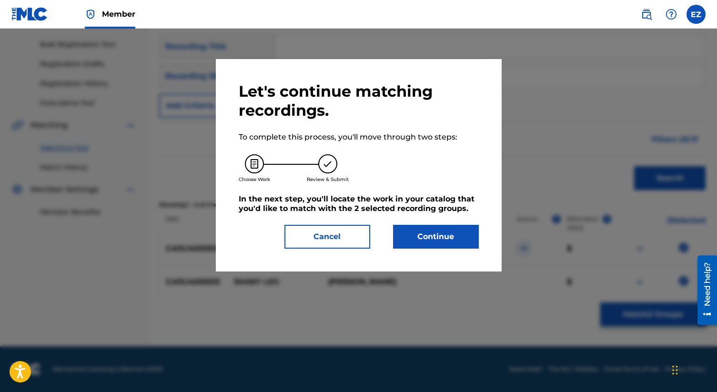
click at [457, 245] on button "Continue" at bounding box center [436, 237] width 86 height 24
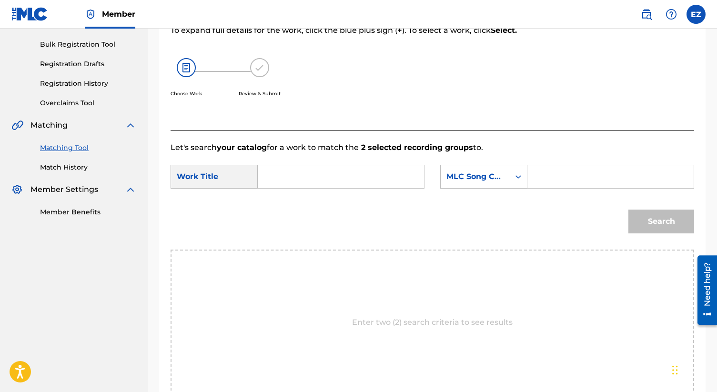
click at [348, 184] on input "Search Form" at bounding box center [341, 176] width 150 height 23
paste input "Shaky Leg"
type input "Shaky Leg"
click at [561, 185] on input "Search Form" at bounding box center [611, 176] width 150 height 23
type input "是"
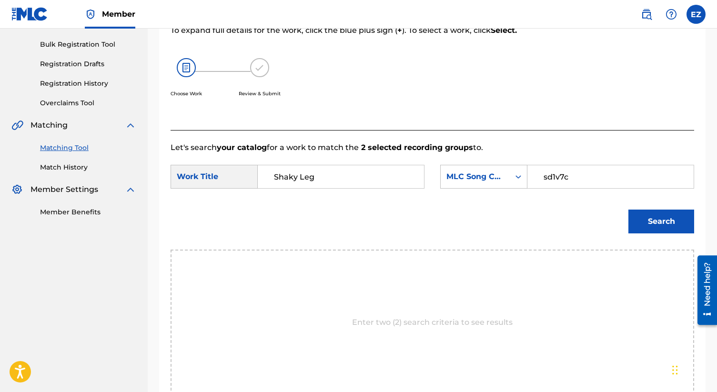
click at [629, 210] on button "Search" at bounding box center [662, 222] width 66 height 24
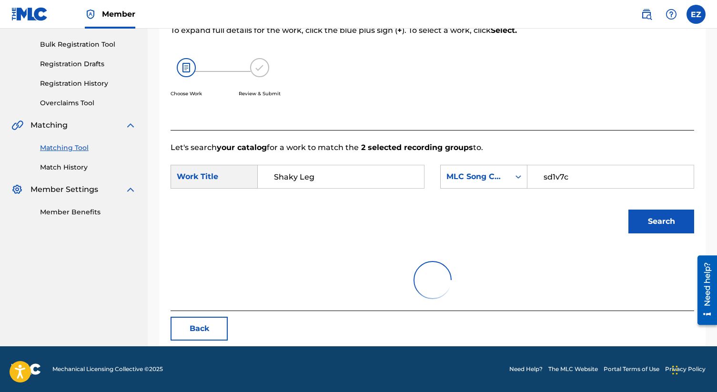
scroll to position [94, 0]
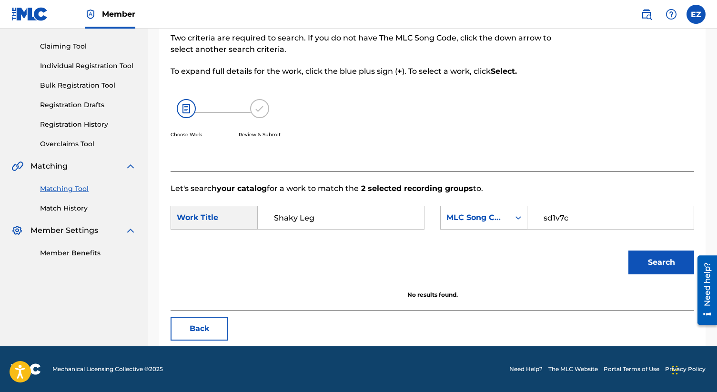
click at [592, 217] on input "sd1v7c" at bounding box center [611, 217] width 150 height 23
type input "sd0jid"
click at [629, 251] on button "Search" at bounding box center [662, 263] width 66 height 24
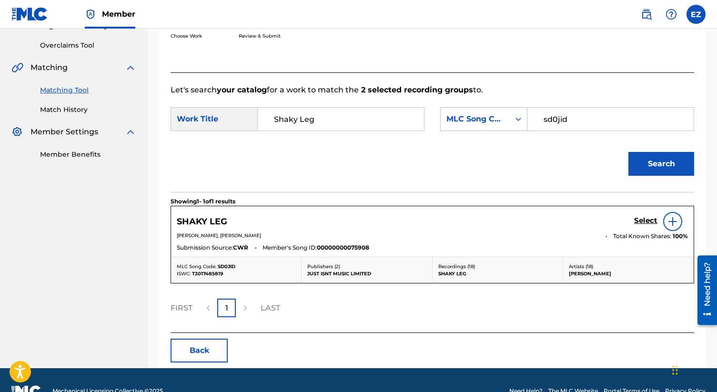
scroll to position [214, 0]
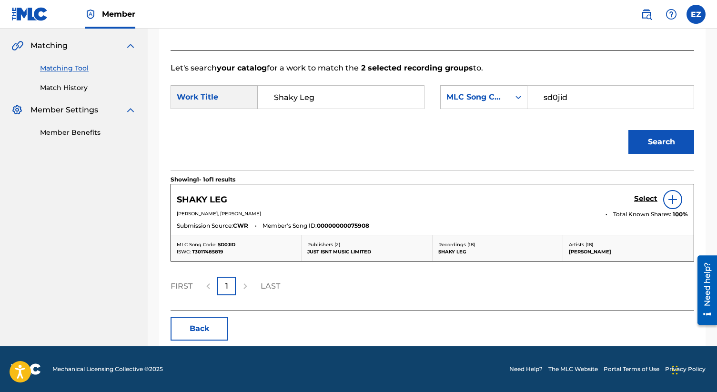
click at [642, 201] on h5 "Select" at bounding box center [645, 198] width 23 height 9
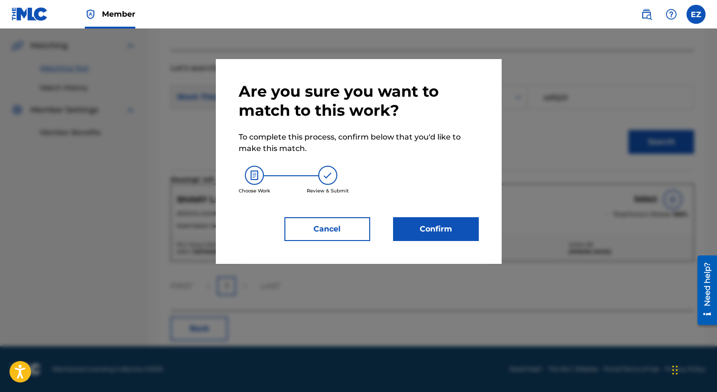
click at [458, 229] on button "Confirm" at bounding box center [436, 229] width 86 height 24
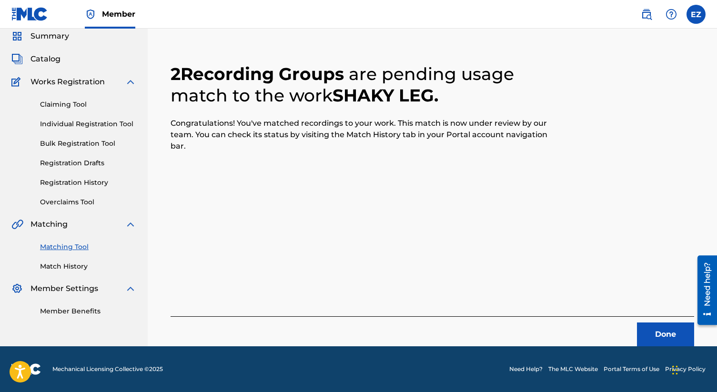
scroll to position [36, 0]
click at [648, 329] on button "Done" at bounding box center [665, 335] width 57 height 24
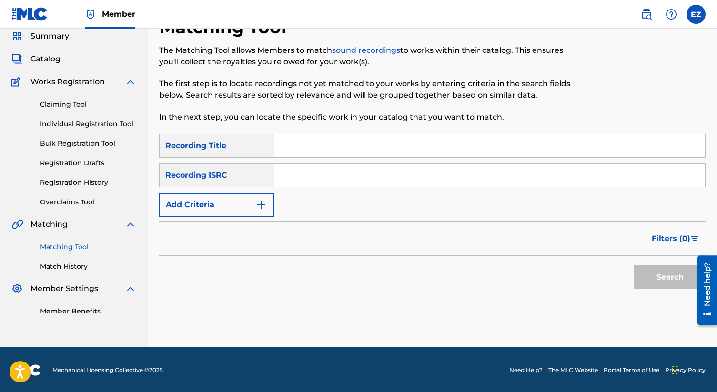
click at [319, 173] on input "Search Form" at bounding box center [490, 175] width 431 height 23
paste input "CAI1L1400507"
type input "CAI1L1400507"
click at [634, 265] on button "Search" at bounding box center [669, 277] width 71 height 24
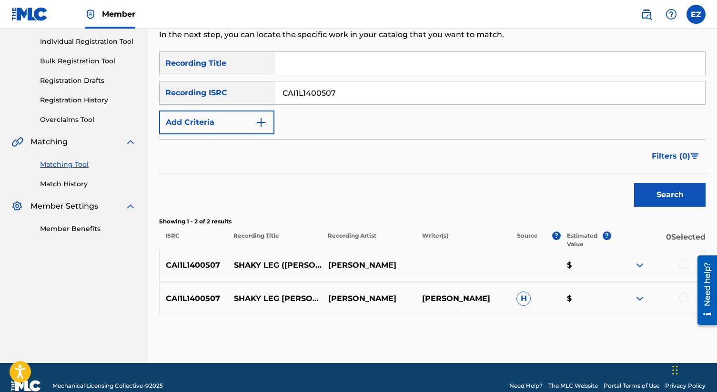
scroll to position [135, 0]
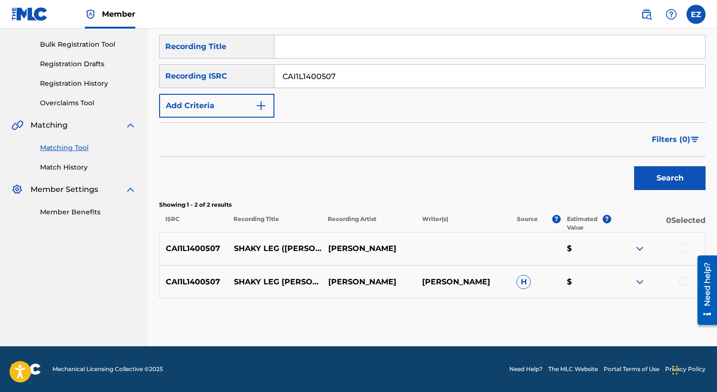
click at [683, 247] on div at bounding box center [684, 248] width 10 height 10
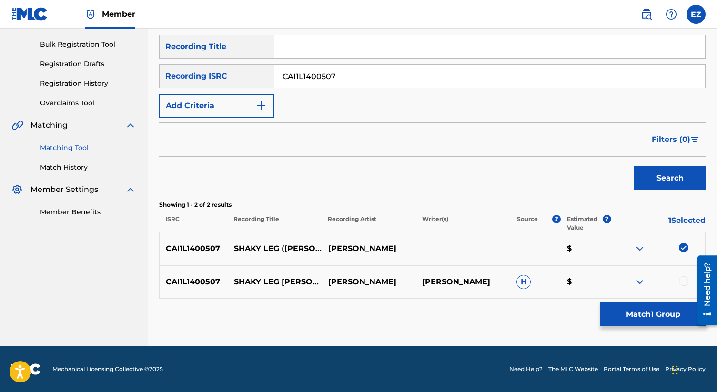
click at [683, 285] on div at bounding box center [684, 281] width 10 height 10
click at [683, 316] on button "Match 2 Groups" at bounding box center [653, 315] width 105 height 24
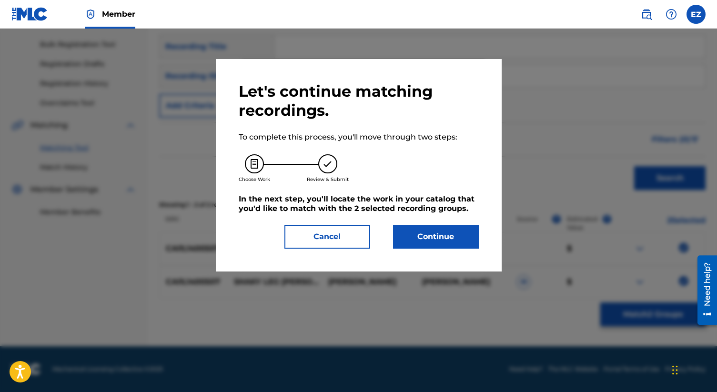
click at [440, 234] on button "Continue" at bounding box center [436, 237] width 86 height 24
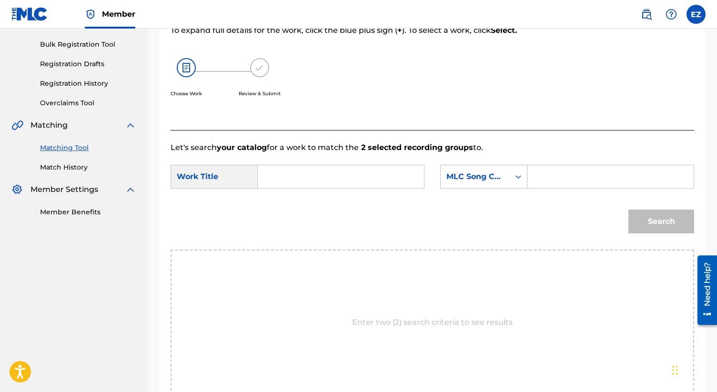
click at [342, 174] on input "Search Form" at bounding box center [341, 176] width 150 height 23
paste input "Shaky Leg (Remix)"
type input "Shaky Leg (Remix)"
click at [560, 182] on input "Search Form" at bounding box center [611, 176] width 150 height 23
click at [553, 174] on input "Search Form" at bounding box center [611, 176] width 150 height 23
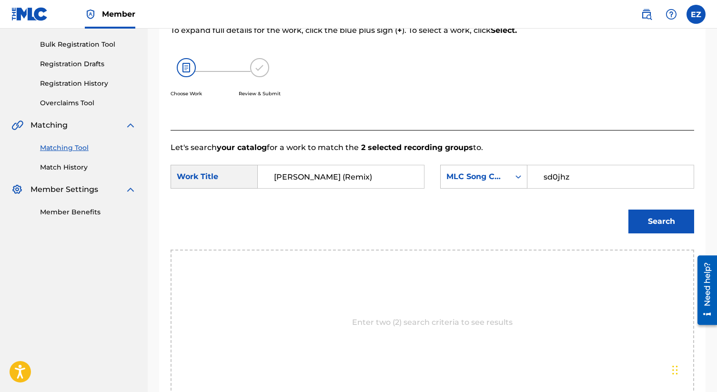
type input "sd0jhz"
click at [629, 210] on button "Search" at bounding box center [662, 222] width 66 height 24
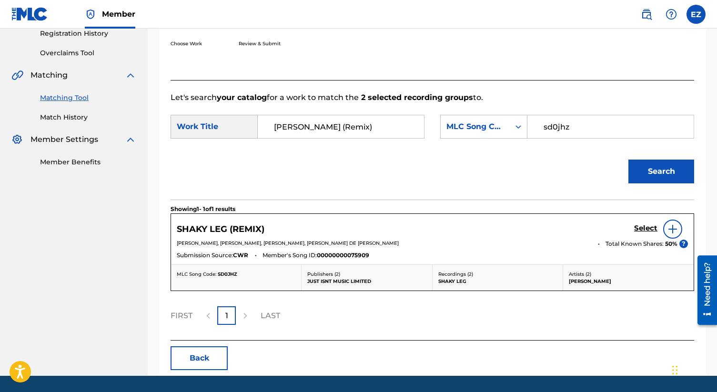
scroll to position [185, 0]
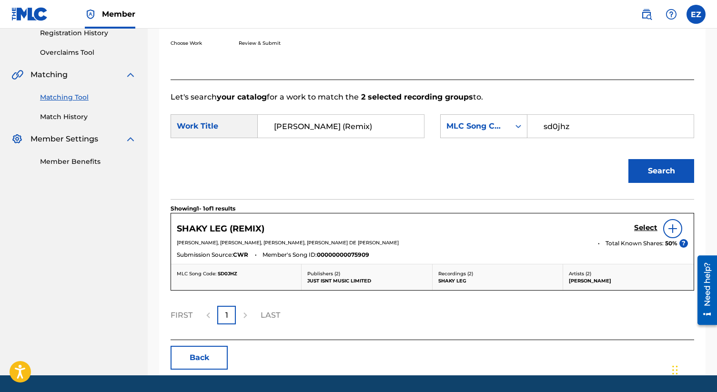
click at [645, 228] on h5 "Select" at bounding box center [645, 228] width 23 height 9
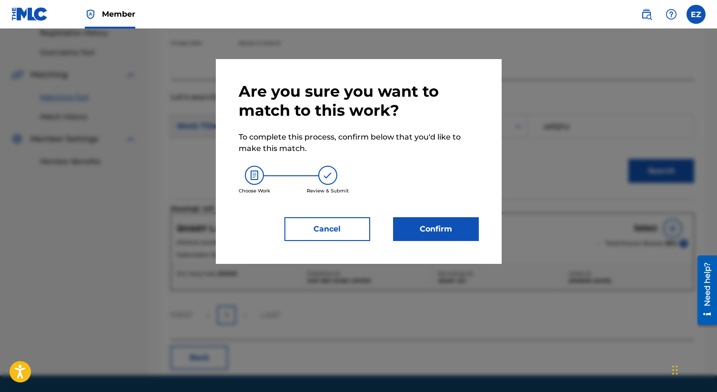
click at [439, 233] on button "Confirm" at bounding box center [436, 229] width 86 height 24
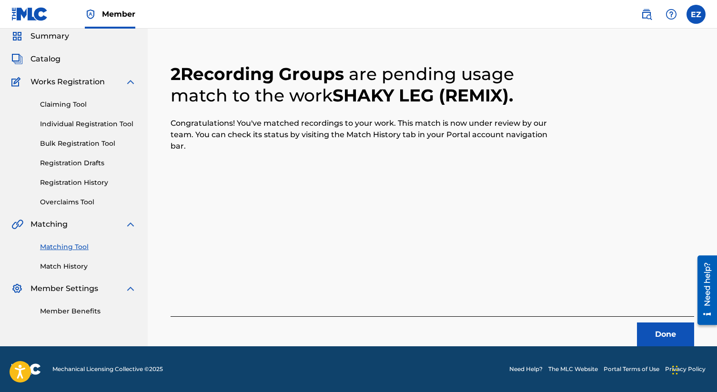
scroll to position [36, 0]
click at [656, 325] on button "Done" at bounding box center [665, 335] width 57 height 24
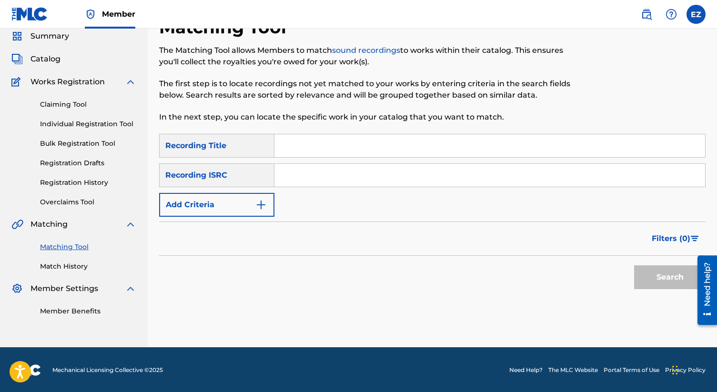
click at [307, 176] on input "Search Form" at bounding box center [490, 175] width 431 height 23
paste input "CAI1L1400504"
type input "CAI1L1400504"
click at [634, 265] on button "Search" at bounding box center [669, 277] width 71 height 24
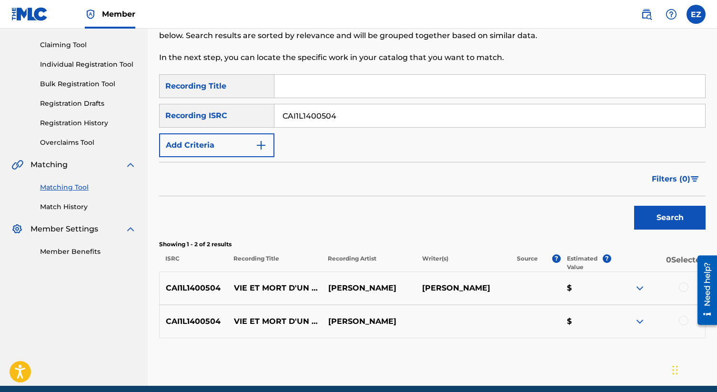
scroll to position [135, 0]
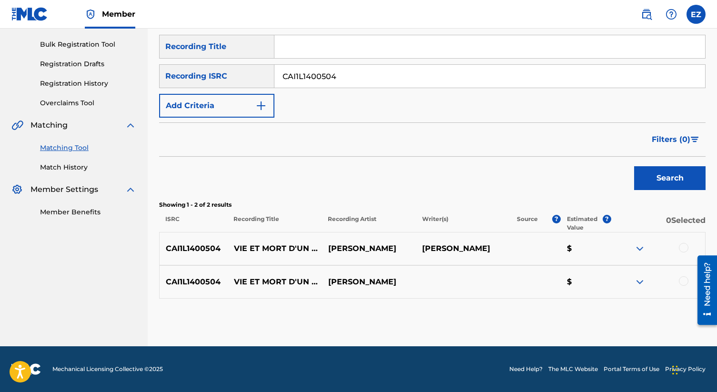
click at [683, 245] on div at bounding box center [684, 248] width 10 height 10
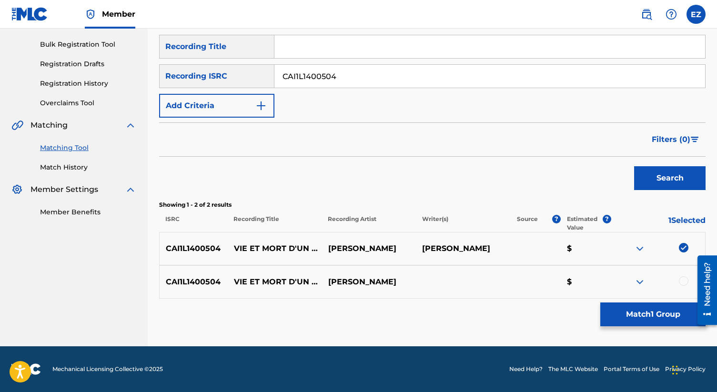
click at [682, 282] on div at bounding box center [684, 281] width 10 height 10
click at [674, 328] on div "Matching Tool The Matching Tool allows Members to match sound recordings to wor…" at bounding box center [432, 132] width 547 height 429
click at [659, 318] on button "Match 2 Groups" at bounding box center [653, 315] width 105 height 24
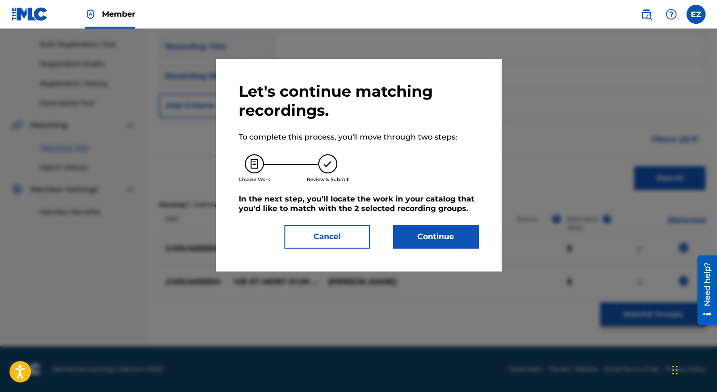
click at [458, 245] on button "Continue" at bounding box center [436, 237] width 86 height 24
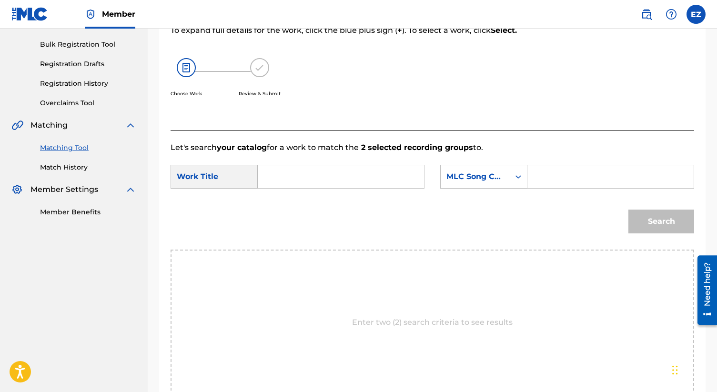
click at [365, 174] on input "Search Form" at bounding box center [341, 176] width 150 height 23
paste input "Vie Et Mort D'Un Ego"
type input "Vie Et Mort D'Un Ego"
click at [579, 179] on input "Search Form" at bounding box center [611, 176] width 150 height 23
click at [651, 219] on button "Search" at bounding box center [662, 222] width 66 height 24
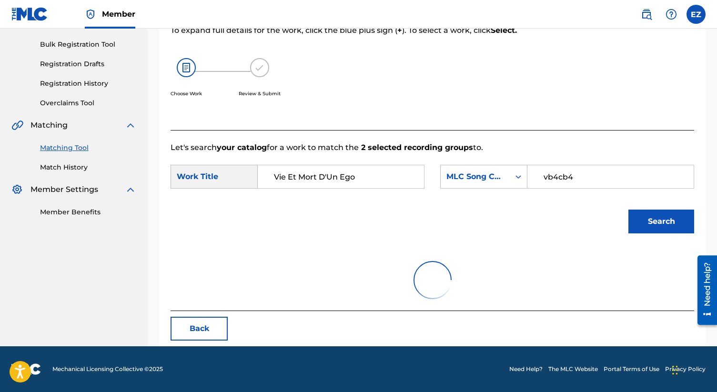
scroll to position [94, 0]
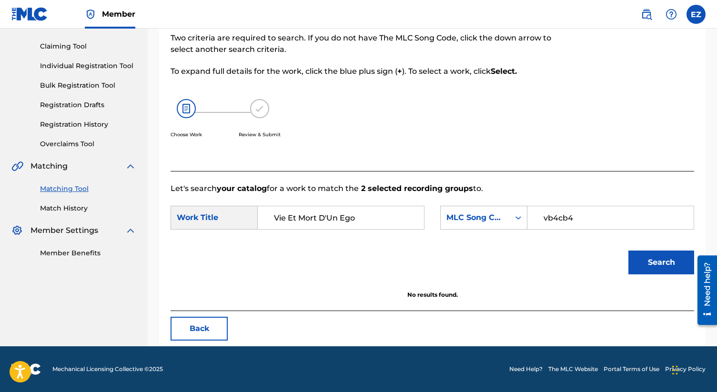
click at [582, 219] on input "vb4cb4" at bounding box center [611, 217] width 150 height 23
type input "vb34x3"
click at [629, 251] on button "Search" at bounding box center [662, 263] width 66 height 24
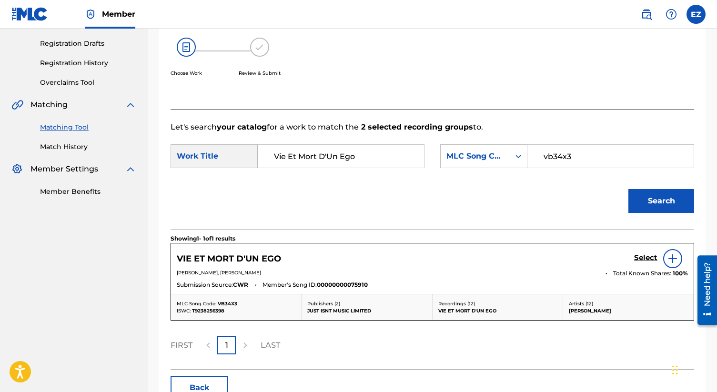
scroll to position [158, 0]
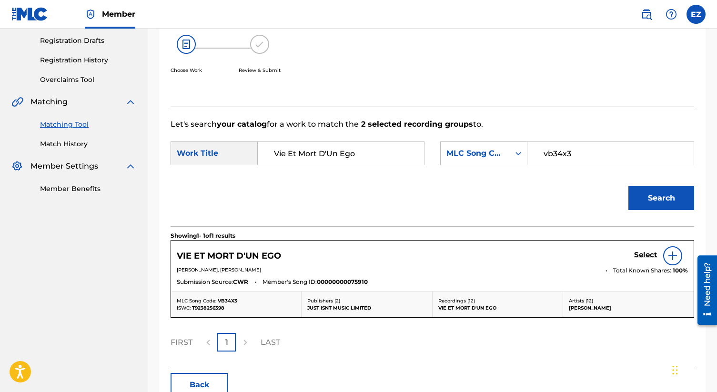
click at [643, 257] on h5 "Select" at bounding box center [645, 255] width 23 height 9
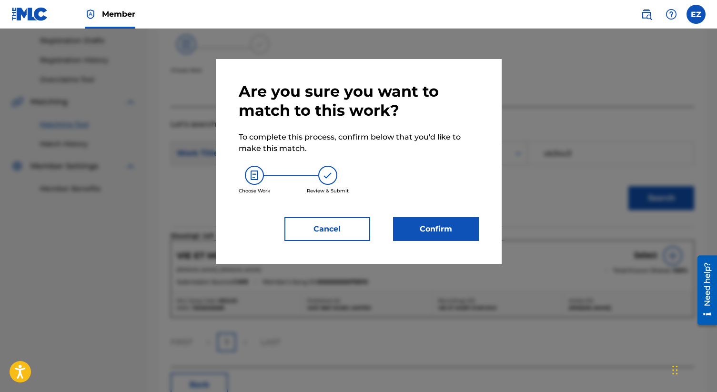
click at [427, 224] on button "Confirm" at bounding box center [436, 229] width 86 height 24
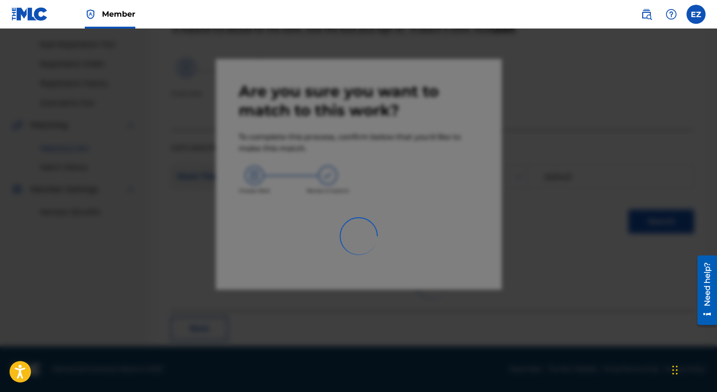
scroll to position [36, 0]
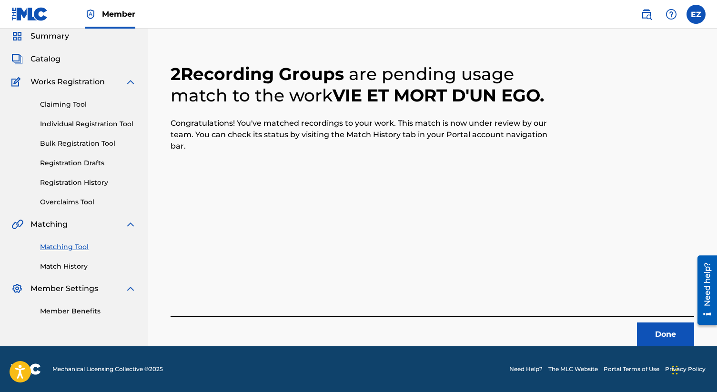
click at [681, 334] on button "Done" at bounding box center [665, 335] width 57 height 24
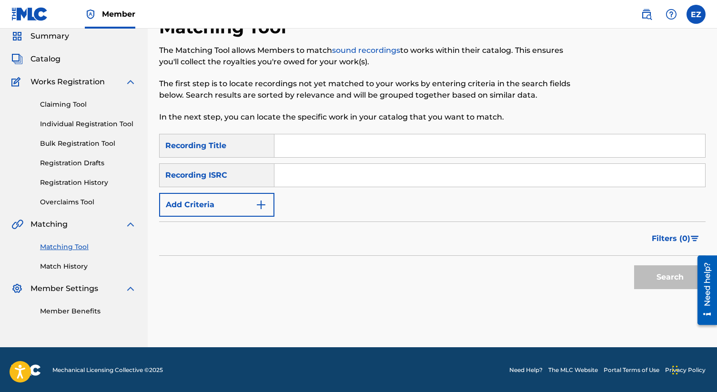
click at [319, 181] on input "Search Form" at bounding box center [490, 175] width 431 height 23
paste input "USQY51540709"
type input "USQY51540709"
click at [634, 265] on button "Search" at bounding box center [669, 277] width 71 height 24
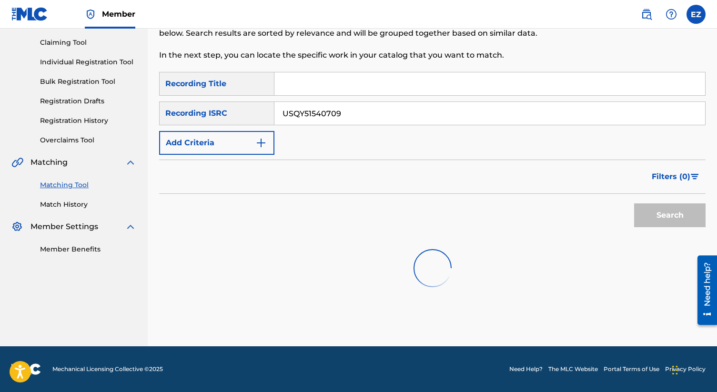
scroll to position [99, 0]
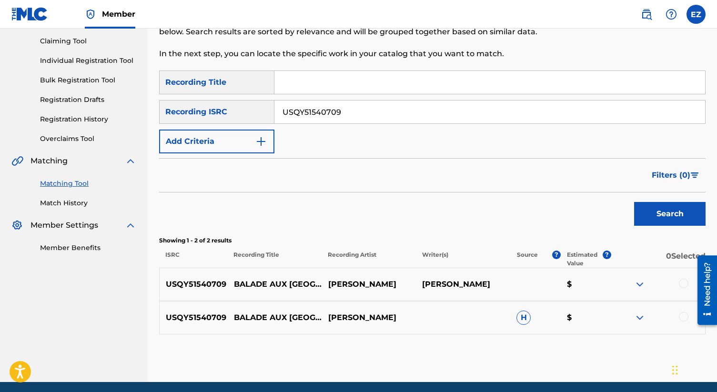
click at [677, 284] on div at bounding box center [658, 284] width 94 height 11
click at [681, 286] on div at bounding box center [684, 284] width 10 height 10
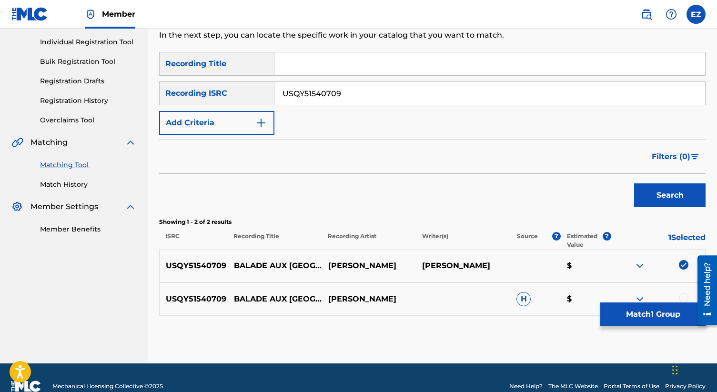
scroll to position [135, 0]
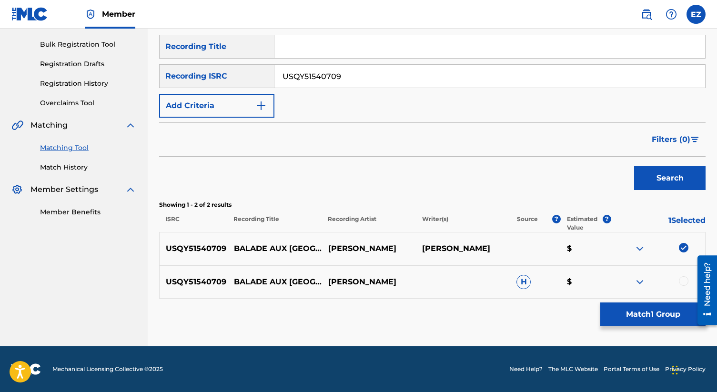
click at [685, 279] on div at bounding box center [684, 281] width 10 height 10
click at [685, 310] on button "Match 2 Groups" at bounding box center [653, 315] width 105 height 24
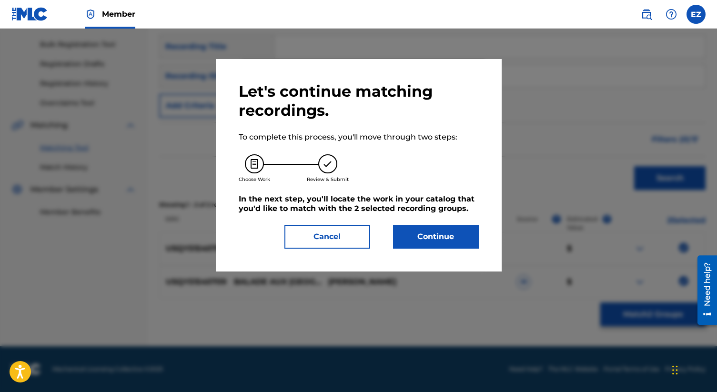
click at [421, 233] on button "Continue" at bounding box center [436, 237] width 86 height 24
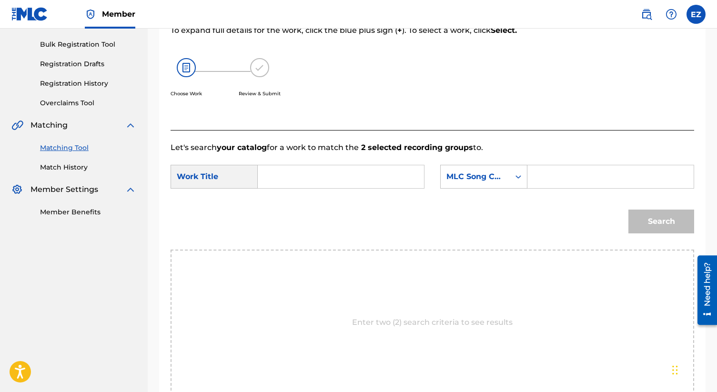
click at [347, 178] on input "Search Form" at bounding box center [341, 176] width 150 height 23
paste input "Balade Aux Usa"
type input "Balade Aux Usa"
click at [584, 179] on input "Search Form" at bounding box center [611, 176] width 150 height 23
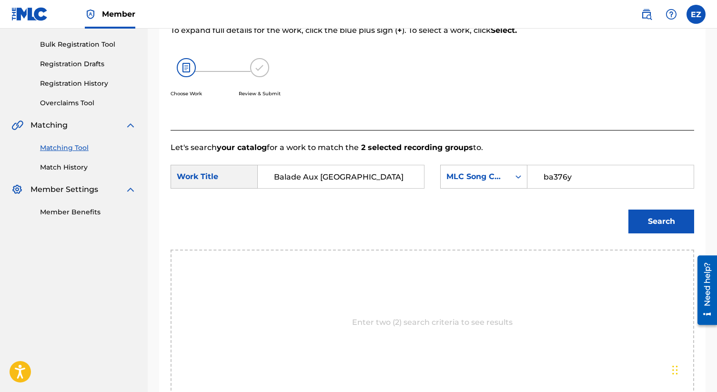
type input "ba376y"
click at [641, 221] on button "Search" at bounding box center [662, 222] width 66 height 24
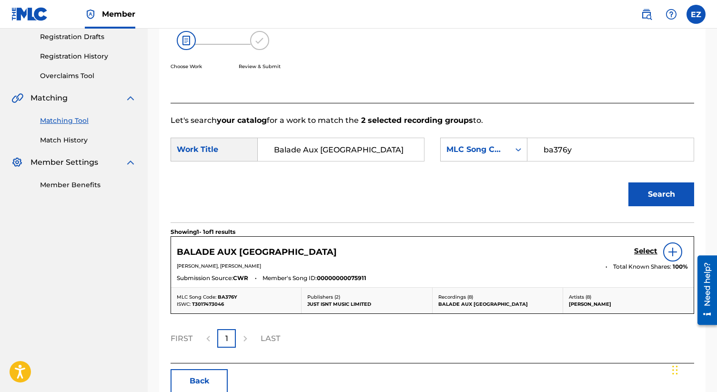
scroll to position [168, 0]
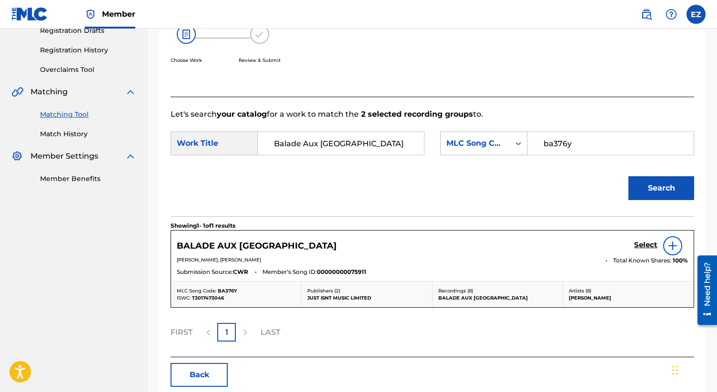
click at [648, 246] on h5 "Select" at bounding box center [645, 245] width 23 height 9
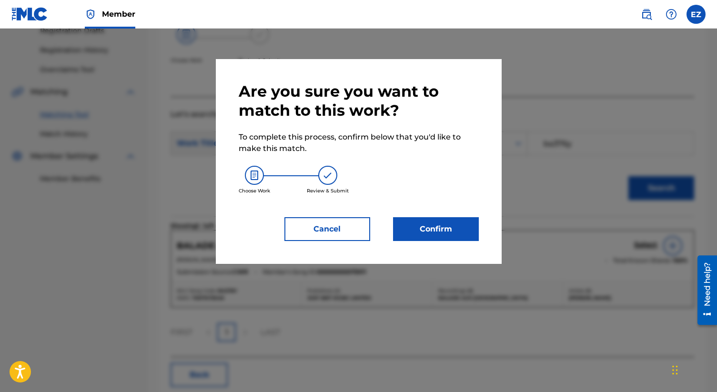
click at [444, 231] on button "Confirm" at bounding box center [436, 229] width 86 height 24
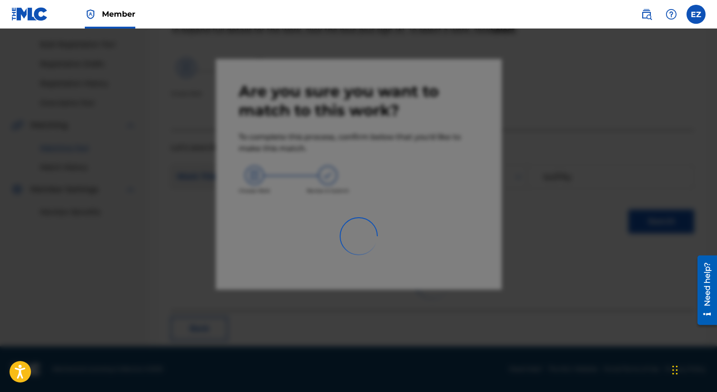
scroll to position [36, 0]
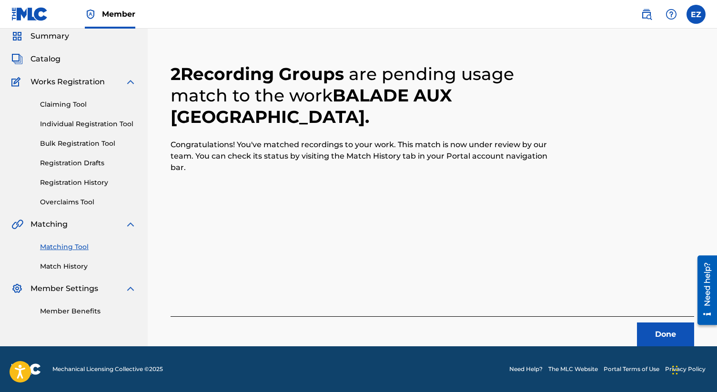
click at [644, 342] on button "Done" at bounding box center [665, 335] width 57 height 24
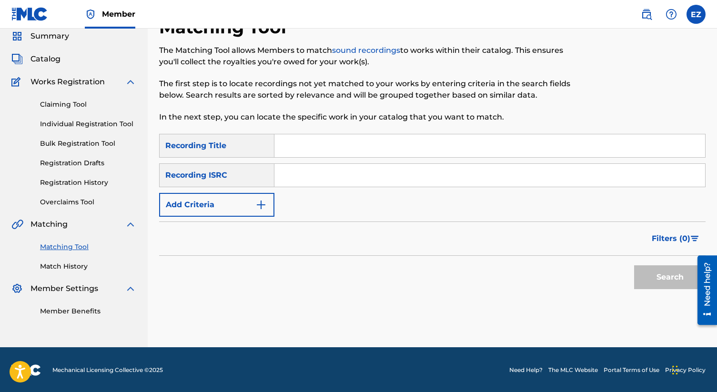
click at [320, 174] on input "Search Form" at bounding box center [490, 175] width 431 height 23
paste input "USQY51540705"
type input "USQY51540705"
click at [634, 265] on button "Search" at bounding box center [669, 277] width 71 height 24
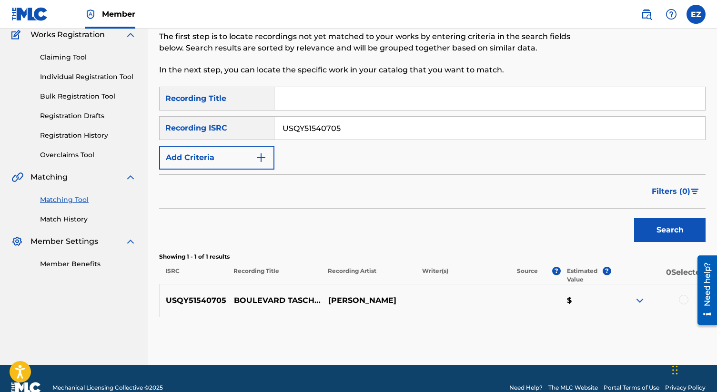
scroll to position [102, 0]
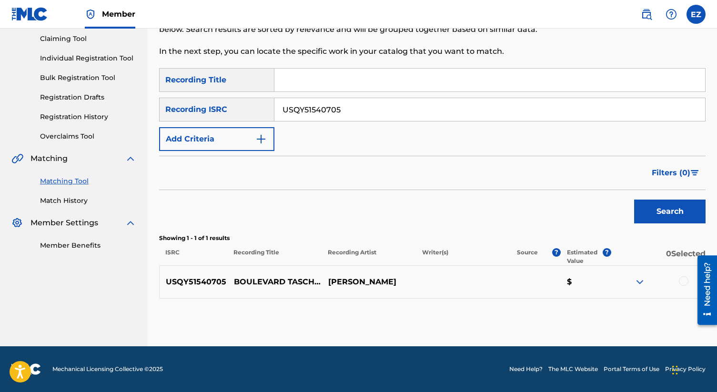
click at [685, 283] on div at bounding box center [684, 281] width 10 height 10
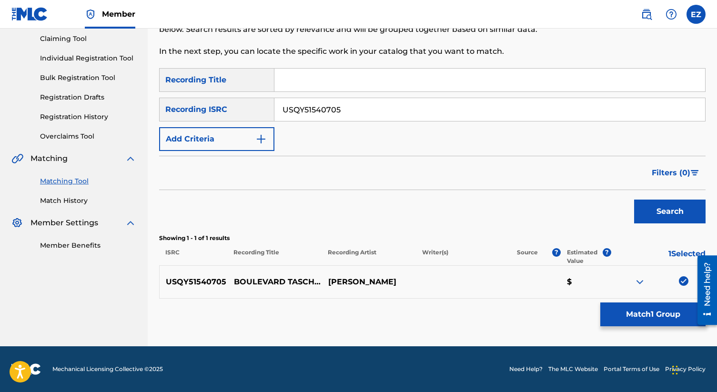
click at [685, 305] on button "Match 1 Group" at bounding box center [653, 315] width 105 height 24
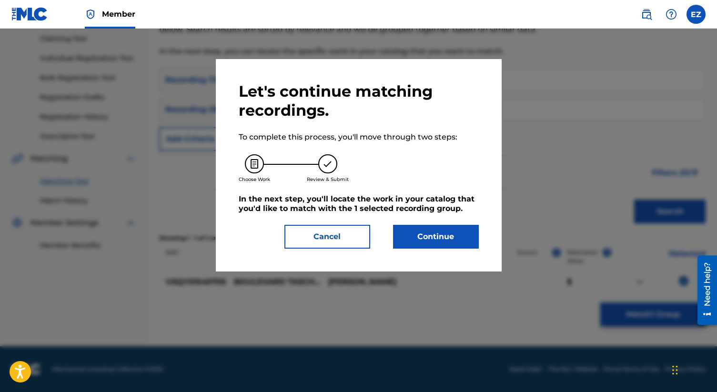
click at [429, 231] on button "Continue" at bounding box center [436, 237] width 86 height 24
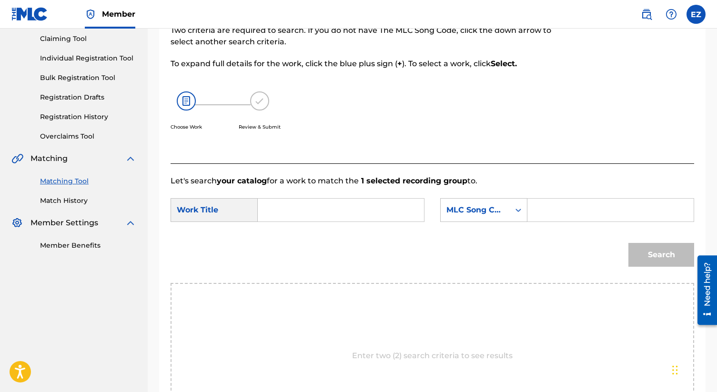
click at [377, 213] on input "Search Form" at bounding box center [341, 210] width 150 height 23
paste input "Boulevard Taschereau"
type input "Boulevard Taschereau"
click at [545, 210] on input "Search Form" at bounding box center [611, 210] width 150 height 23
type input "ba3764"
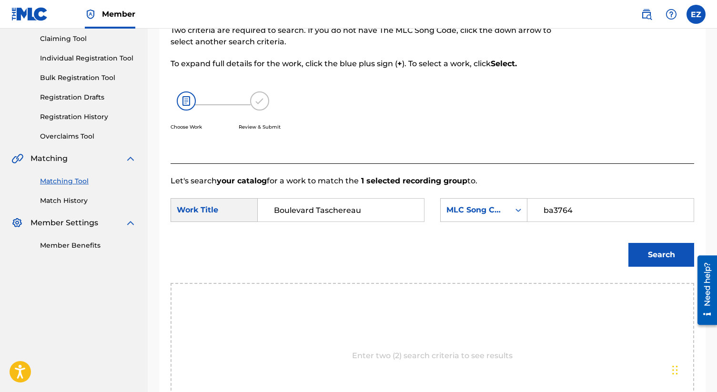
click at [629, 243] on button "Search" at bounding box center [662, 255] width 66 height 24
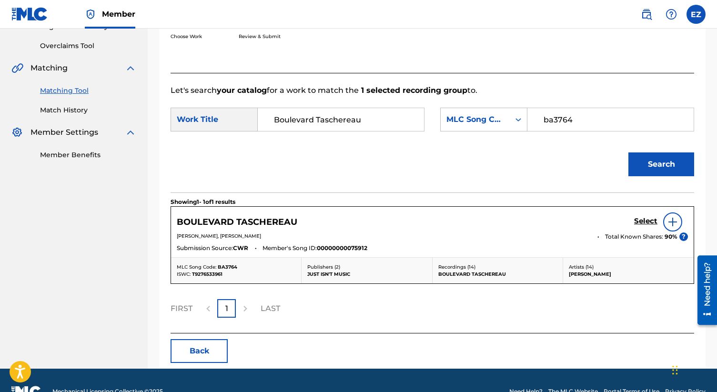
scroll to position [197, 0]
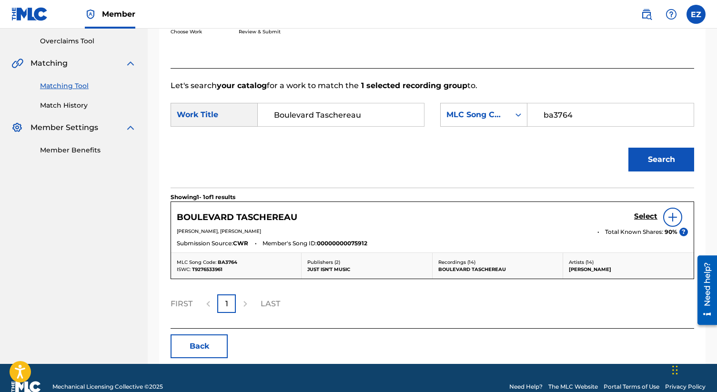
click at [646, 216] on h5 "Select" at bounding box center [645, 216] width 23 height 9
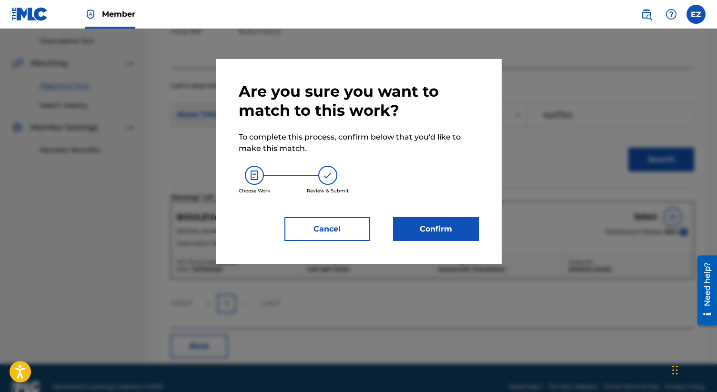
click at [426, 232] on button "Confirm" at bounding box center [436, 229] width 86 height 24
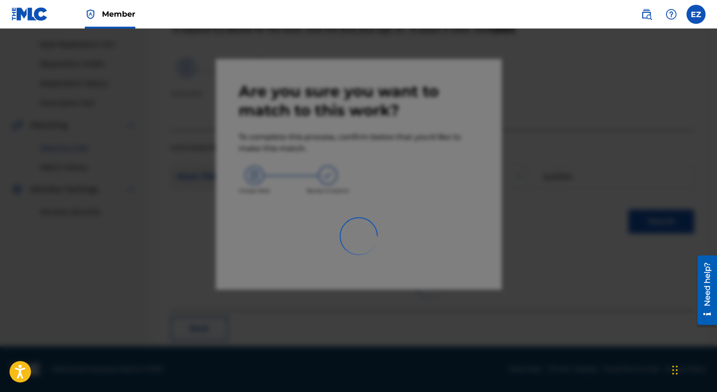
scroll to position [36, 0]
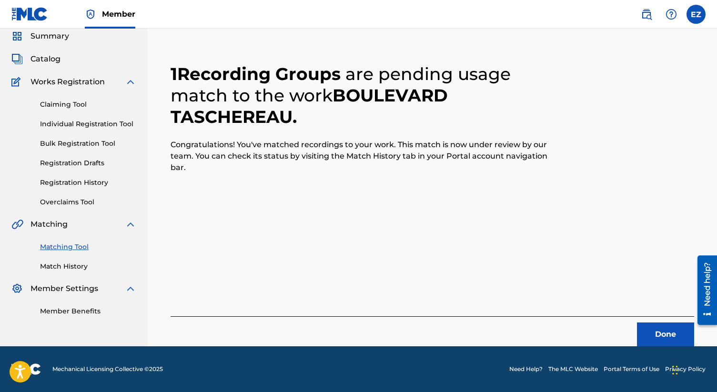
click at [650, 325] on button "Done" at bounding box center [665, 335] width 57 height 24
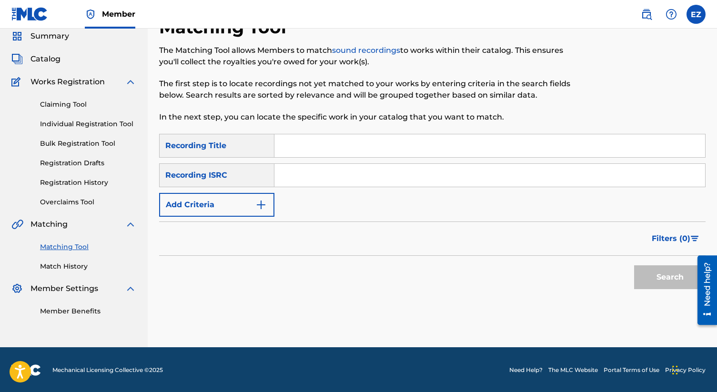
click at [357, 168] on input "Search Form" at bounding box center [490, 175] width 431 height 23
paste input "USQY51540706"
type input "USQY51540706"
click at [634, 265] on button "Search" at bounding box center [669, 277] width 71 height 24
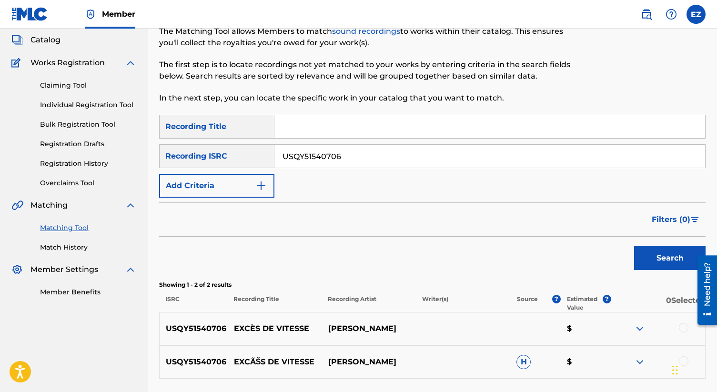
scroll to position [135, 0]
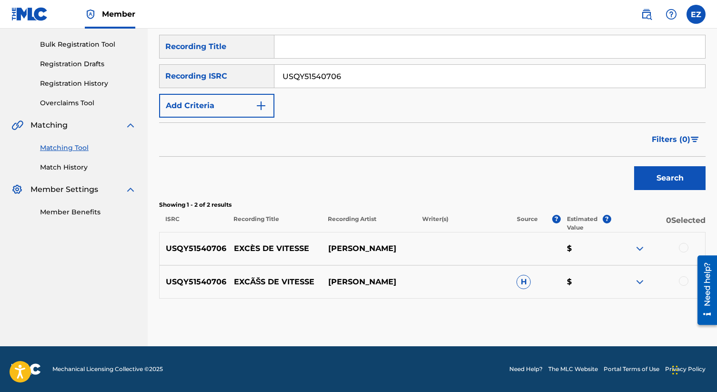
click at [681, 247] on div at bounding box center [684, 248] width 10 height 10
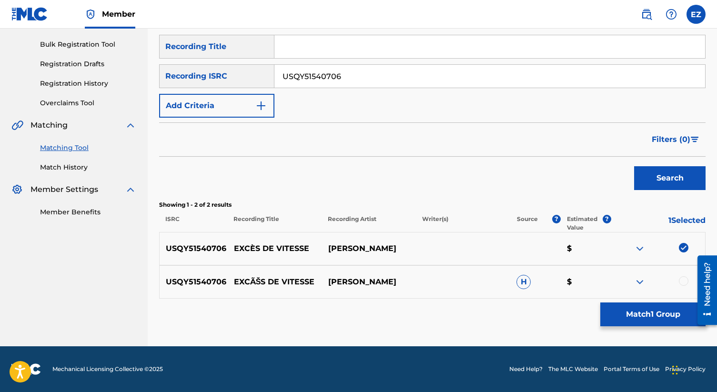
click at [682, 278] on div at bounding box center [684, 281] width 10 height 10
click at [682, 313] on button "Match 2 Groups" at bounding box center [653, 315] width 105 height 24
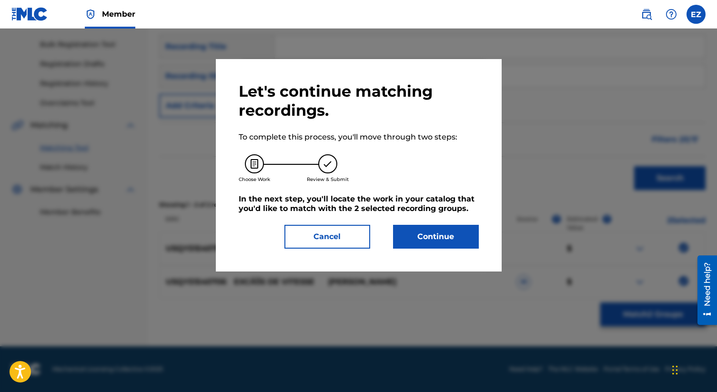
click at [462, 230] on button "Continue" at bounding box center [436, 237] width 86 height 24
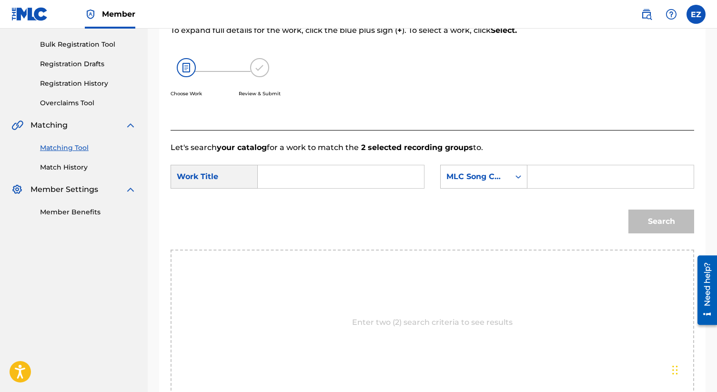
click at [365, 183] on input "Search Form" at bounding box center [341, 176] width 150 height 23
paste input "Exces De Vitesse"
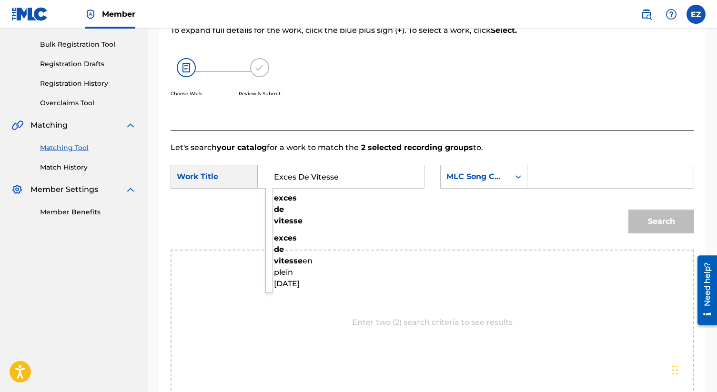
type input "Exces De Vitesse"
click at [551, 173] on input "Search Form" at bounding box center [611, 176] width 150 height 23
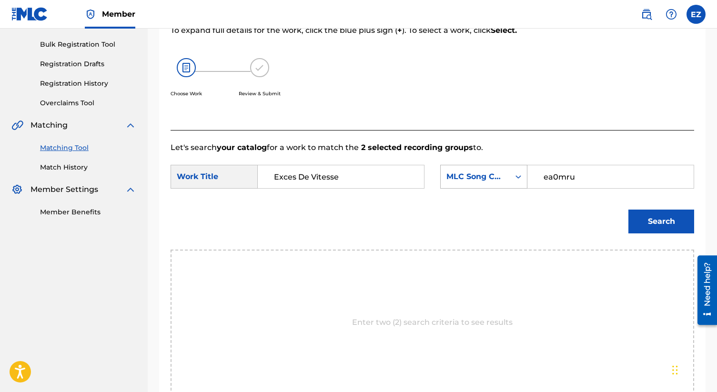
type input "ea0mru"
click at [629, 210] on button "Search" at bounding box center [662, 222] width 66 height 24
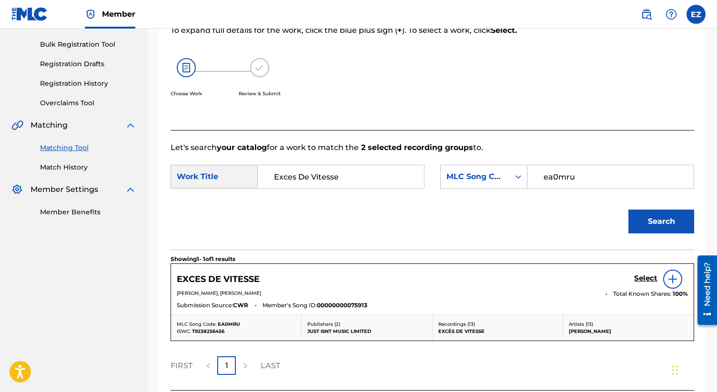
click at [643, 279] on h5 "Select" at bounding box center [645, 278] width 23 height 9
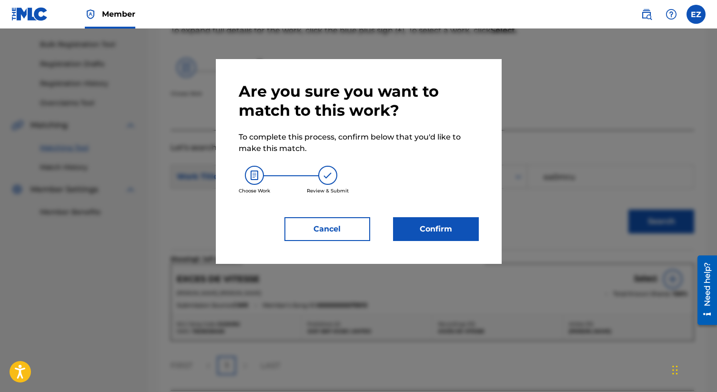
click at [459, 230] on button "Confirm" at bounding box center [436, 229] width 86 height 24
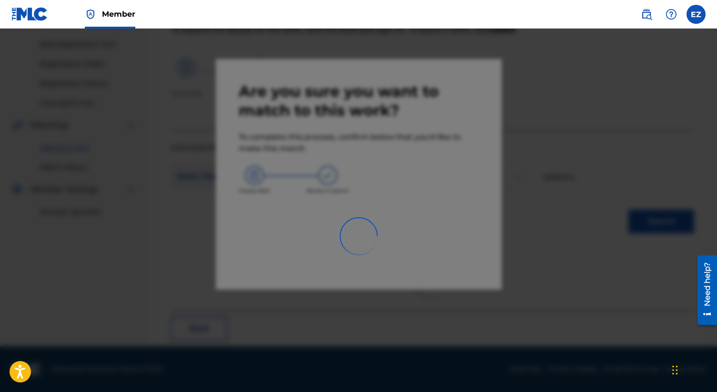
scroll to position [36, 0]
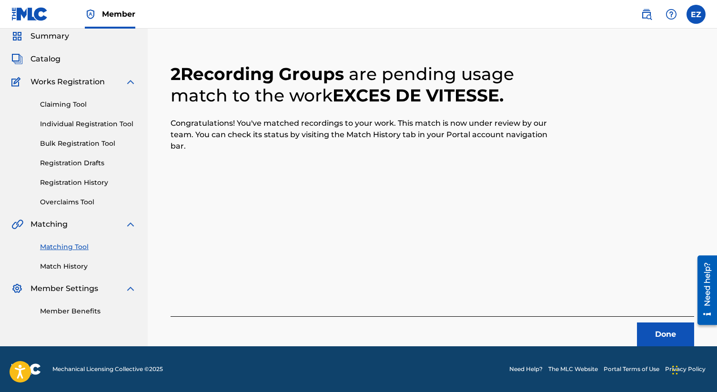
click at [677, 344] on button "Done" at bounding box center [665, 335] width 57 height 24
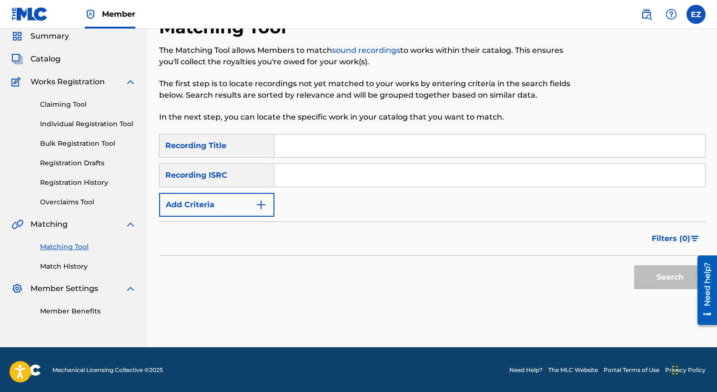
click at [294, 177] on input "Search Form" at bounding box center [490, 175] width 431 height 23
paste input "USQY51540708"
click at [634, 265] on button "Search" at bounding box center [669, 277] width 71 height 24
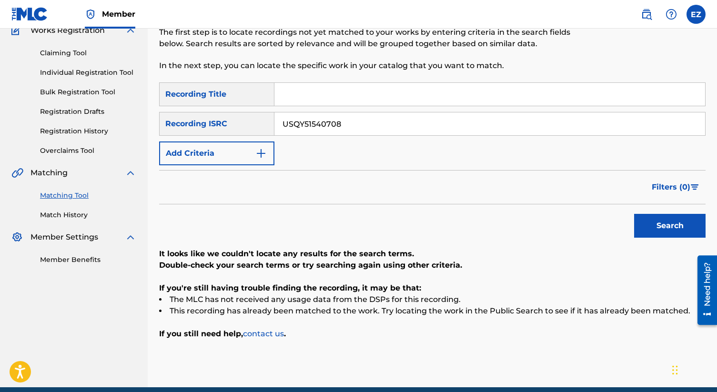
scroll to position [128, 0]
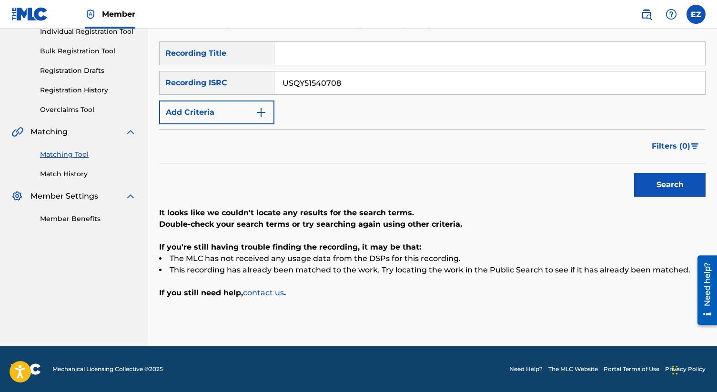
click at [314, 78] on input "USQY51540708" at bounding box center [490, 82] width 431 height 23
paste input "10"
type input "USQY51540710"
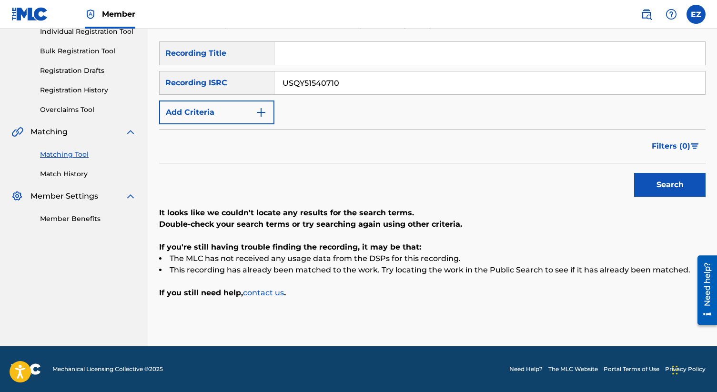
click at [634, 173] on button "Search" at bounding box center [669, 185] width 71 height 24
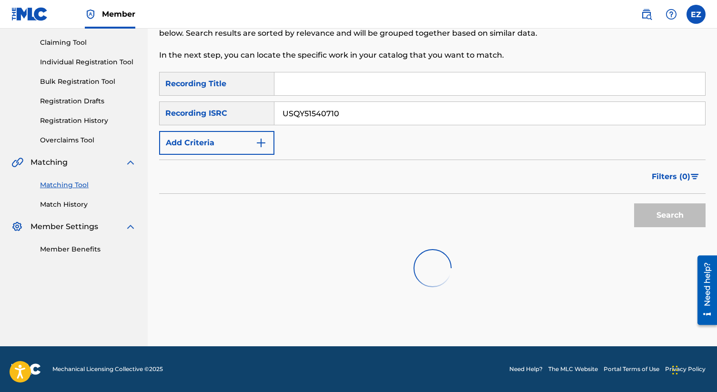
scroll to position [102, 0]
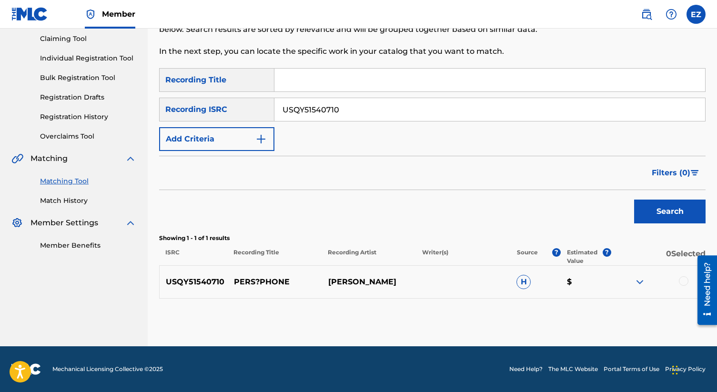
click at [685, 279] on div at bounding box center [684, 281] width 10 height 10
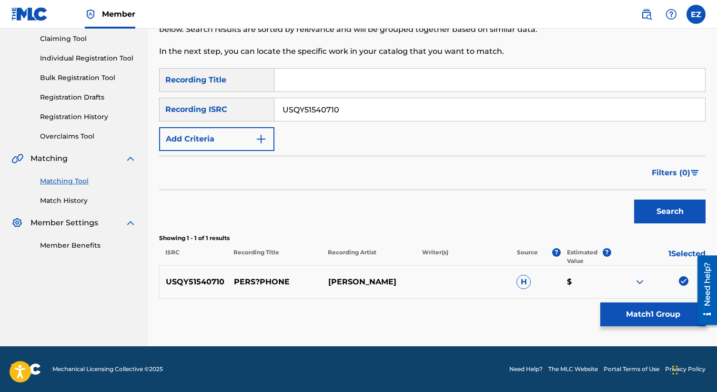
click at [670, 314] on button "Match 1 Group" at bounding box center [653, 315] width 105 height 24
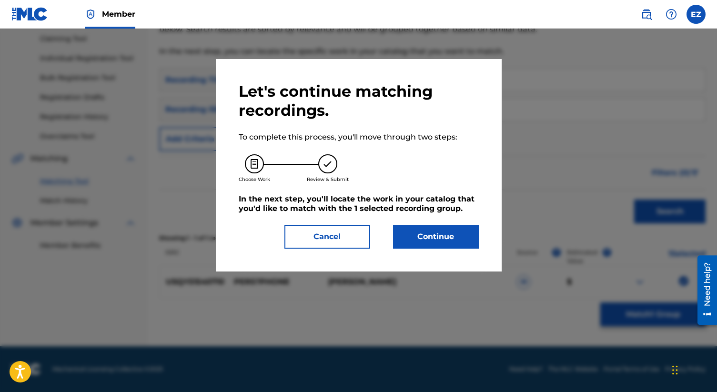
click at [453, 248] on button "Continue" at bounding box center [436, 237] width 86 height 24
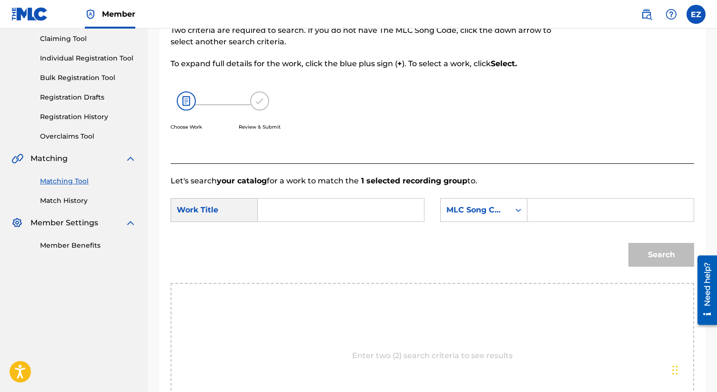
click at [368, 223] on div "SearchWithCriteria3b0599ff-fb69-4f96-9404-9ace787f6280 Work Title SearchWithCri…" at bounding box center [433, 213] width 524 height 30
click at [358, 221] on input "Search Form" at bounding box center [341, 210] width 150 height 23
paste input "Persephone"
type input "Persephone"
click at [596, 216] on input "Search Form" at bounding box center [611, 210] width 150 height 23
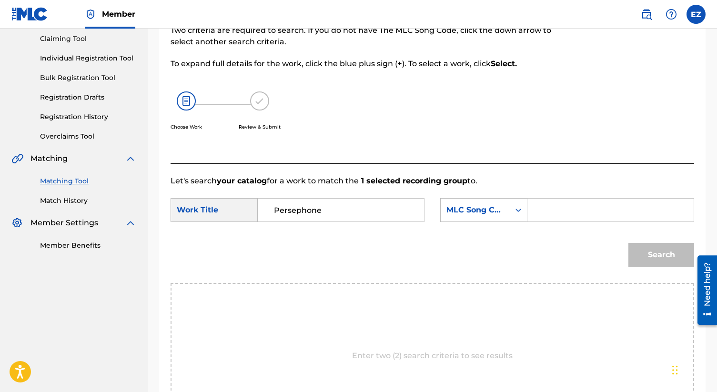
click at [551, 214] on input "Search Form" at bounding box center [611, 210] width 150 height 23
type input "pa4b2i"
click at [629, 243] on button "Search" at bounding box center [662, 255] width 66 height 24
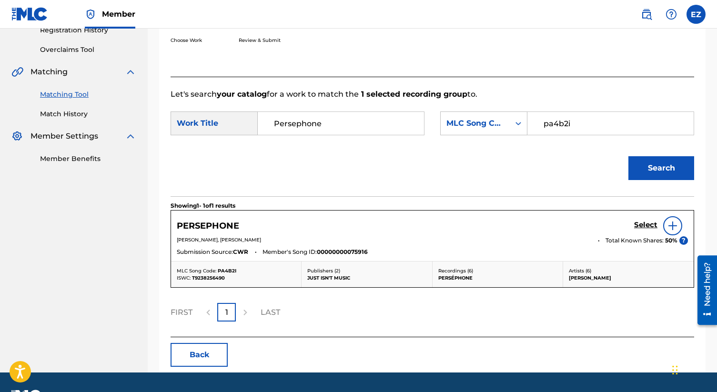
scroll to position [212, 0]
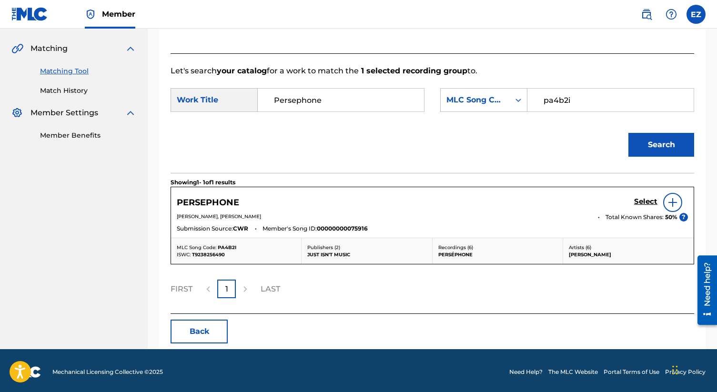
click at [641, 200] on h5 "Select" at bounding box center [645, 201] width 23 height 9
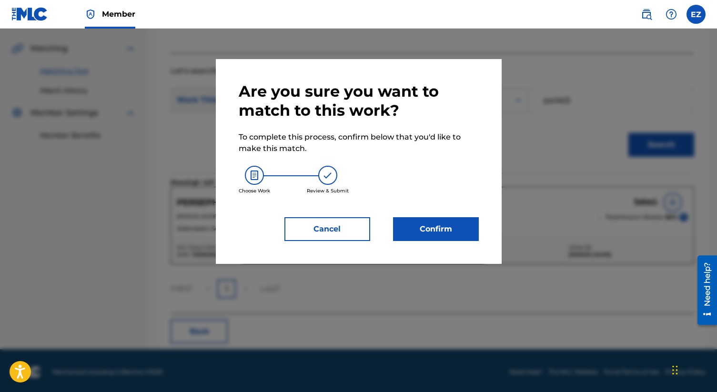
click at [454, 227] on button "Confirm" at bounding box center [436, 229] width 86 height 24
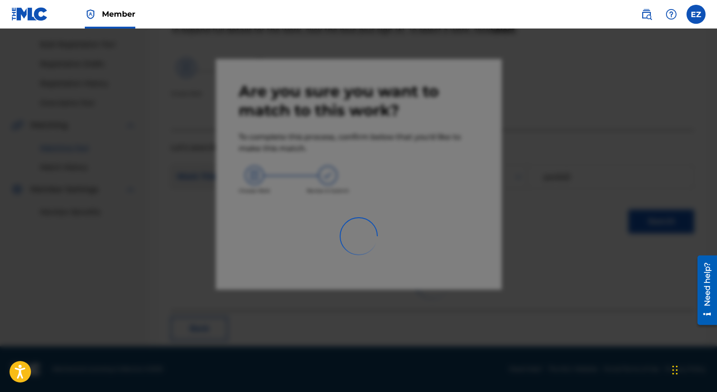
scroll to position [36, 0]
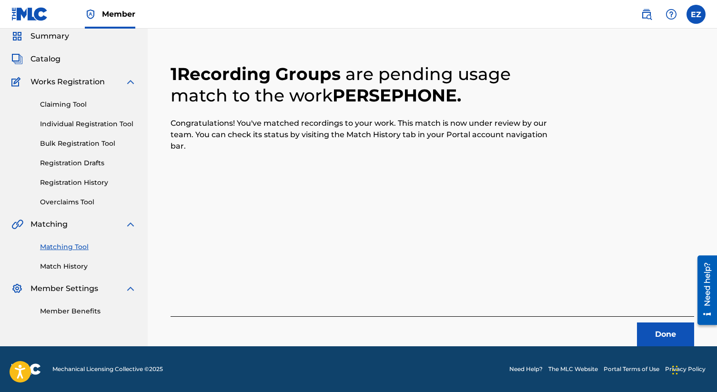
click at [672, 329] on button "Done" at bounding box center [665, 335] width 57 height 24
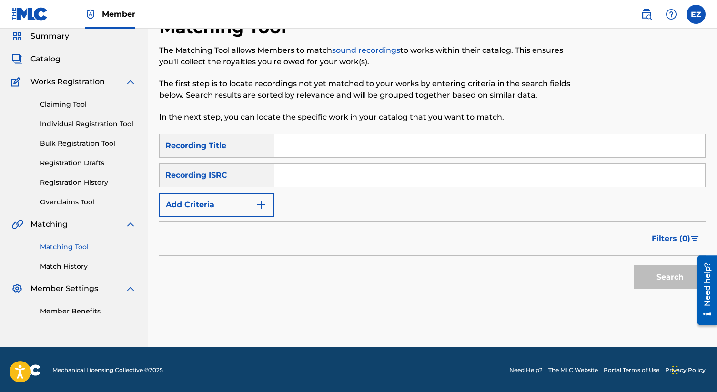
click at [384, 170] on input "Search Form" at bounding box center [490, 175] width 431 height 23
paste input "USA2Z1711482"
click at [634, 265] on button "Search" at bounding box center [669, 277] width 71 height 24
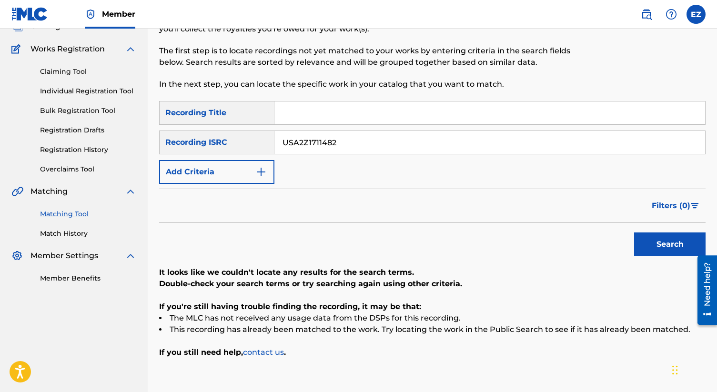
scroll to position [70, 0]
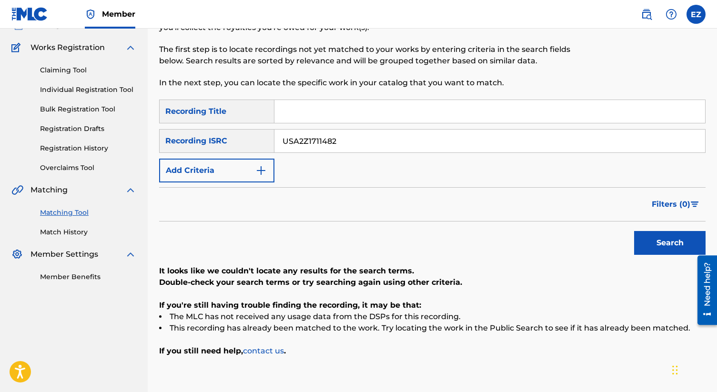
click at [348, 144] on input "USA2Z1711482" at bounding box center [490, 141] width 431 height 23
paste input "3"
click at [634, 231] on button "Search" at bounding box center [669, 243] width 71 height 24
type input "USA2"
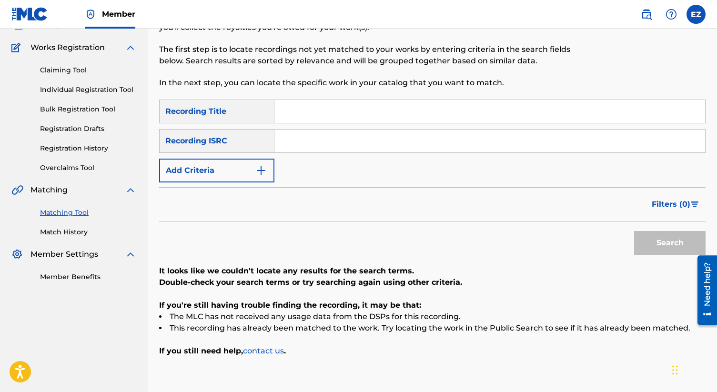
paste input "USA2Z1711484"
type input "USA2Z1711484"
click at [634, 231] on button "Search" at bounding box center [669, 243] width 71 height 24
paste input "GBCFB1800064"
type input "GBCFB1800064"
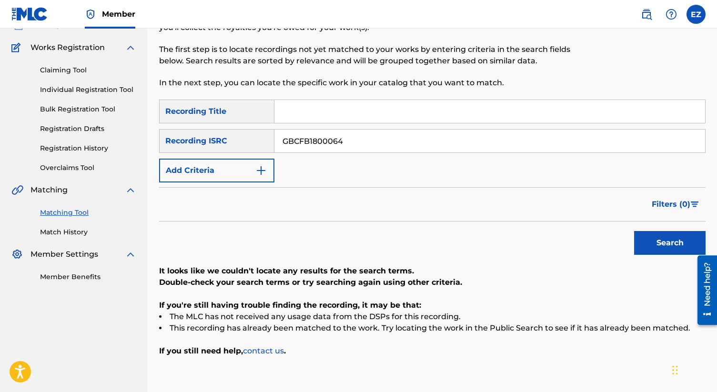
click at [634, 231] on button "Search" at bounding box center [669, 243] width 71 height 24
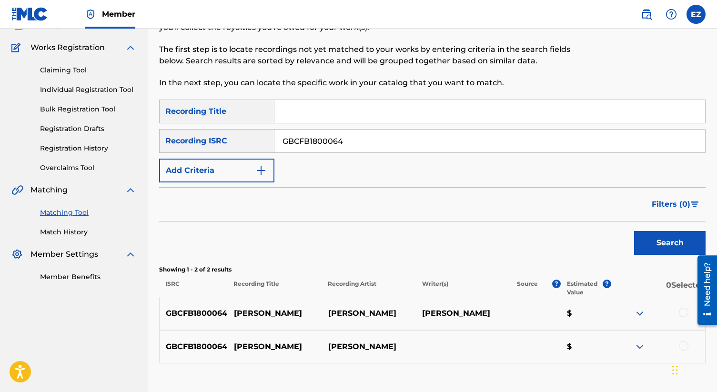
click at [684, 314] on div at bounding box center [684, 313] width 10 height 10
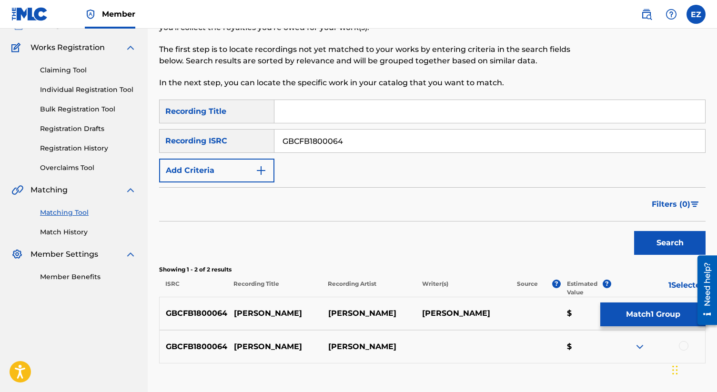
click at [685, 340] on div "GBCFB1800064 LARA MARIE DAVIDSON $" at bounding box center [432, 346] width 547 height 33
click at [685, 344] on div at bounding box center [684, 346] width 10 height 10
click at [660, 316] on button "Match 2 Groups" at bounding box center [653, 315] width 105 height 24
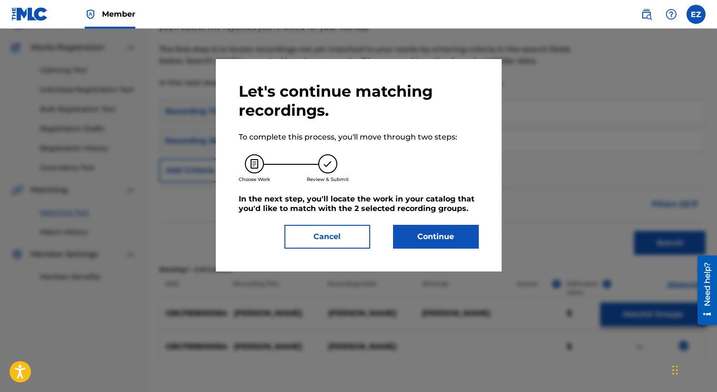
click at [460, 245] on button "Continue" at bounding box center [436, 237] width 86 height 24
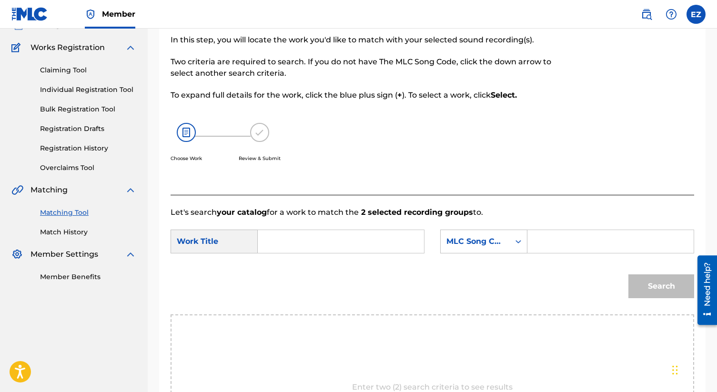
click at [395, 247] on input "Search Form" at bounding box center [341, 241] width 150 height 23
paste input "Lara"
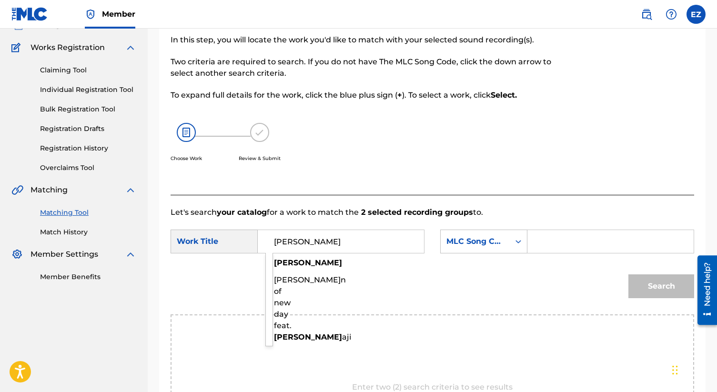
type input "Lara"
click at [602, 242] on input "Search Form" at bounding box center [611, 241] width 150 height 23
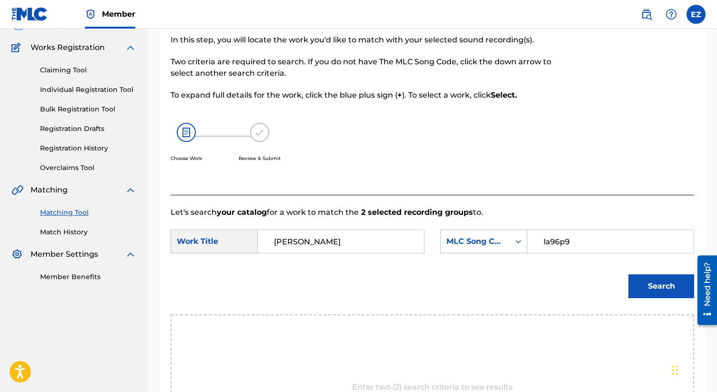
type input "la96p9"
click at [639, 285] on button "Search" at bounding box center [662, 287] width 66 height 24
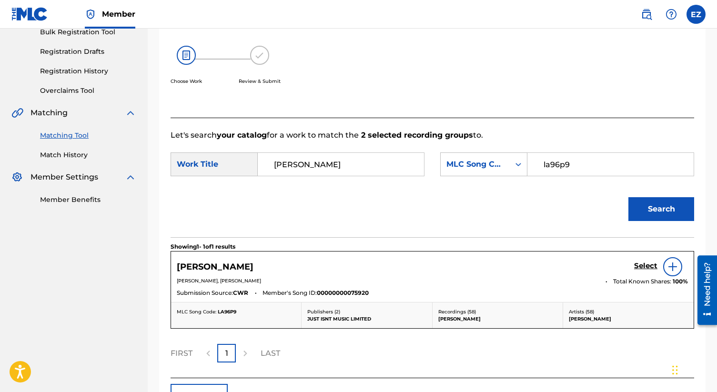
scroll to position [181, 0]
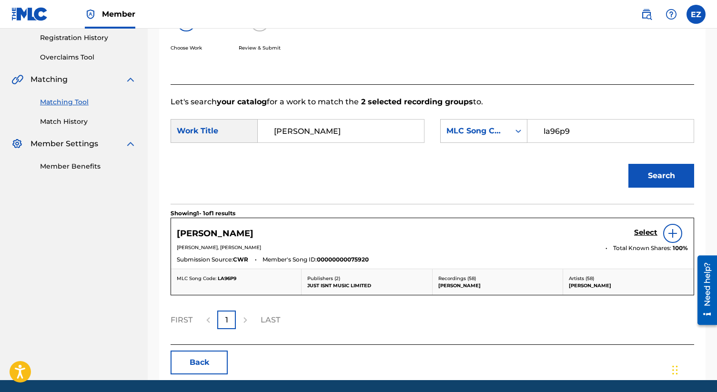
click at [645, 231] on h5 "Select" at bounding box center [645, 232] width 23 height 9
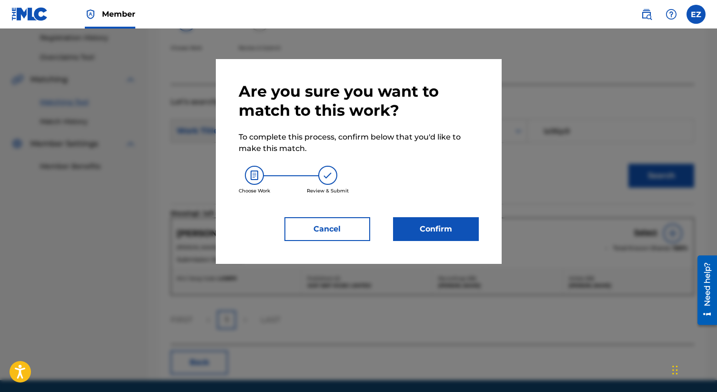
click at [465, 225] on button "Confirm" at bounding box center [436, 229] width 86 height 24
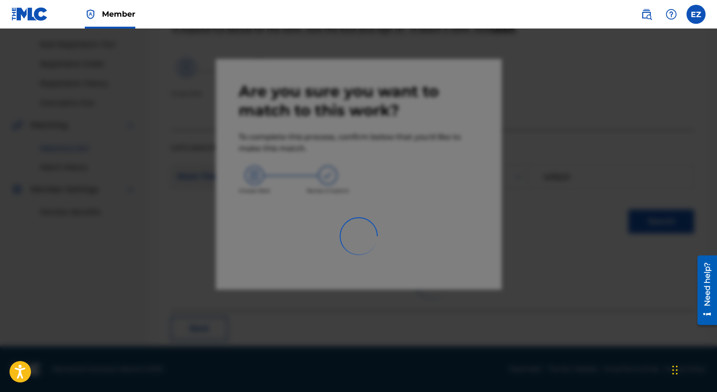
scroll to position [36, 0]
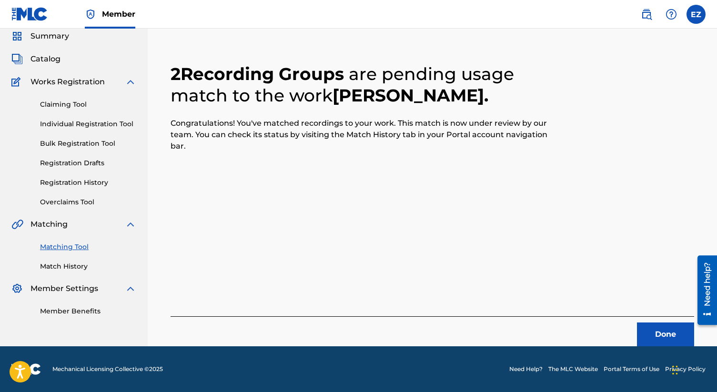
click at [660, 334] on button "Done" at bounding box center [665, 335] width 57 height 24
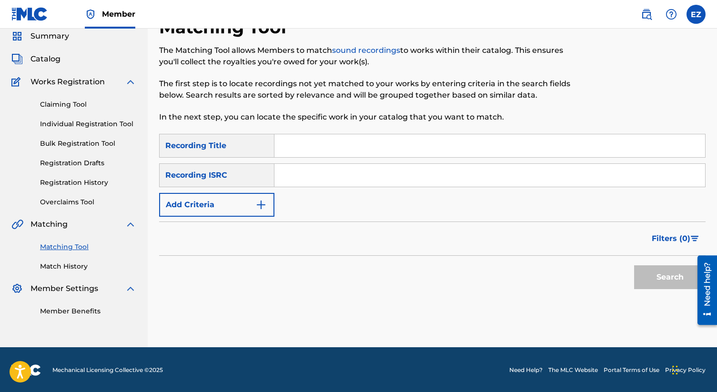
click at [339, 178] on input "Search Form" at bounding box center [490, 175] width 431 height 23
paste input "GBCFB1800068"
type input "GBCFB1800068"
click at [634, 265] on button "Search" at bounding box center [669, 277] width 71 height 24
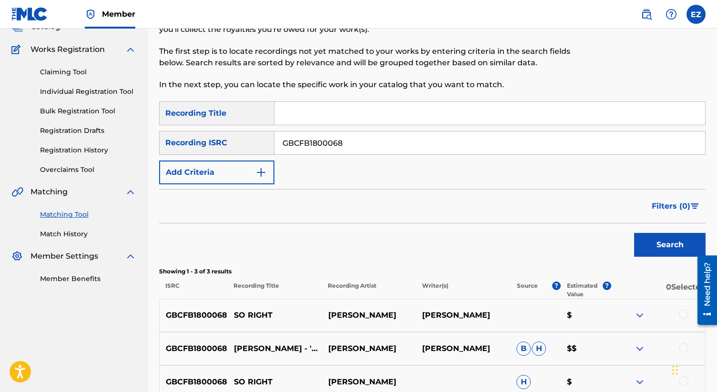
scroll to position [168, 0]
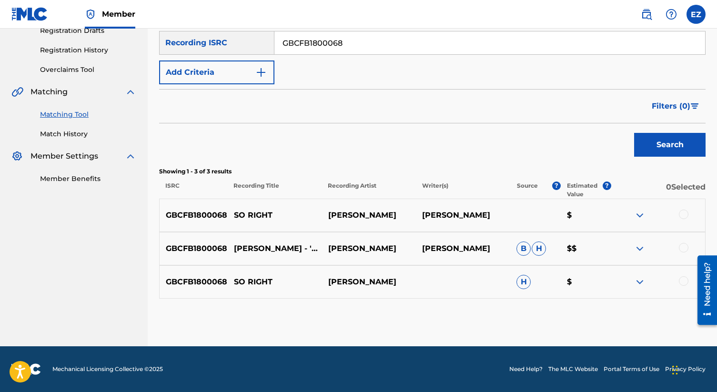
click at [677, 219] on div at bounding box center [658, 215] width 94 height 11
click at [683, 219] on div at bounding box center [684, 215] width 10 height 10
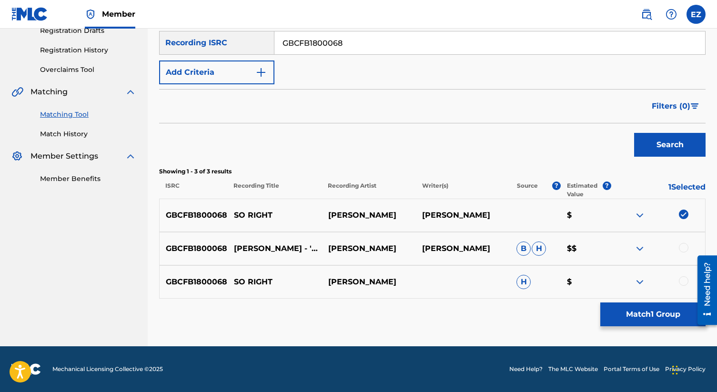
click at [683, 257] on div "GBCFB1800068 MARIE DAVIDSON - 'SO RIGHT MARIE DAVIDSON MARIE DAVIDSON B H $$" at bounding box center [432, 248] width 547 height 33
click at [686, 250] on div at bounding box center [684, 248] width 10 height 10
click at [686, 275] on div "GBCFB1800068 SO RIGHT MARIE DAVIDSON H $" at bounding box center [432, 281] width 547 height 33
click at [686, 276] on div at bounding box center [658, 281] width 94 height 11
click at [686, 279] on div at bounding box center [684, 281] width 10 height 10
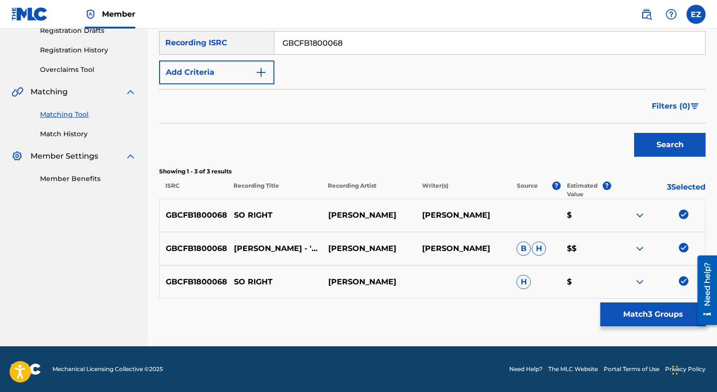
click at [649, 311] on button "Match 3 Groups" at bounding box center [653, 315] width 105 height 24
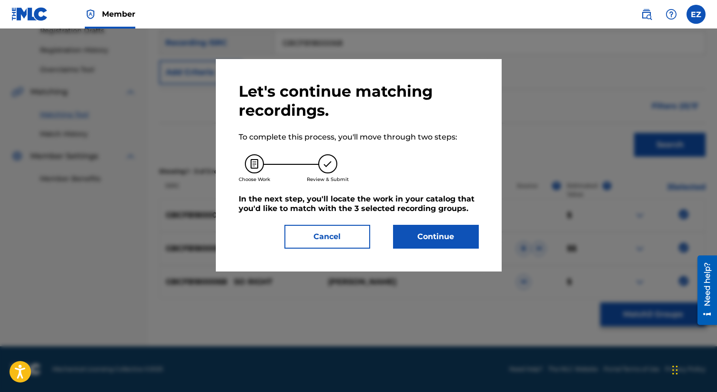
click at [424, 241] on button "Continue" at bounding box center [436, 237] width 86 height 24
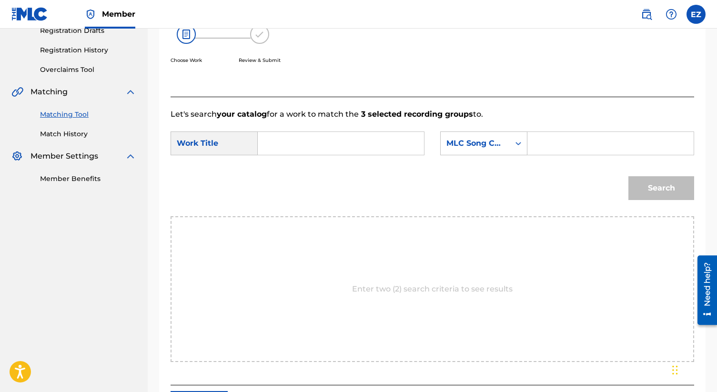
click at [281, 133] on input "Search Form" at bounding box center [341, 143] width 150 height 23
paste input "So Right"
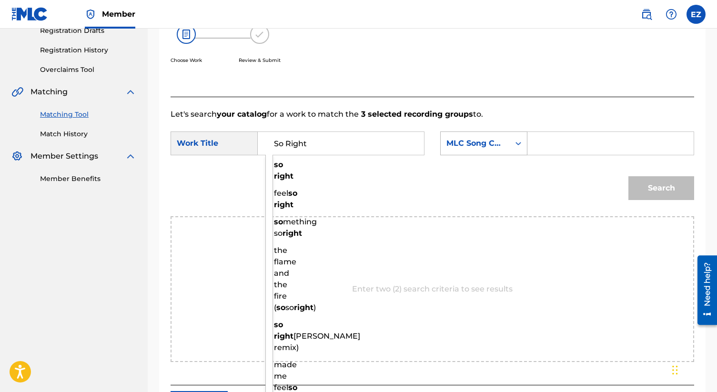
type input "So Right"
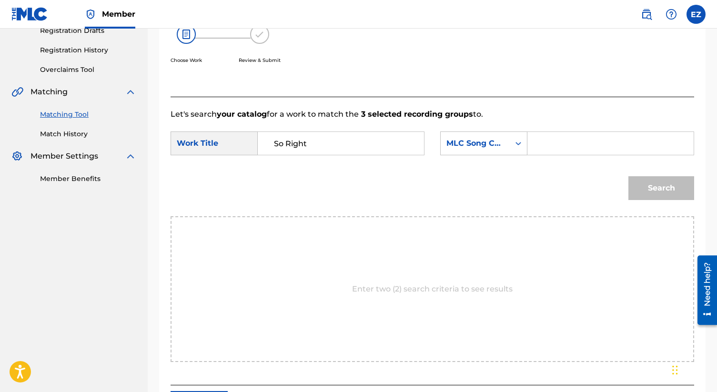
click at [555, 137] on input "Search Form" at bounding box center [611, 143] width 150 height 23
type input "sd0jh0"
click at [654, 177] on button "Search" at bounding box center [662, 188] width 66 height 24
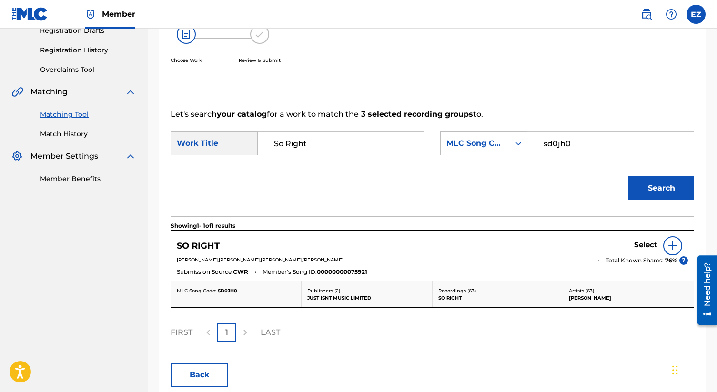
scroll to position [214, 0]
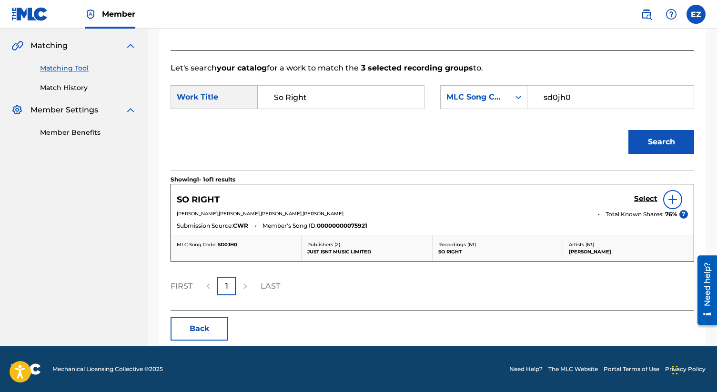
click at [646, 198] on h5 "Select" at bounding box center [645, 198] width 23 height 9
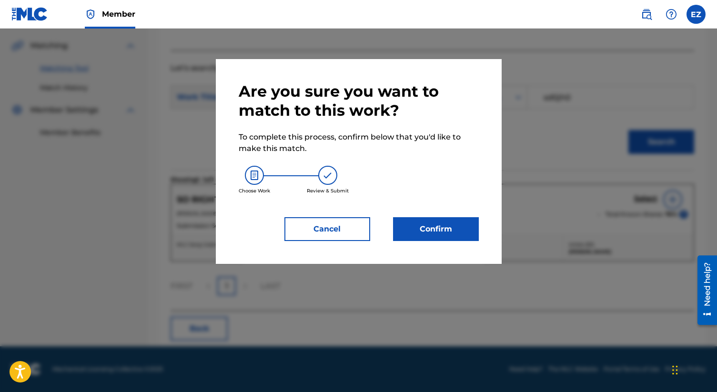
click at [434, 235] on button "Confirm" at bounding box center [436, 229] width 86 height 24
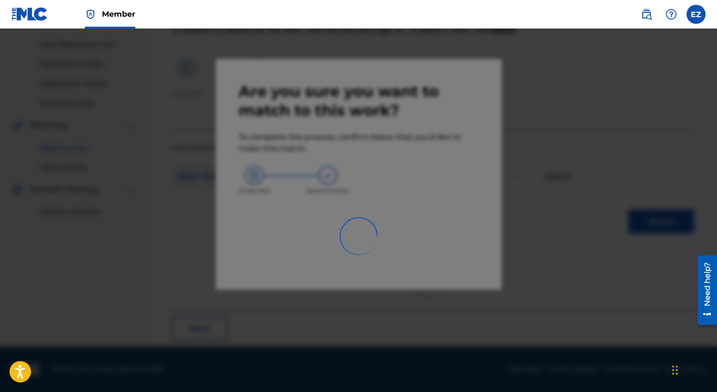
scroll to position [36, 0]
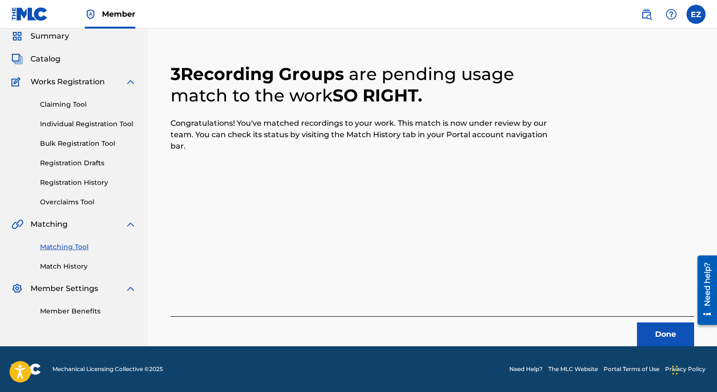
click at [643, 336] on button "Done" at bounding box center [665, 335] width 57 height 24
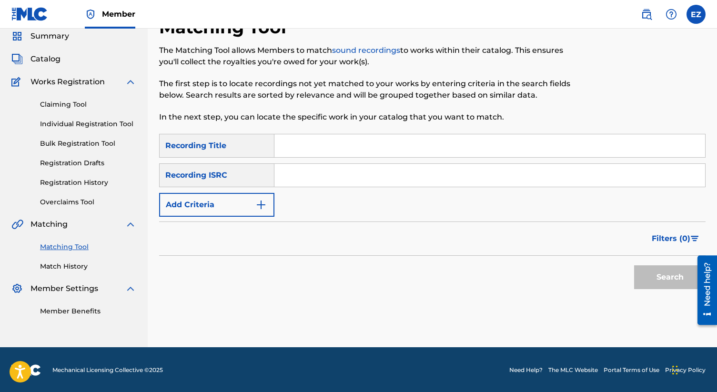
click at [297, 177] on input "Search Form" at bounding box center [490, 175] width 431 height 23
paste input "GBCFB1800063"
type input "GBCFB1800063"
click at [634, 265] on button "Search" at bounding box center [669, 277] width 71 height 24
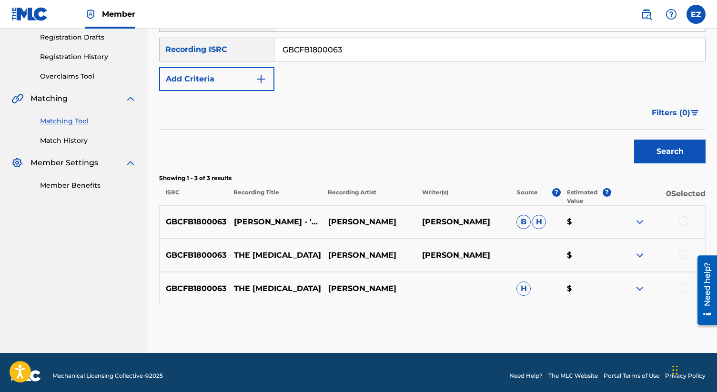
scroll to position [168, 0]
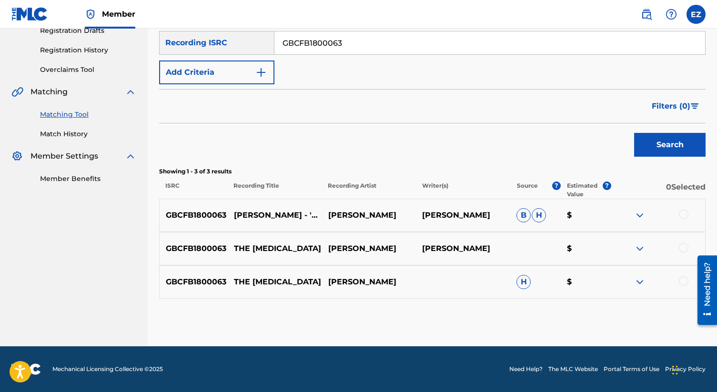
click at [680, 217] on div at bounding box center [684, 215] width 10 height 10
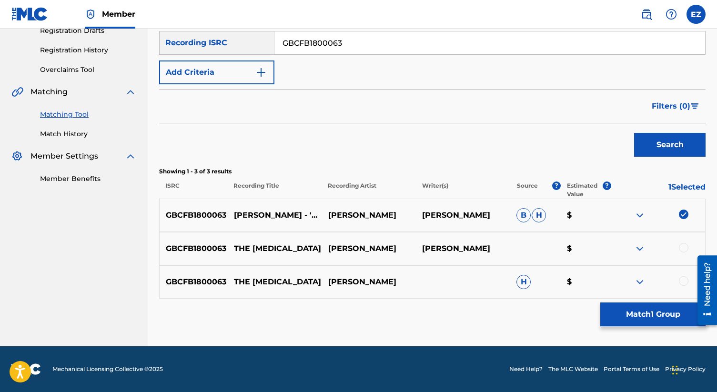
click at [678, 244] on div at bounding box center [658, 248] width 94 height 11
click at [678, 247] on div at bounding box center [658, 248] width 94 height 11
click at [682, 248] on div at bounding box center [684, 248] width 10 height 10
click at [682, 292] on div "GBCFB1800063 THE PSYCHOLOGIST MARIE DAVIDSON H $" at bounding box center [432, 281] width 547 height 33
click at [683, 286] on div at bounding box center [658, 281] width 94 height 11
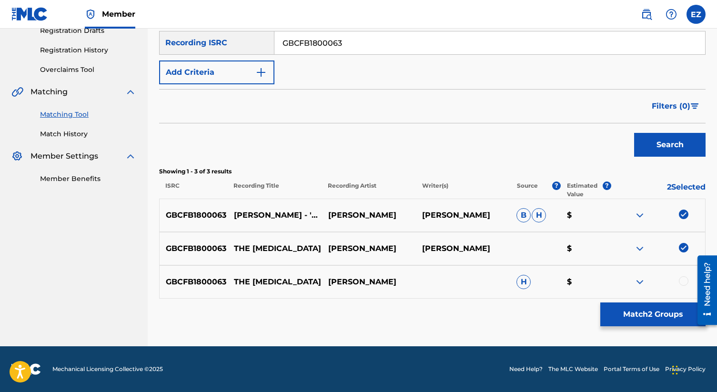
click at [683, 285] on div at bounding box center [684, 281] width 10 height 10
click at [680, 302] on div "Matching Tool The Matching Tool allows Members to match sound recordings to wor…" at bounding box center [432, 115] width 547 height 462
click at [681, 310] on button "Match 3 Groups" at bounding box center [653, 315] width 105 height 24
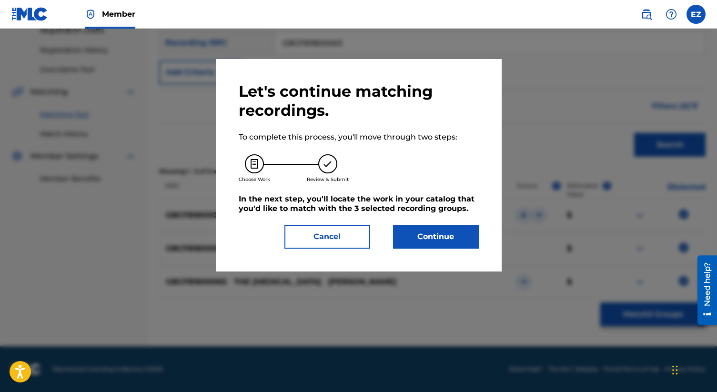
click at [437, 242] on button "Continue" at bounding box center [436, 237] width 86 height 24
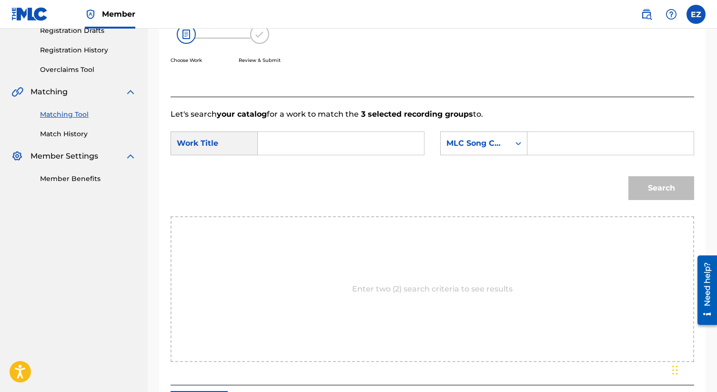
click at [330, 149] on input "Search Form" at bounding box center [341, 143] width 150 height 23
paste input "The Psychologist"
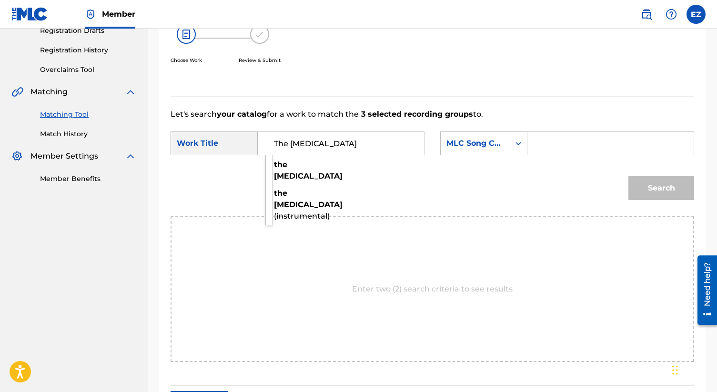
type input "The Psychologist"
click at [533, 144] on div "Search Form" at bounding box center [611, 144] width 167 height 24
click at [553, 144] on input "Search Form" at bounding box center [611, 143] width 150 height 23
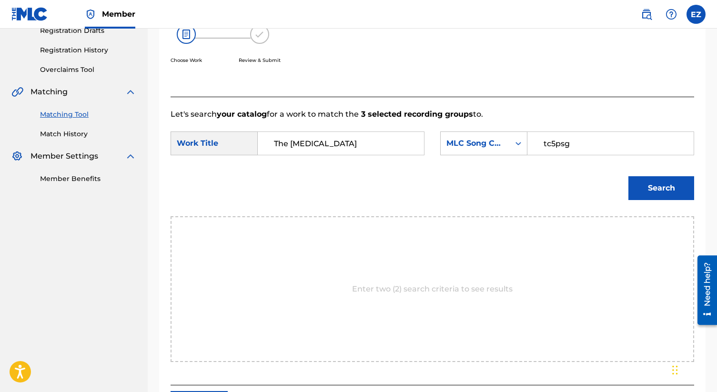
type input "tc5psg"
click at [629, 176] on button "Search" at bounding box center [662, 188] width 66 height 24
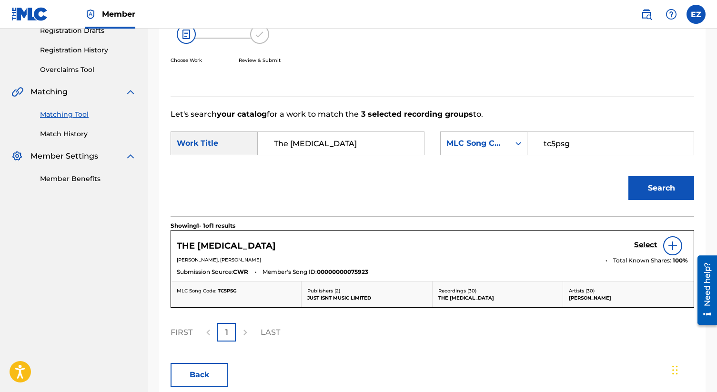
click at [641, 249] on h5 "Select" at bounding box center [645, 245] width 23 height 9
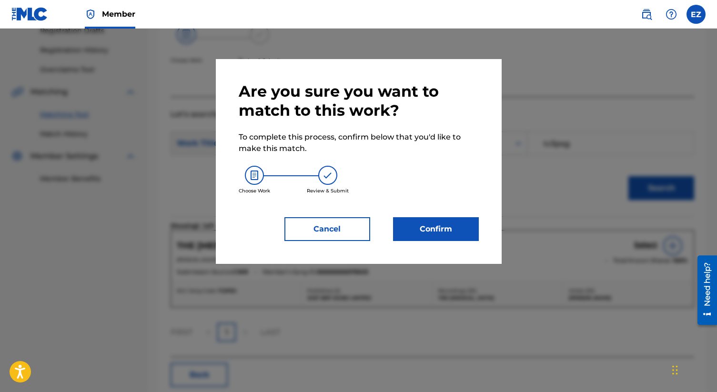
click at [446, 226] on button "Confirm" at bounding box center [436, 229] width 86 height 24
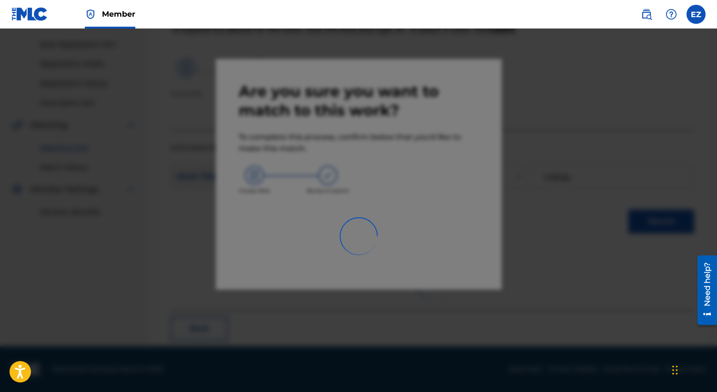
scroll to position [36, 0]
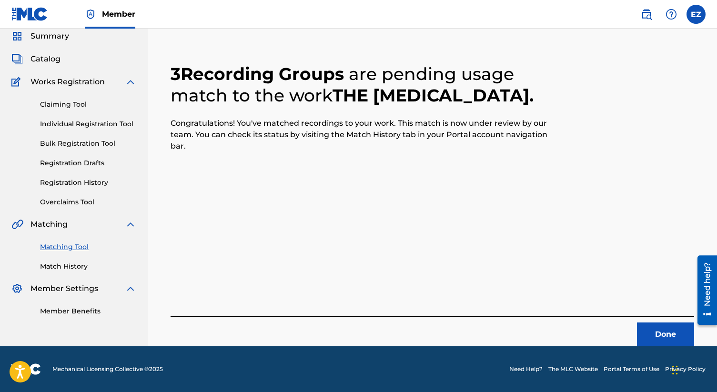
click at [657, 324] on button "Done" at bounding box center [665, 335] width 57 height 24
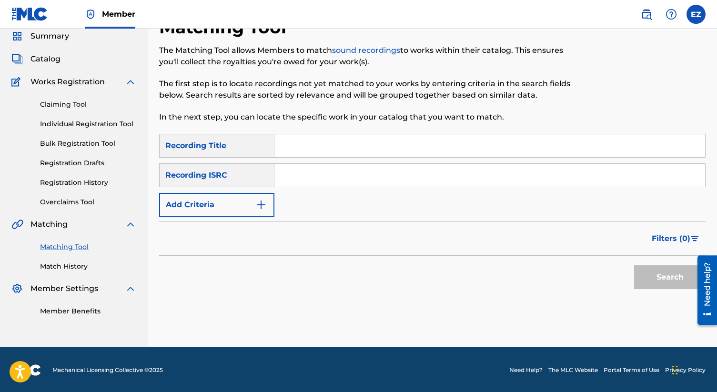
click at [309, 179] on input "Search Form" at bounding box center [490, 175] width 431 height 23
paste input "GBCFB1800256"
type input "GBCFB1800256"
click at [634, 265] on button "Search" at bounding box center [669, 277] width 71 height 24
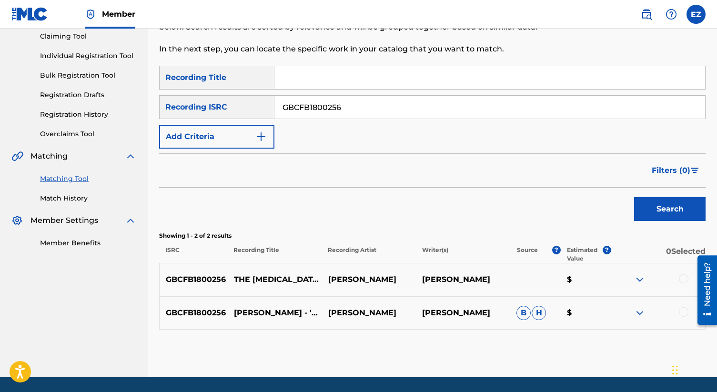
scroll to position [135, 0]
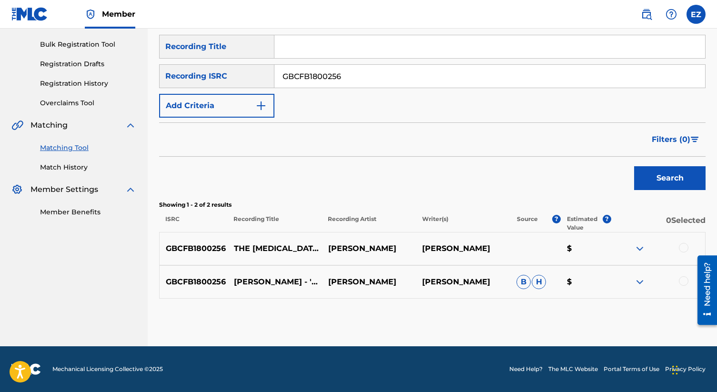
click at [684, 245] on div at bounding box center [684, 248] width 10 height 10
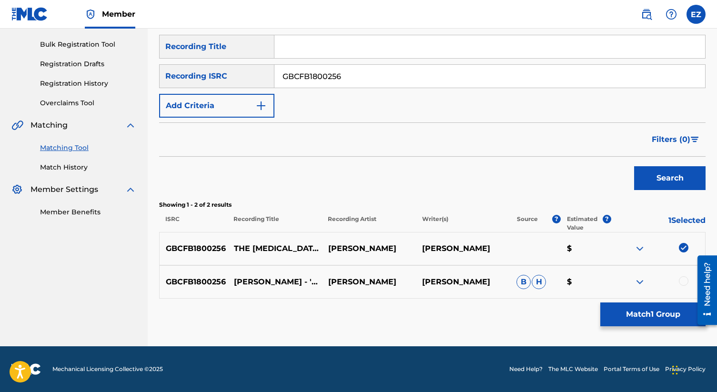
click at [684, 291] on div "GBCFB1800256 MARIE DAVIDSON - 'THE PSYCHOLOGIST' (INSTRUMENTAL) MARIE DAVIDSON …" at bounding box center [432, 281] width 547 height 33
click at [683, 280] on div at bounding box center [684, 281] width 10 height 10
click at [684, 307] on button "Match 2 Groups" at bounding box center [653, 315] width 105 height 24
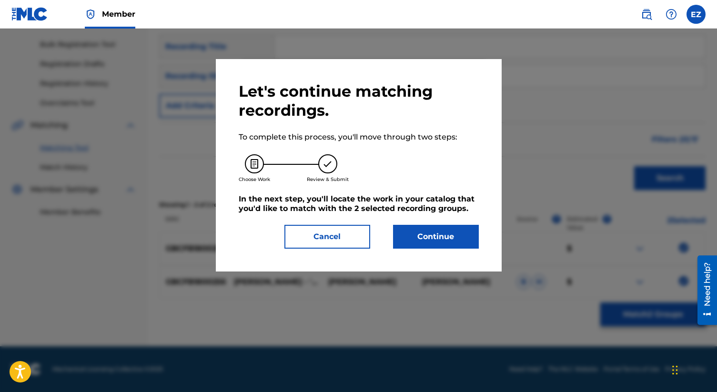
click at [433, 246] on button "Continue" at bounding box center [436, 237] width 86 height 24
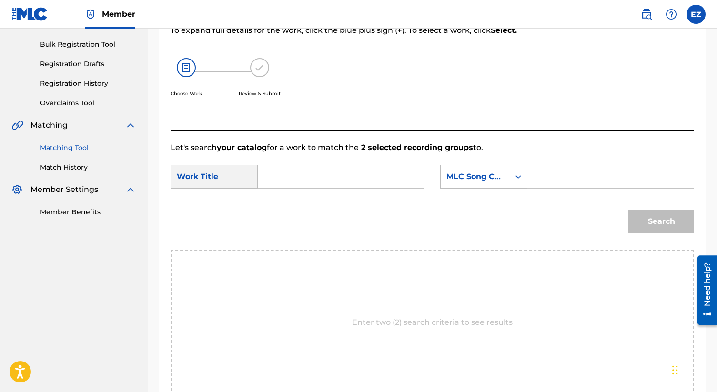
click at [306, 173] on input "Search Form" at bounding box center [341, 176] width 150 height 23
paste input "The [MEDICAL_DATA] (Instrumental)"
type input "The [MEDICAL_DATA] (Instrumental)"
click at [583, 182] on input "Search Form" at bounding box center [611, 176] width 150 height 23
click at [562, 173] on input "Search Form" at bounding box center [611, 176] width 150 height 23
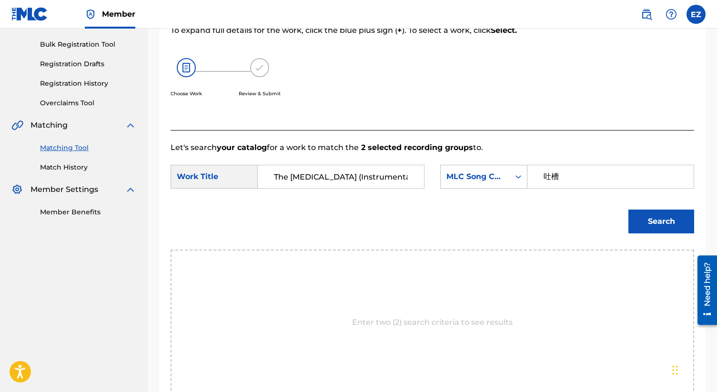
type input "吐"
type input "tc5pta"
click at [656, 216] on button "Search" at bounding box center [662, 222] width 66 height 24
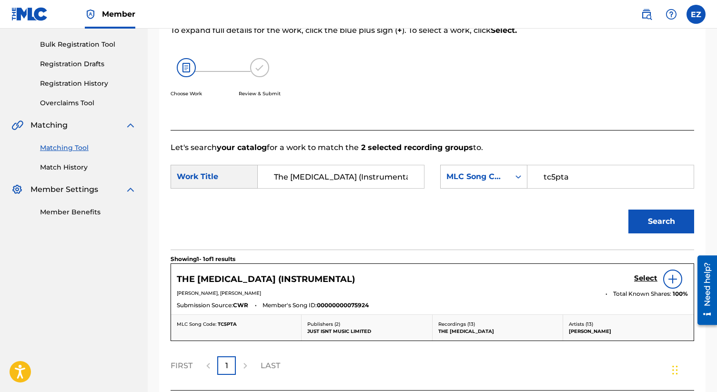
click at [649, 279] on h5 "Select" at bounding box center [645, 278] width 23 height 9
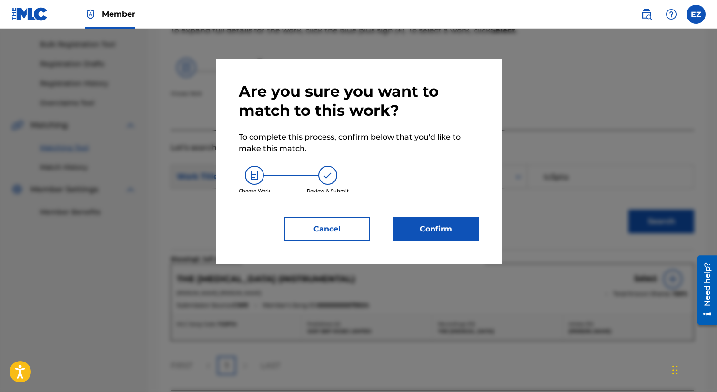
click at [450, 228] on button "Confirm" at bounding box center [436, 229] width 86 height 24
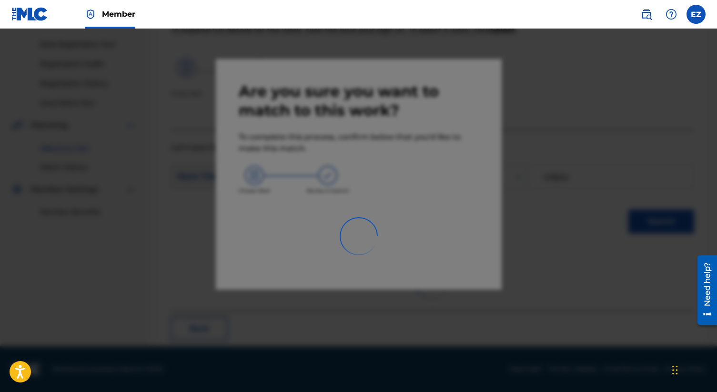
click at [437, 223] on div at bounding box center [358, 225] width 717 height 392
click at [356, 187] on div at bounding box center [358, 225] width 717 height 392
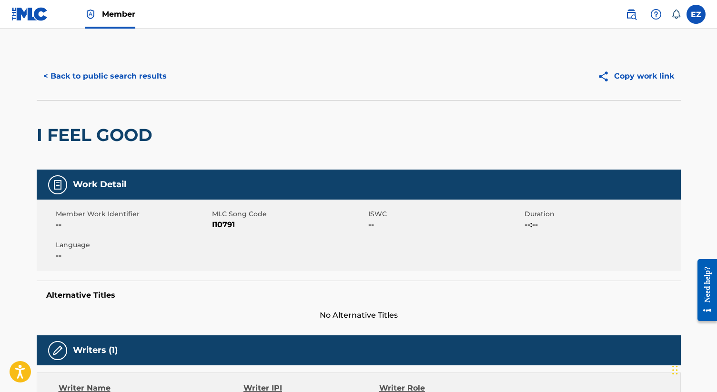
click at [103, 75] on button "< Back to public search results" at bounding box center [105, 76] width 137 height 24
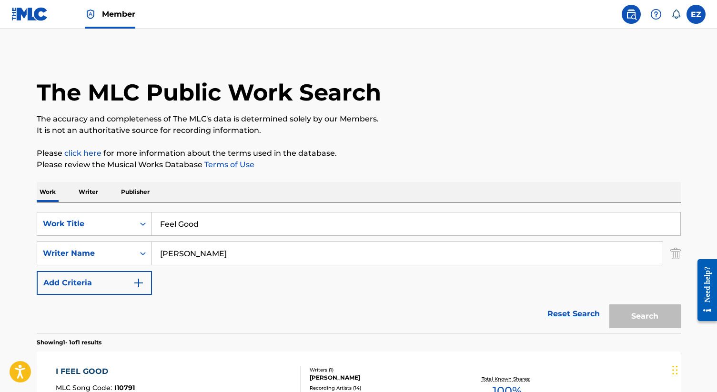
scroll to position [72, 0]
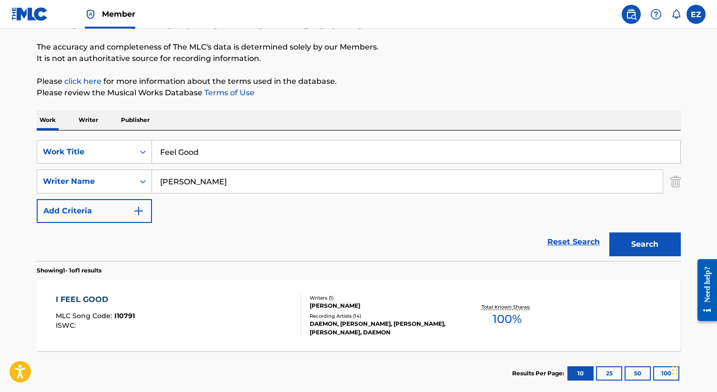
click at [234, 155] on input "Feel Good" at bounding box center [416, 152] width 529 height 23
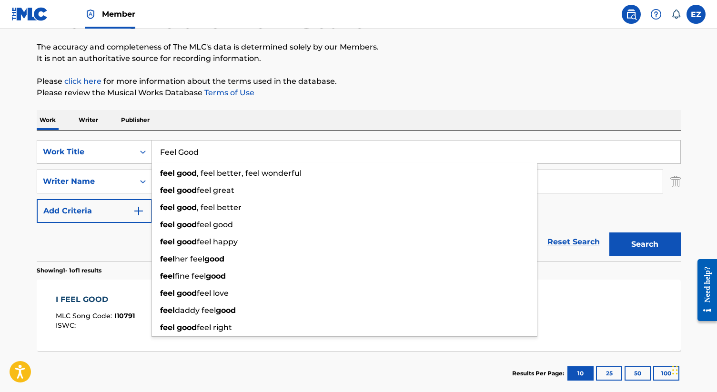
click at [234, 155] on input "Feel Good" at bounding box center [416, 152] width 529 height 23
click at [397, 92] on p "Please review the Musical Works Database Terms of Use" at bounding box center [359, 92] width 644 height 11
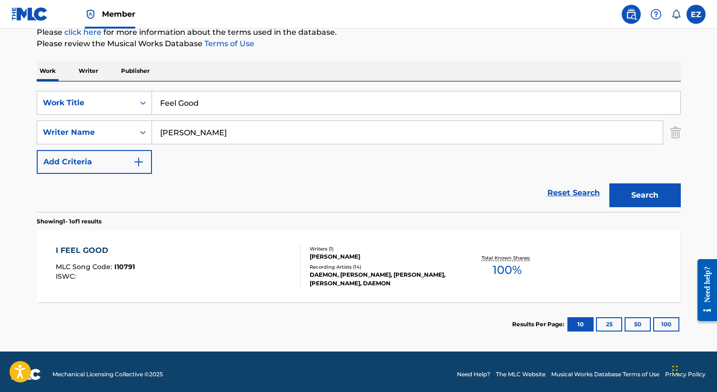
scroll to position [126, 0]
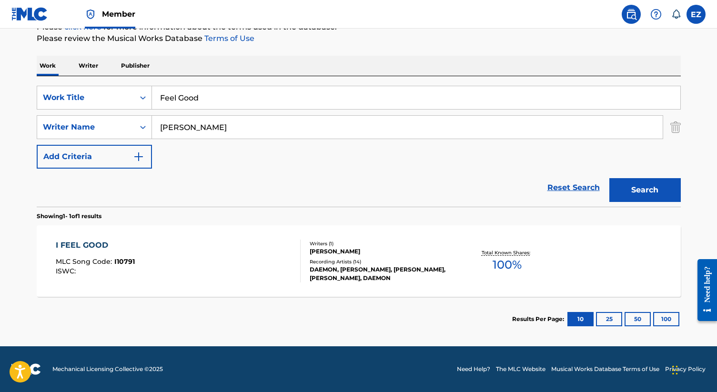
click at [188, 266] on div "I FEEL GOOD MLC Song Code : I10791 ISWC :" at bounding box center [178, 261] width 245 height 43
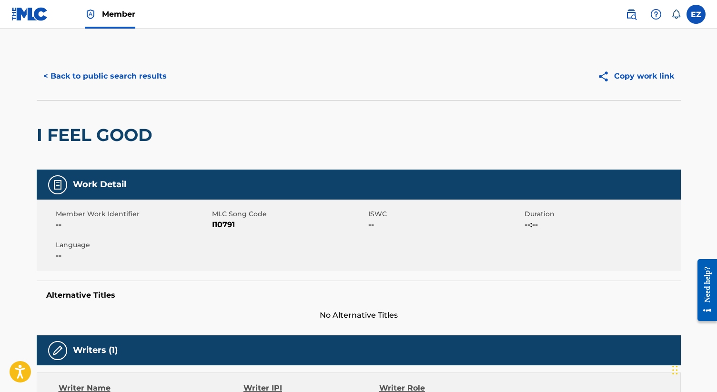
click at [222, 227] on span "I10791" at bounding box center [289, 224] width 154 height 11
copy span "I10791"
click at [105, 80] on button "< Back to public search results" at bounding box center [105, 76] width 137 height 24
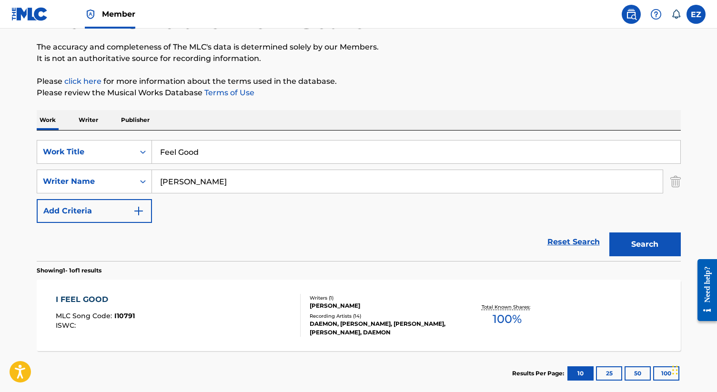
click at [274, 155] on input "Feel Good" at bounding box center [416, 152] width 529 height 23
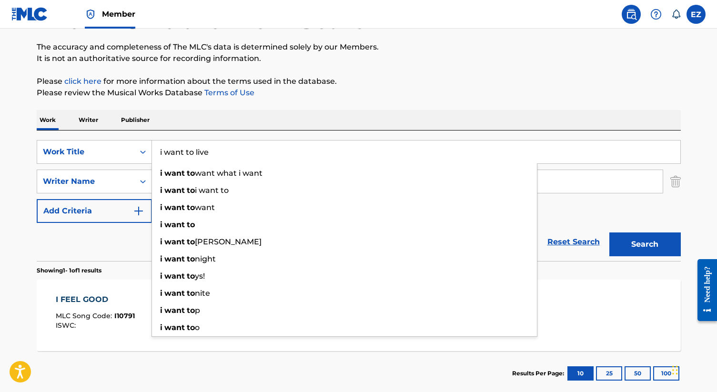
click at [610, 233] on button "Search" at bounding box center [645, 245] width 71 height 24
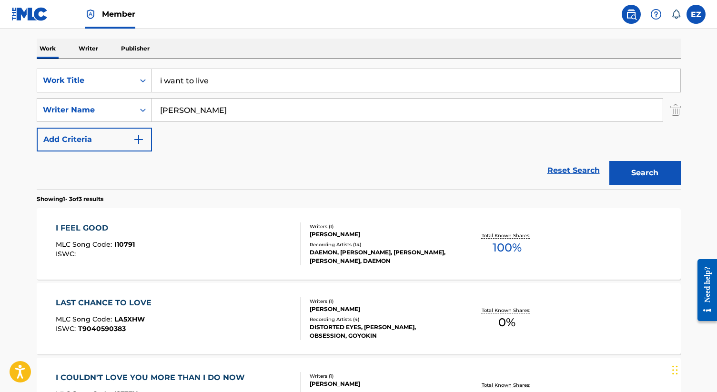
scroll to position [64, 0]
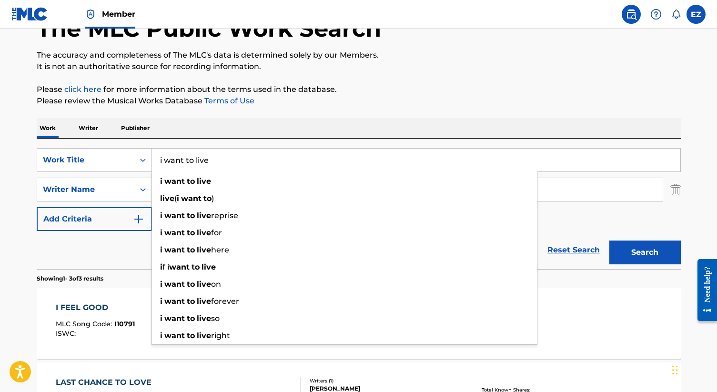
click at [314, 165] on input "i want to live" at bounding box center [416, 160] width 529 height 23
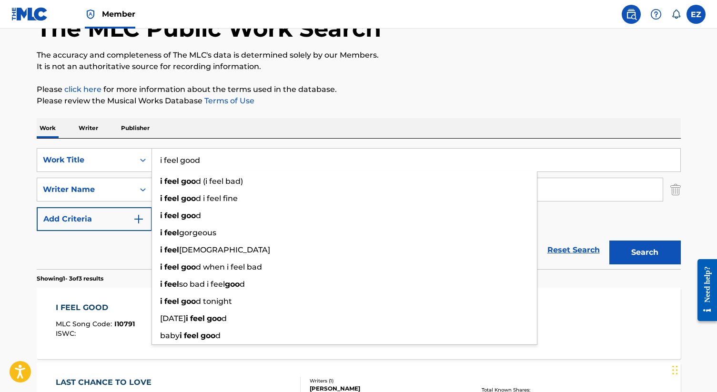
click at [610, 241] on button "Search" at bounding box center [645, 253] width 71 height 24
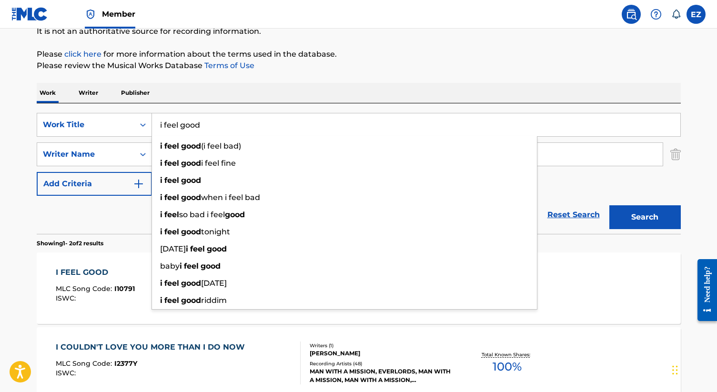
scroll to position [97, 0]
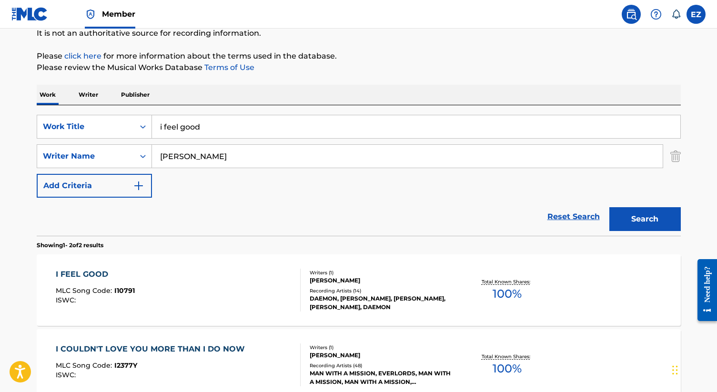
click at [224, 105] on div "Work Writer Publisher" at bounding box center [359, 95] width 644 height 20
click at [219, 129] on input "i feel good" at bounding box center [416, 126] width 529 height 23
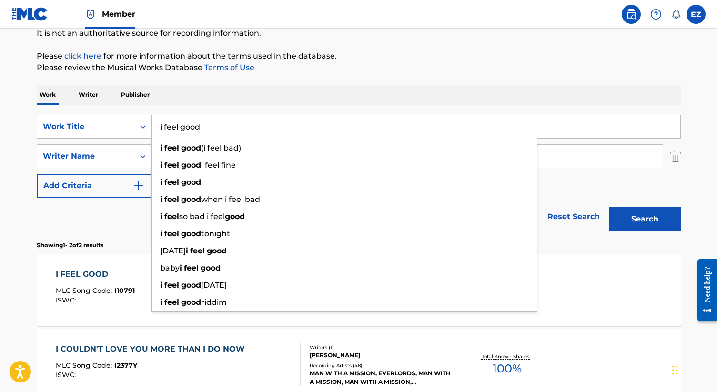
click at [219, 129] on input "i feel good" at bounding box center [416, 126] width 529 height 23
paste input "What Have I Got To Lose"
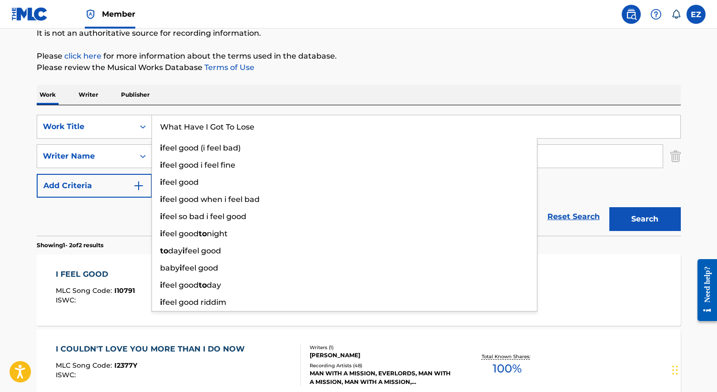
click at [610, 207] on button "Search" at bounding box center [645, 219] width 71 height 24
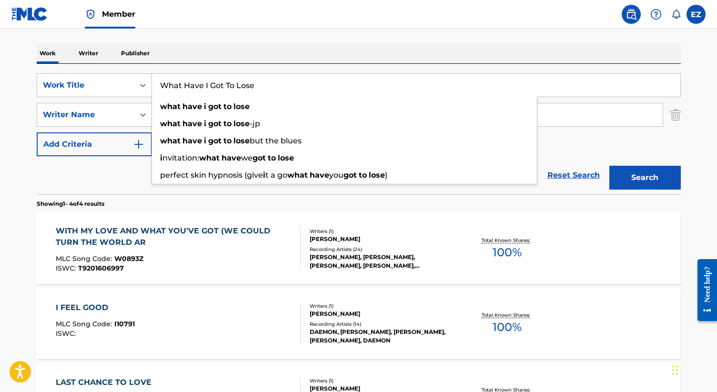
scroll to position [138, 0]
click at [154, 153] on div "i nvitation: what have we got to lose" at bounding box center [344, 158] width 385 height 17
type input "invitation: what have we got to lose"
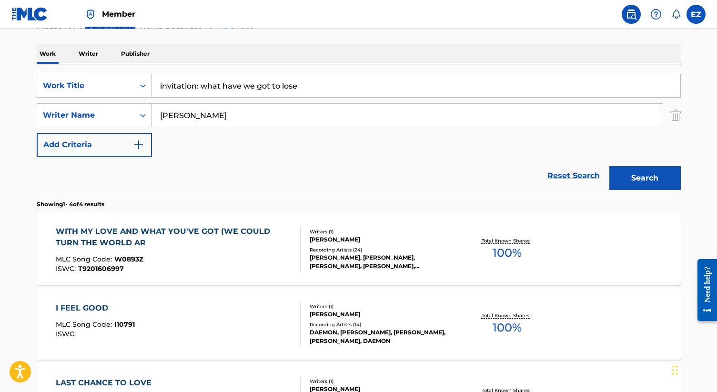
click at [230, 82] on input "invitation: what have we got to lose" at bounding box center [416, 85] width 529 height 23
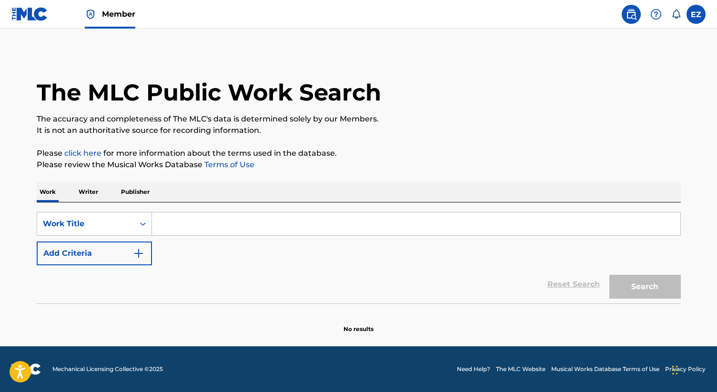
click at [290, 229] on input "Search Form" at bounding box center [416, 224] width 529 height 23
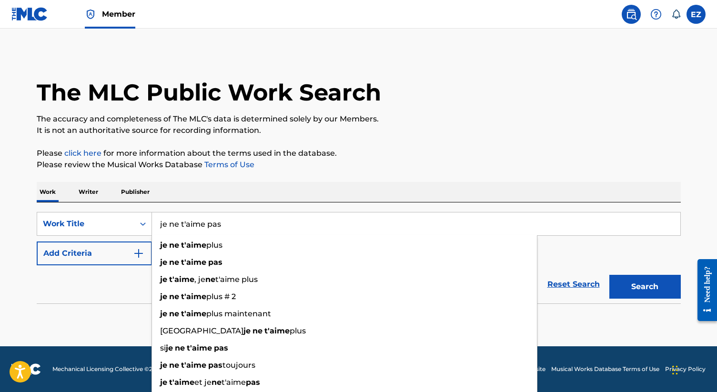
type input "je ne t'aime pas"
click at [610, 275] on button "Search" at bounding box center [645, 287] width 71 height 24
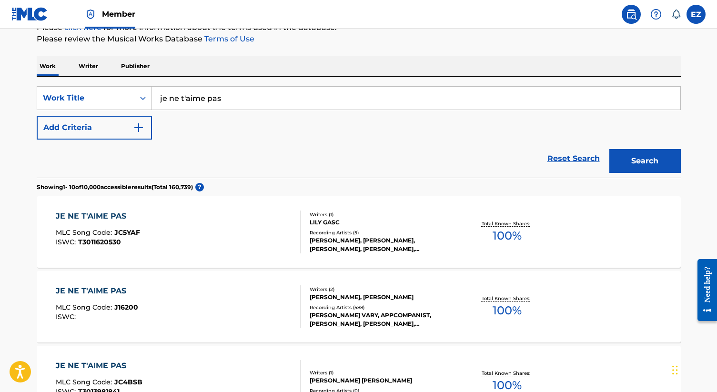
scroll to position [82, 0]
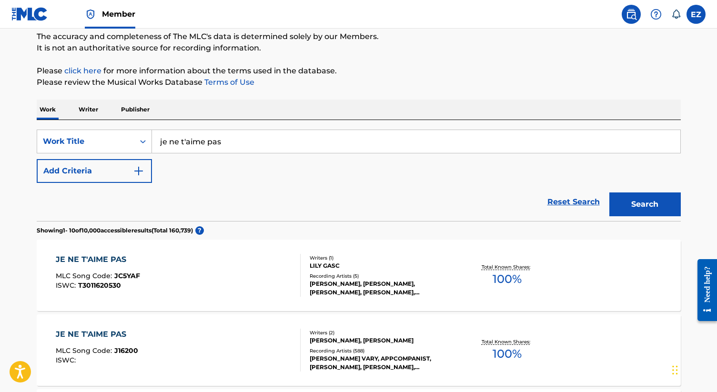
click at [140, 174] on img "Search Form" at bounding box center [138, 170] width 11 height 11
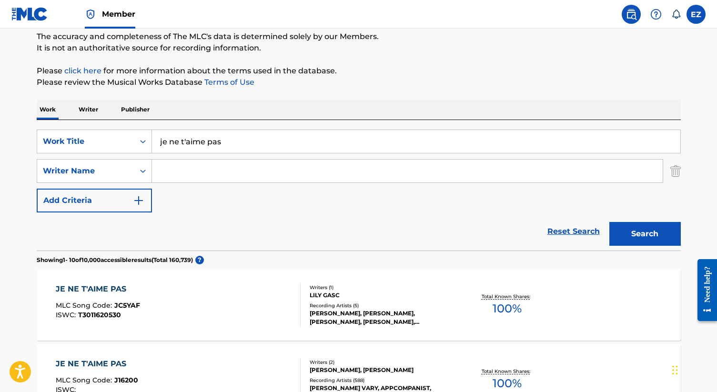
click at [211, 174] on input "Search Form" at bounding box center [407, 171] width 511 height 23
paste input "Marie Davidson/Pierre Guerineau"
click at [223, 173] on input "Marie Davidson/Pierre Guerineau" at bounding box center [407, 171] width 511 height 23
type input "Marie Davidson"
click at [610, 222] on button "Search" at bounding box center [645, 234] width 71 height 24
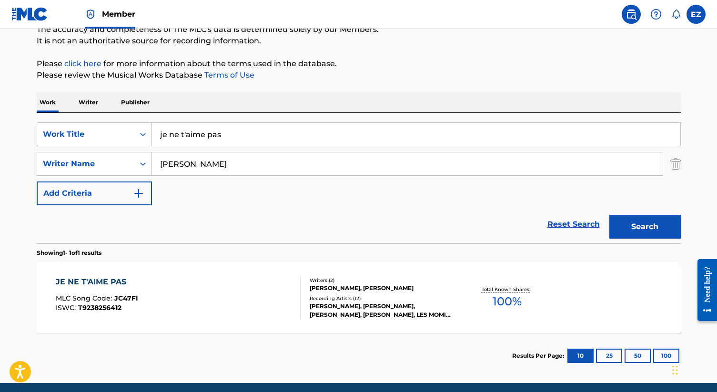
scroll to position [126, 0]
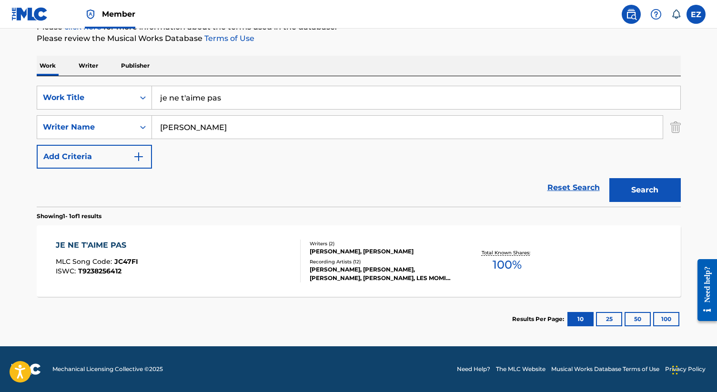
click at [192, 314] on section "Results Per Page: 10 25 50 100" at bounding box center [359, 319] width 644 height 45
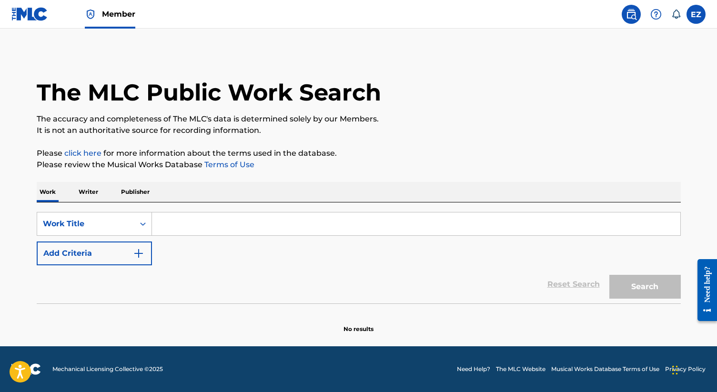
click at [235, 226] on input "Search Form" at bounding box center [416, 224] width 529 height 23
click at [116, 229] on div "Work Title" at bounding box center [86, 223] width 86 height 11
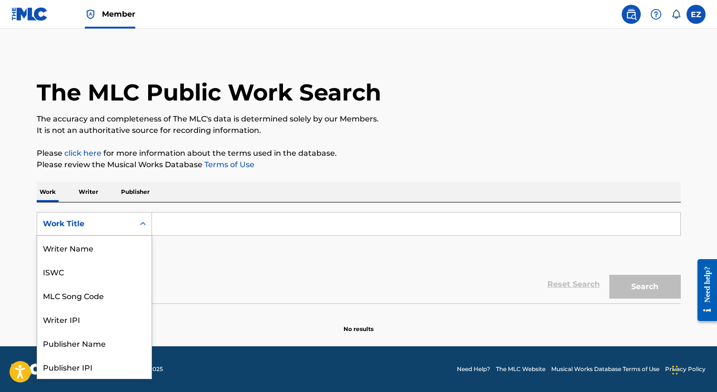
scroll to position [48, 0]
click at [115, 245] on div "MLC Song Code" at bounding box center [94, 248] width 114 height 24
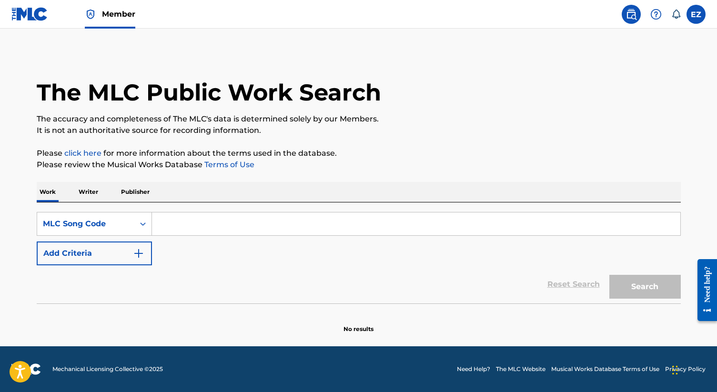
click at [220, 224] on input "Search Form" at bounding box center [416, 224] width 529 height 23
type input "jc5fby"
click at [610, 275] on button "Search" at bounding box center [645, 287] width 71 height 24
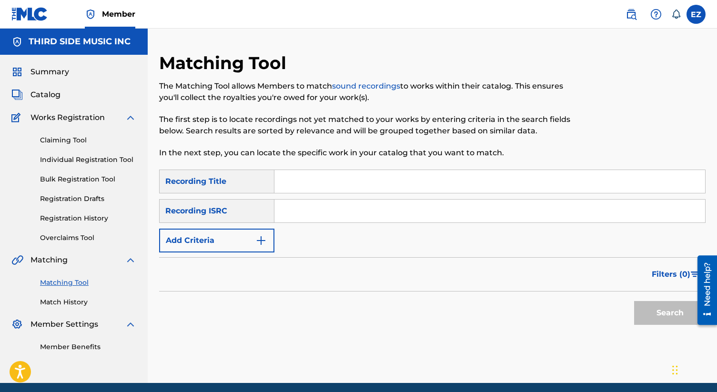
click at [353, 218] on input "Search Form" at bounding box center [490, 211] width 431 height 23
paste input "GBCFB1800256"
type input "GBCFB1800256"
click at [634, 301] on button "Search" at bounding box center [669, 313] width 71 height 24
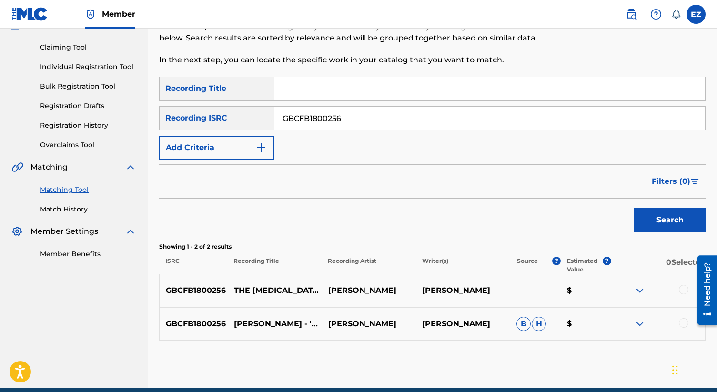
scroll to position [97, 0]
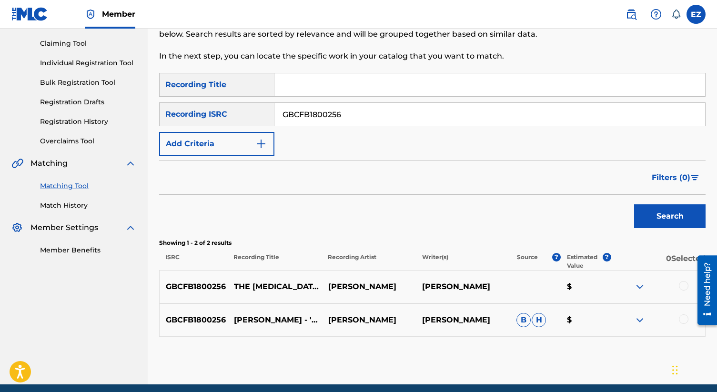
click at [683, 288] on div at bounding box center [684, 286] width 10 height 10
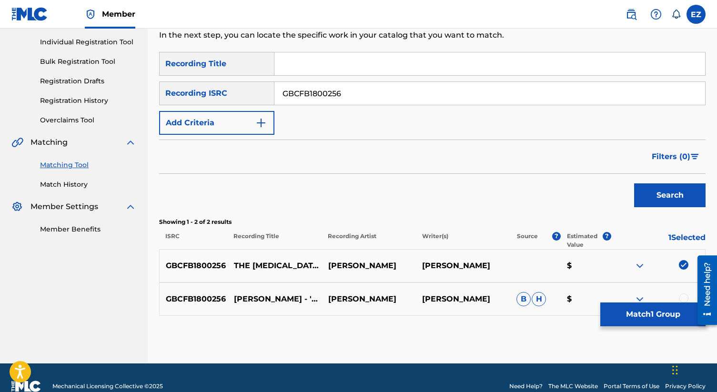
scroll to position [127, 0]
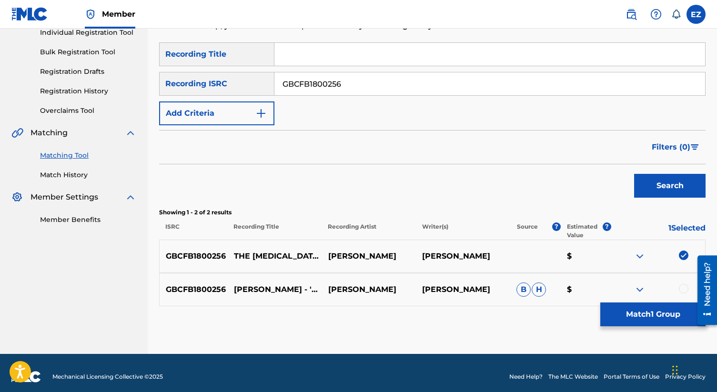
click at [683, 286] on div at bounding box center [684, 289] width 10 height 10
click at [669, 310] on button "Match 2 Groups" at bounding box center [653, 315] width 105 height 24
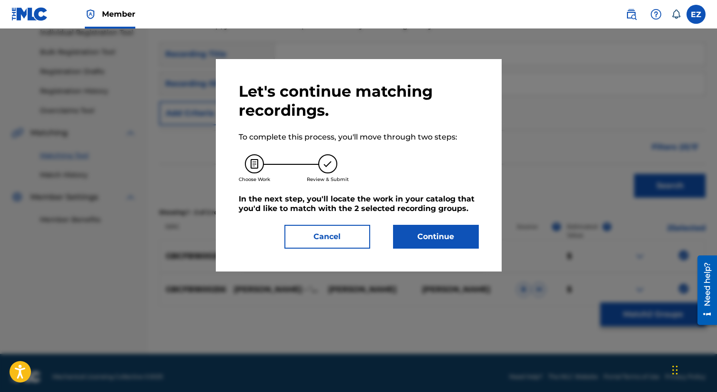
click at [669, 310] on div at bounding box center [358, 225] width 717 height 392
click at [464, 236] on button "Continue" at bounding box center [436, 237] width 86 height 24
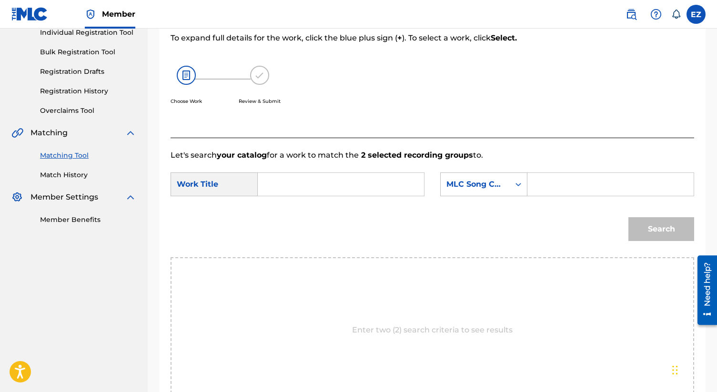
click at [300, 181] on input "Search Form" at bounding box center [341, 184] width 150 height 23
paste input "The [MEDICAL_DATA] (Instrumental)"
type input "The [MEDICAL_DATA] (Instrumental)"
click at [572, 187] on input "Search Form" at bounding box center [611, 184] width 150 height 23
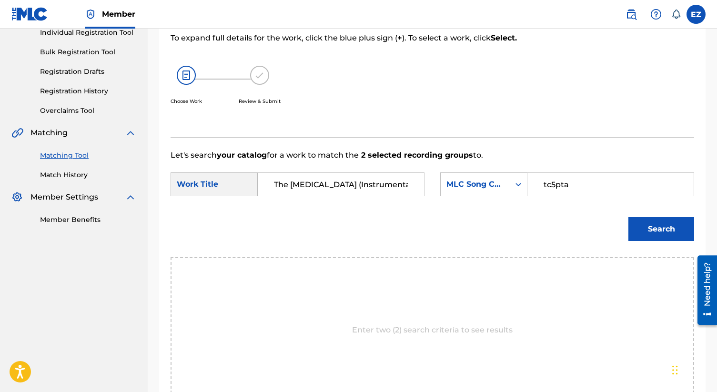
type input "tc5pta"
click at [637, 227] on button "Search" at bounding box center [662, 229] width 66 height 24
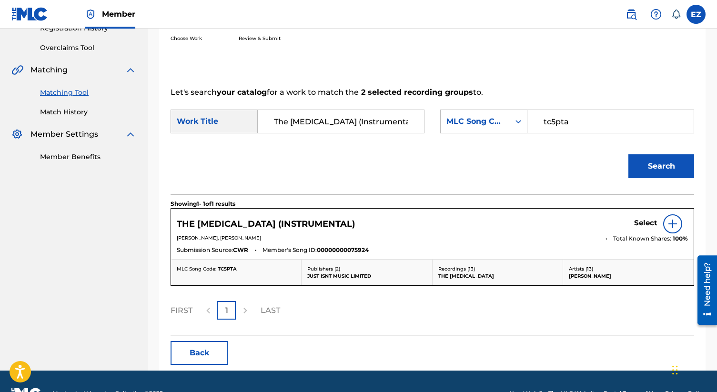
scroll to position [214, 0]
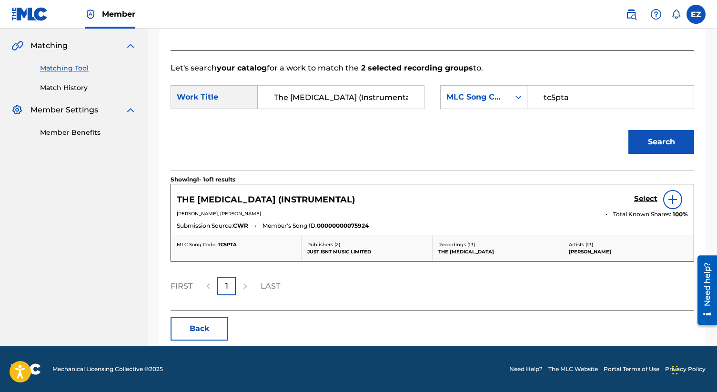
click at [644, 197] on h5 "Select" at bounding box center [645, 198] width 23 height 9
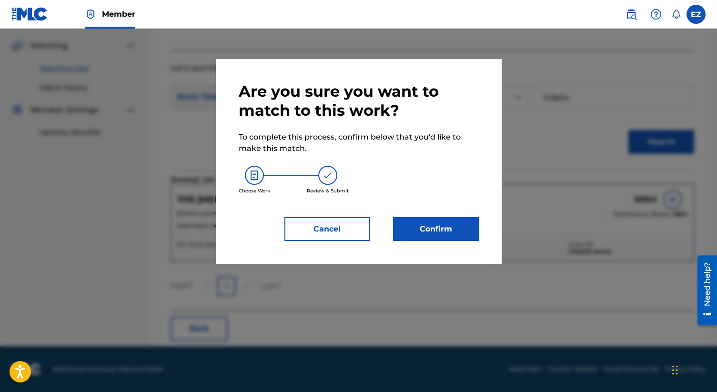
click at [432, 227] on button "Confirm" at bounding box center [436, 229] width 86 height 24
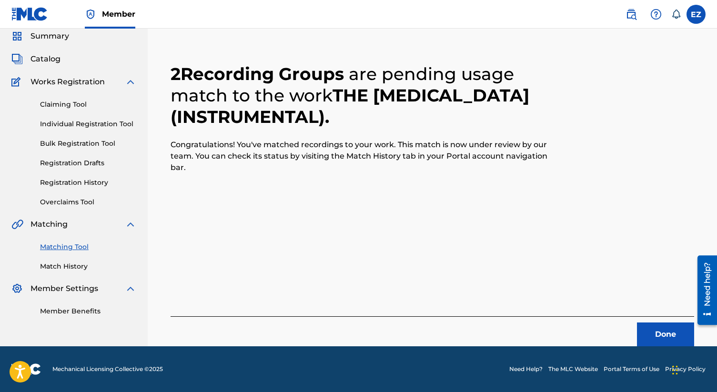
scroll to position [36, 0]
click at [650, 329] on button "Done" at bounding box center [665, 335] width 57 height 24
